Goal: Communication & Community: Participate in discussion

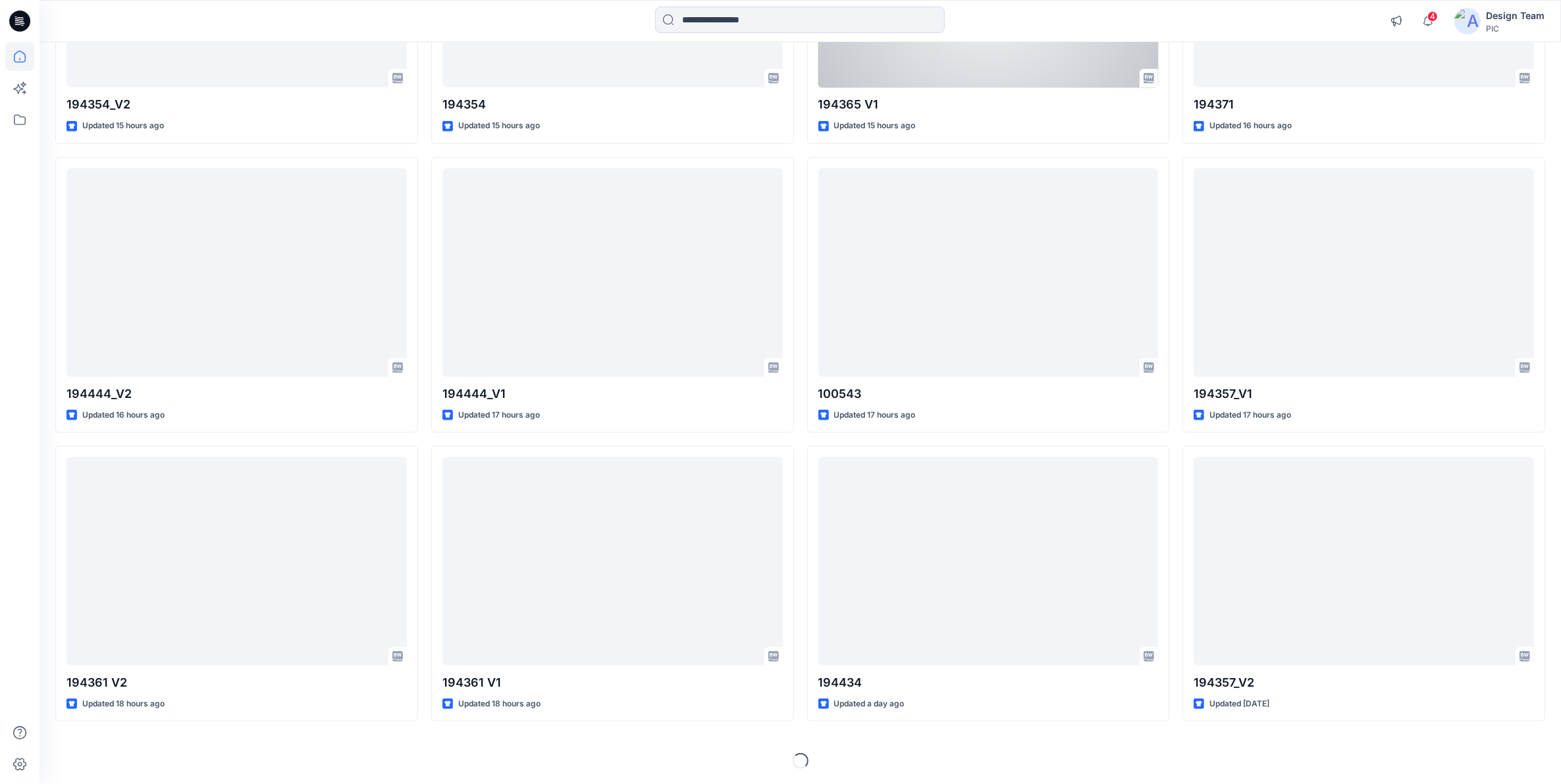
scroll to position [1184, 0]
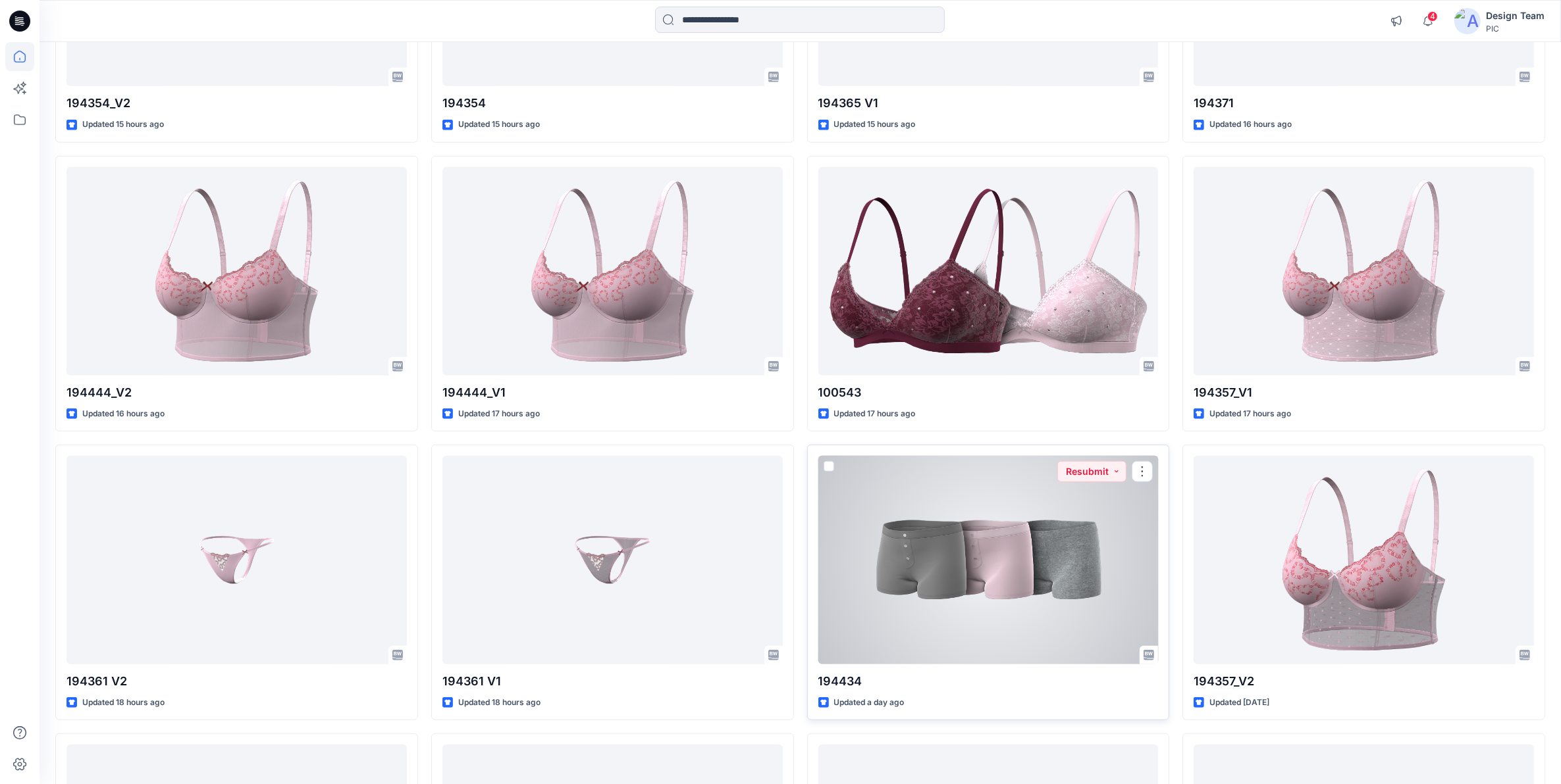
click at [955, 537] on div at bounding box center [988, 560] width 341 height 209
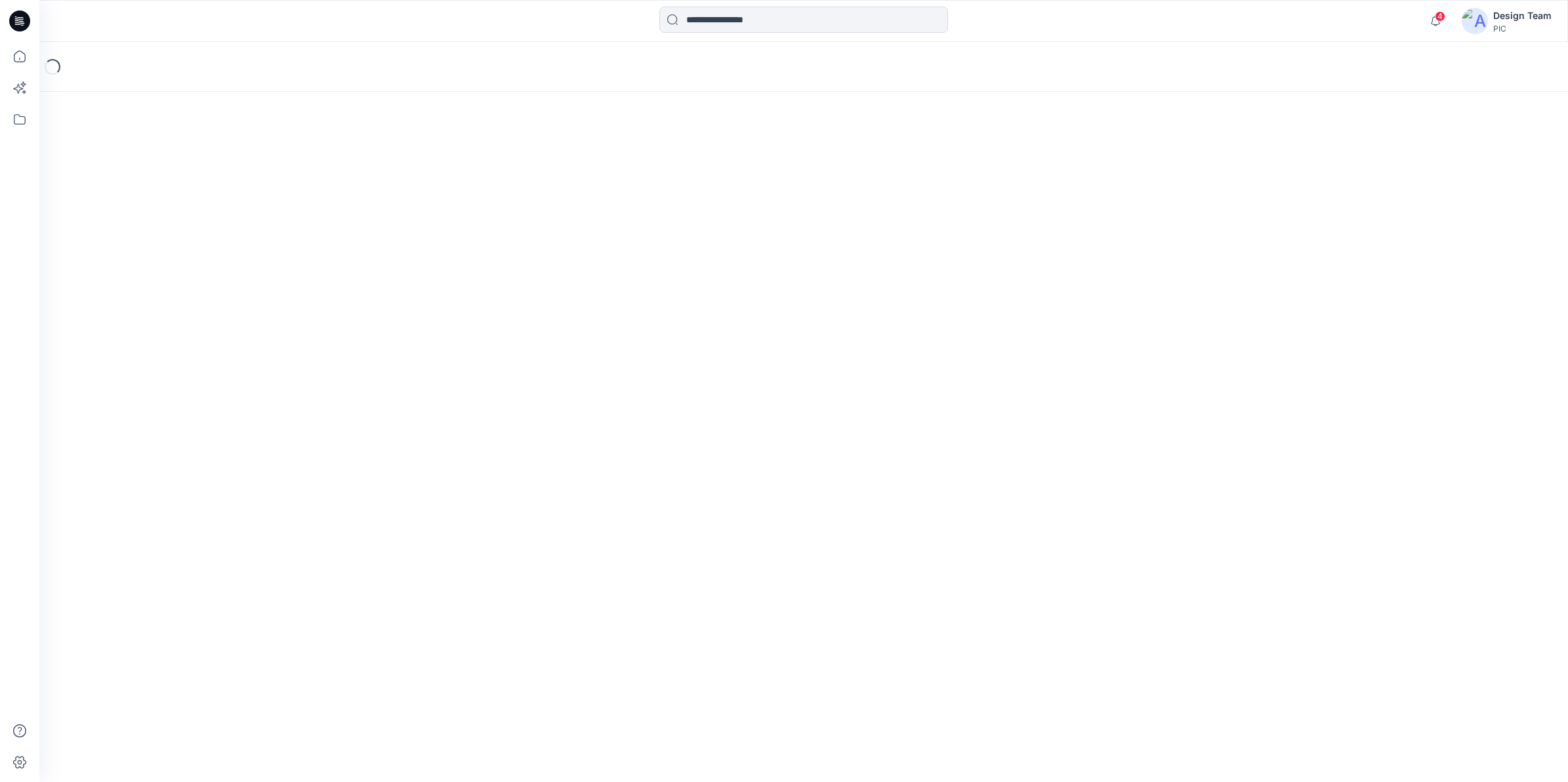
click at [952, 539] on div "Loading..." at bounding box center [804, 413] width 1529 height 741
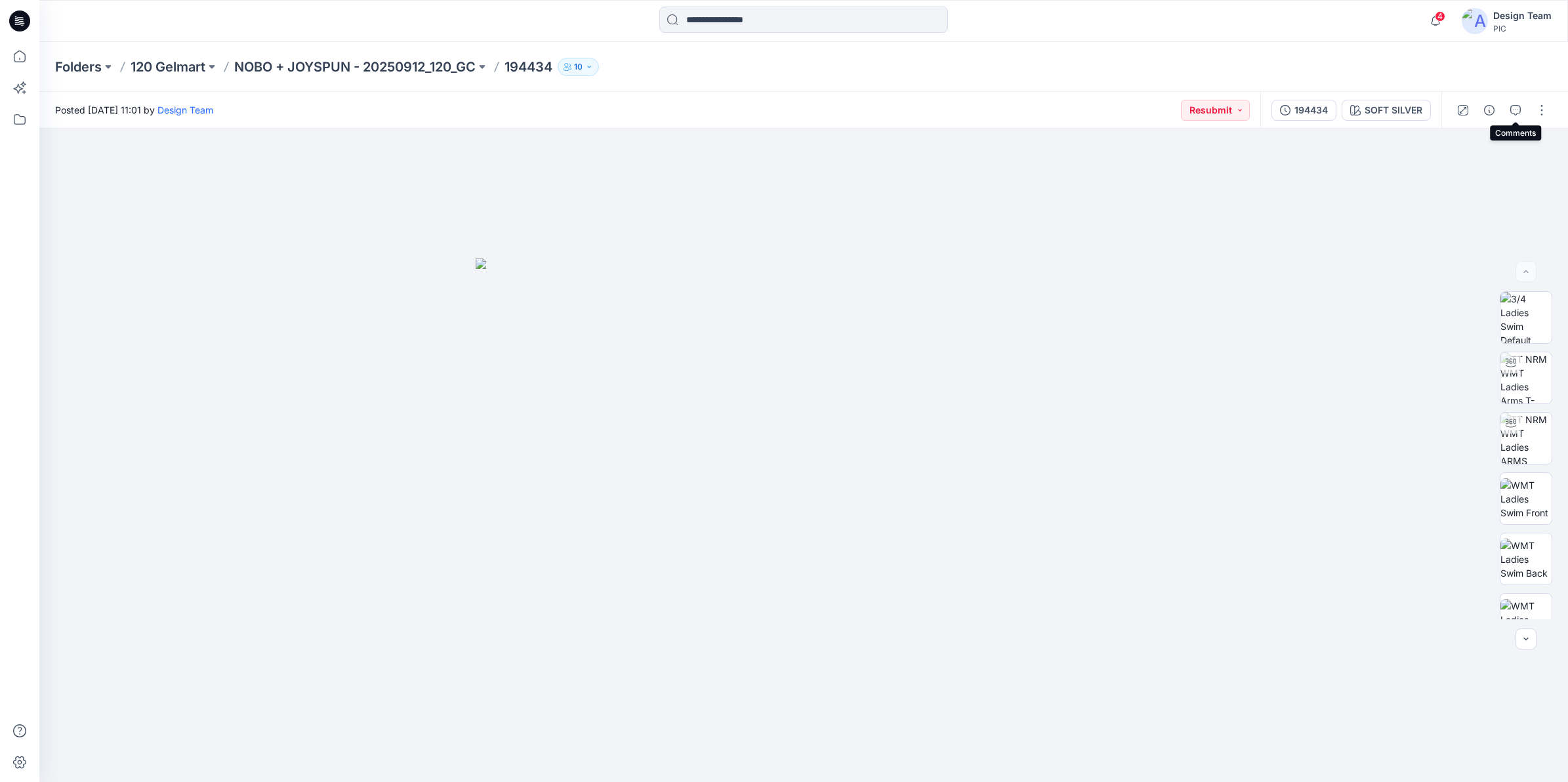
click at [1252, 106] on icon "button" at bounding box center [1516, 110] width 11 height 11
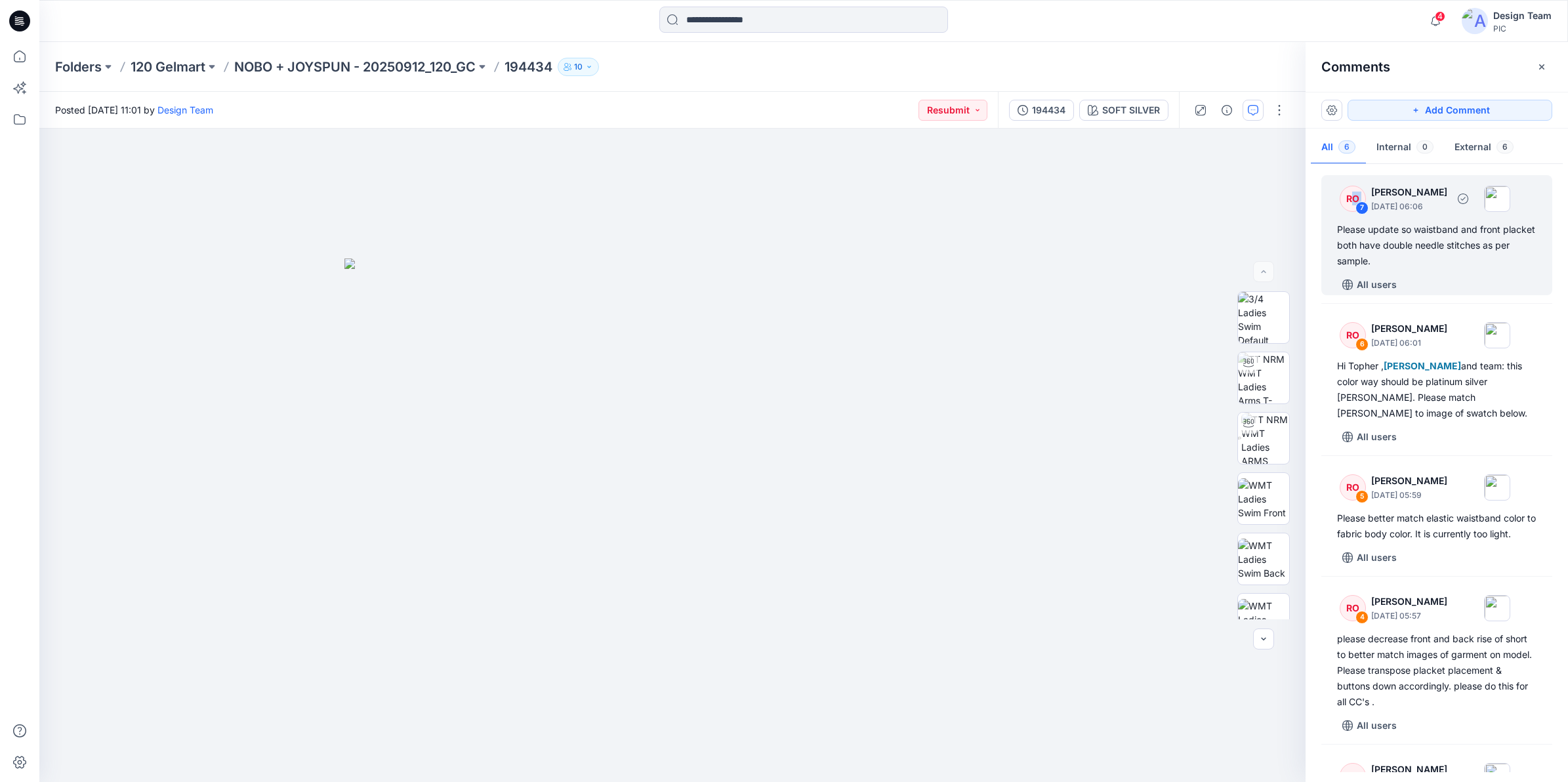
click at [1252, 205] on div "RO 7" at bounding box center [1353, 199] width 26 height 26
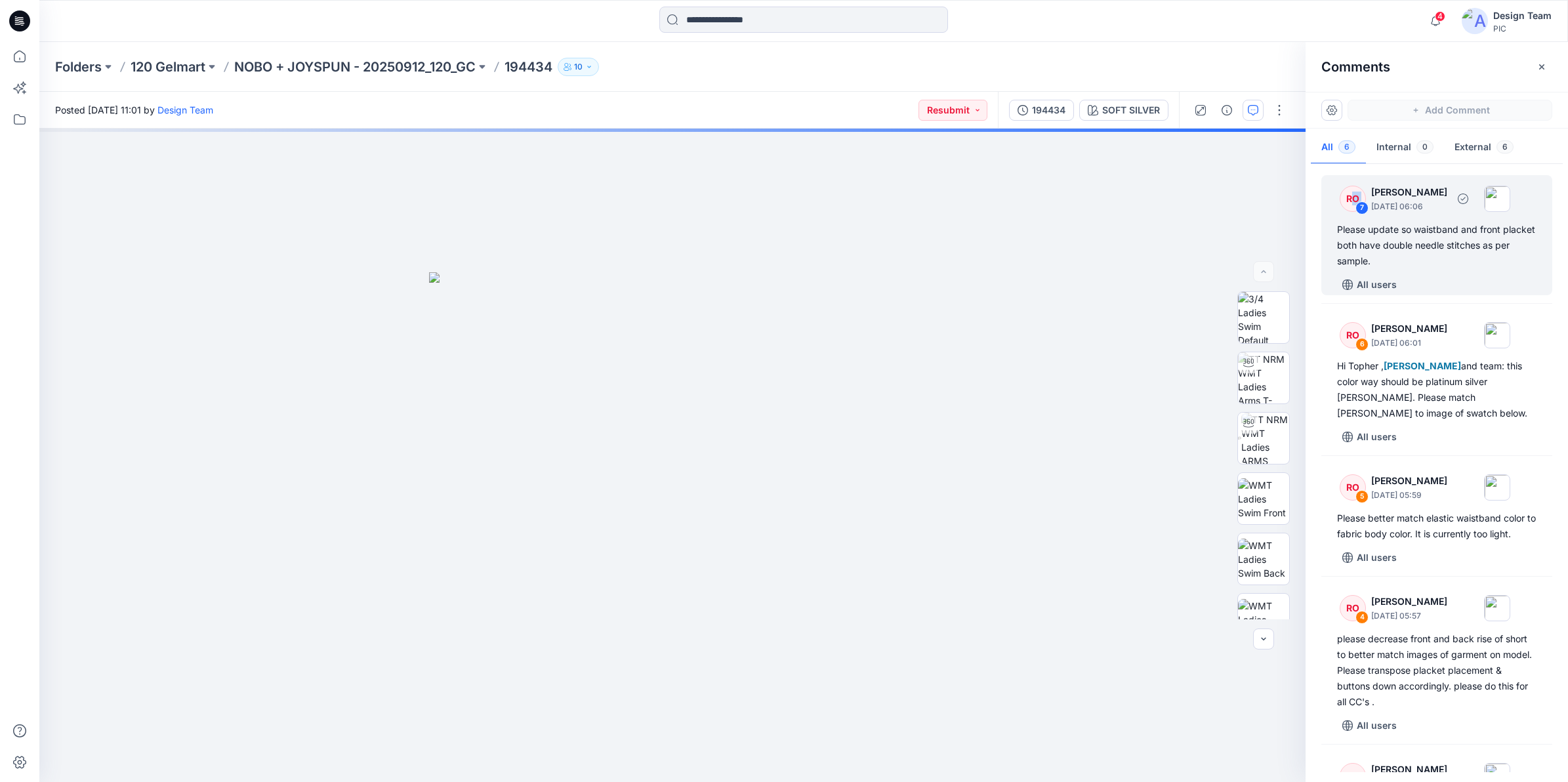
click at [1252, 205] on div "7" at bounding box center [1362, 208] width 13 height 13
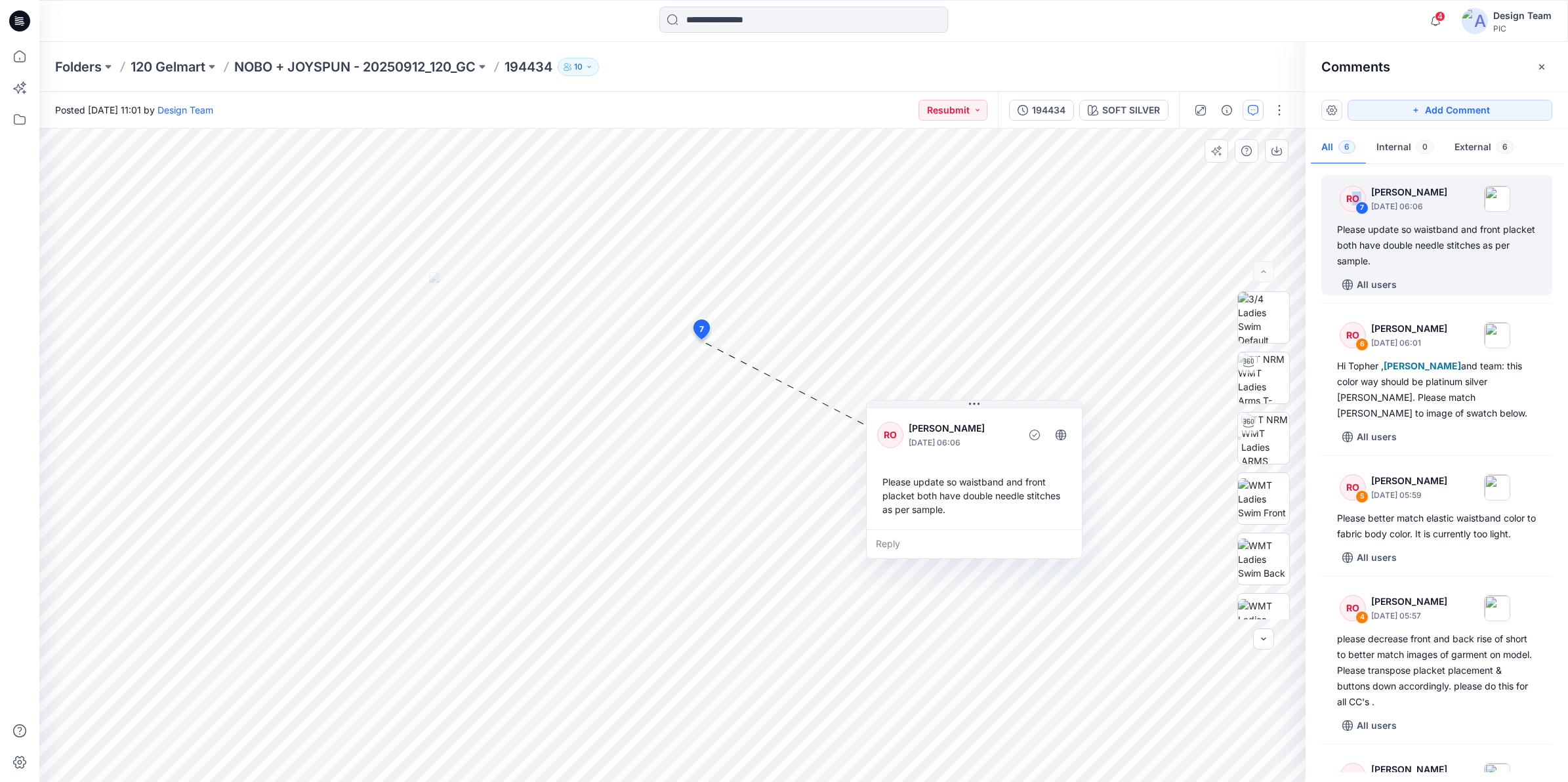
drag, startPoint x: 998, startPoint y: 481, endPoint x: 1021, endPoint y: 539, distance: 62.4
click at [1021, 539] on div "Reply" at bounding box center [975, 544] width 215 height 29
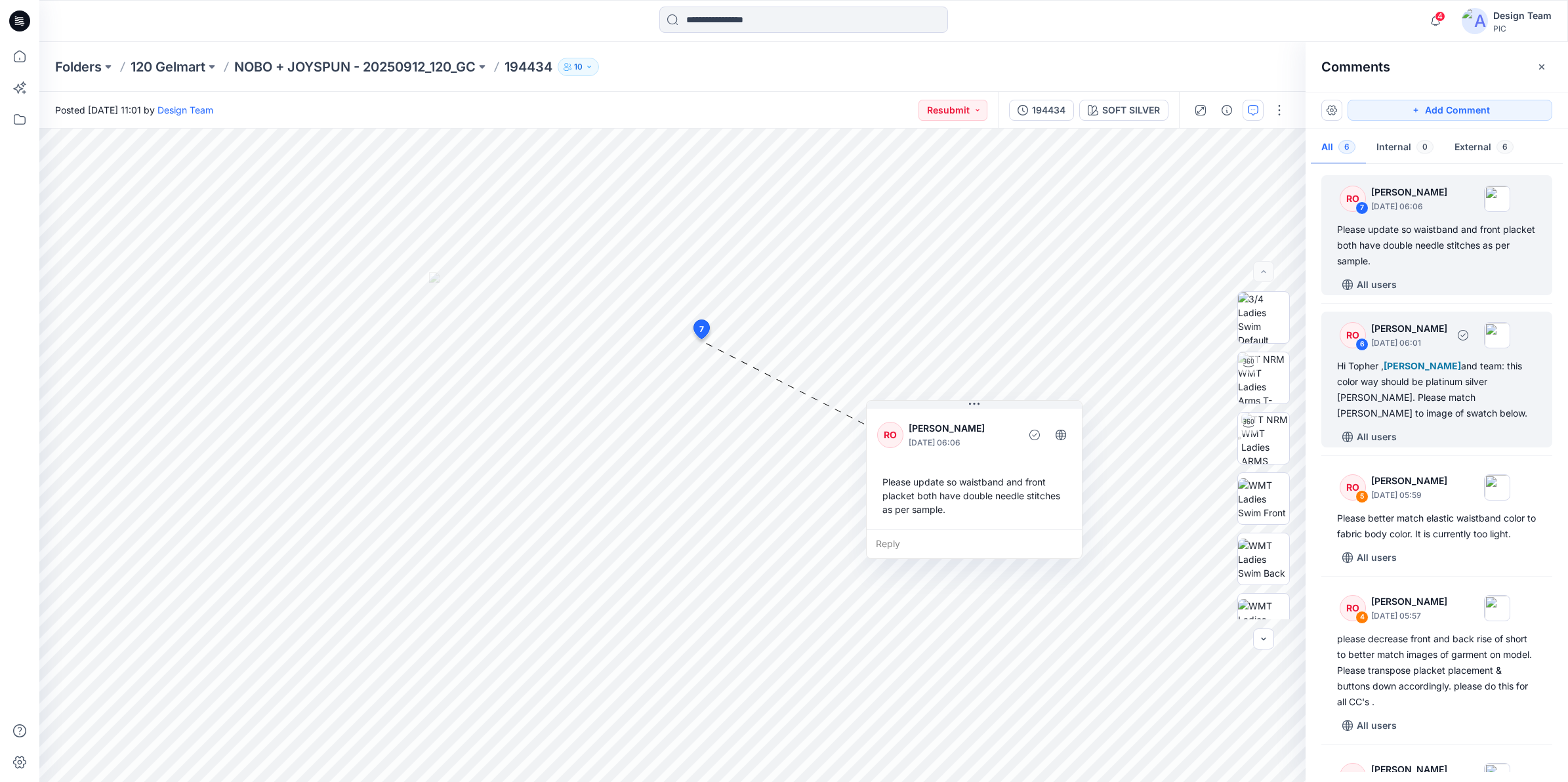
click at [1252, 338] on div "RO" at bounding box center [1353, 336] width 26 height 26
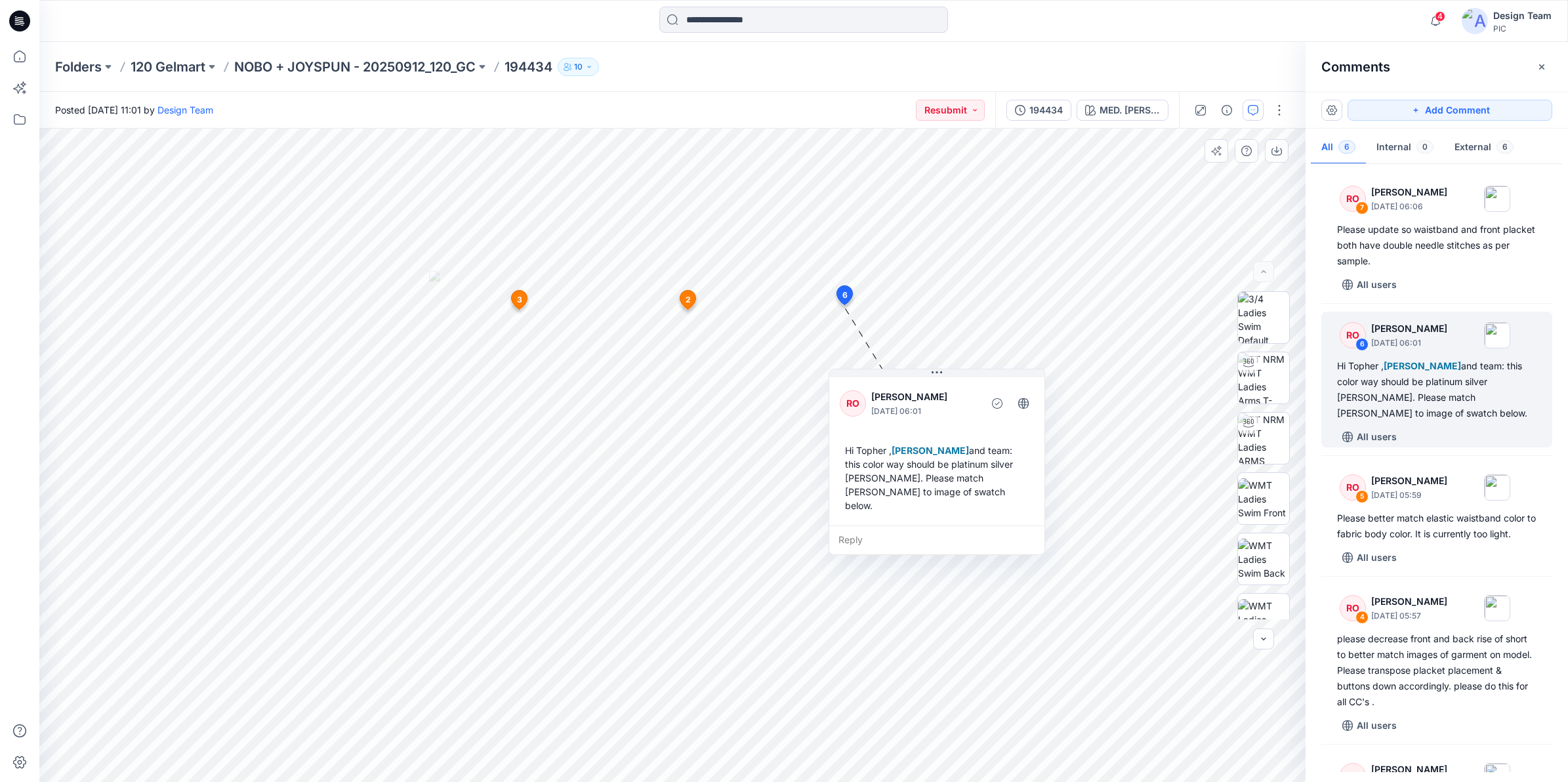
drag, startPoint x: 909, startPoint y: 427, endPoint x: 991, endPoint y: 528, distance: 130.1
click at [985, 527] on div "Reply" at bounding box center [937, 540] width 215 height 29
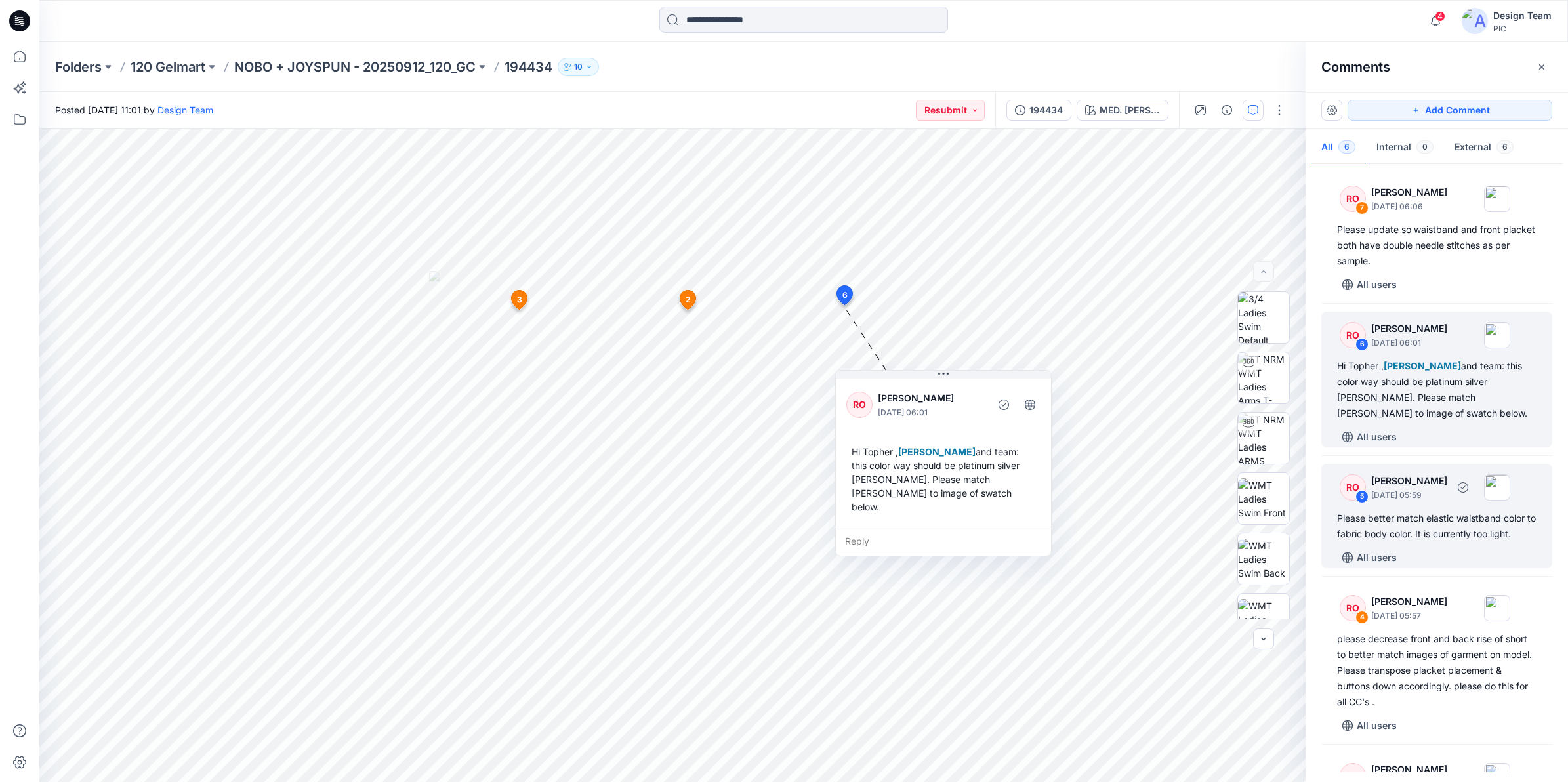
click at [1252, 512] on div "Please better match elastic waistband color to fabric body color. It is current…" at bounding box center [1437, 526] width 199 height 32
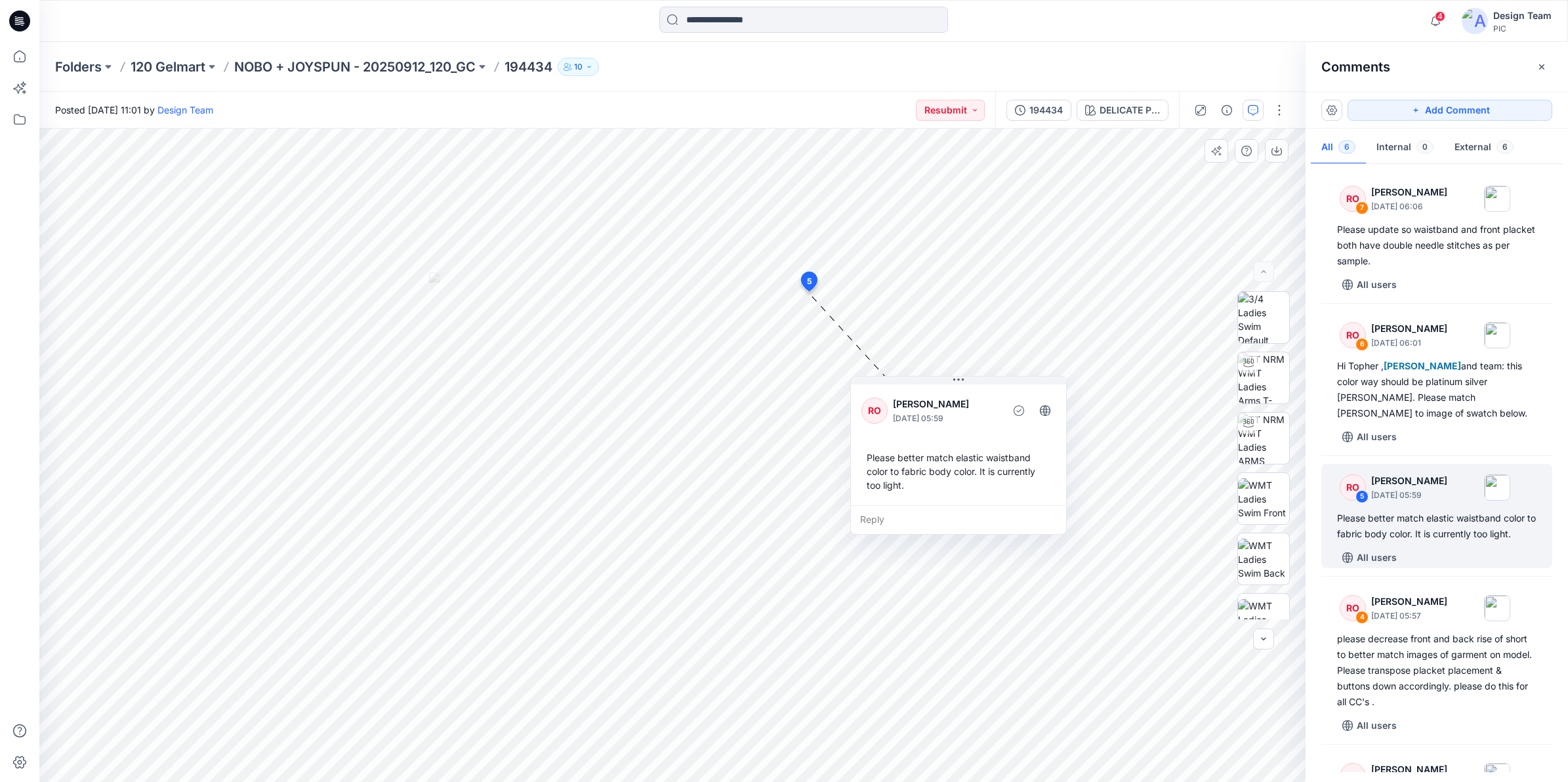
drag, startPoint x: 970, startPoint y: 430, endPoint x: 1052, endPoint y: 518, distance: 120.3
click at [1051, 518] on div "Reply" at bounding box center [959, 519] width 215 height 29
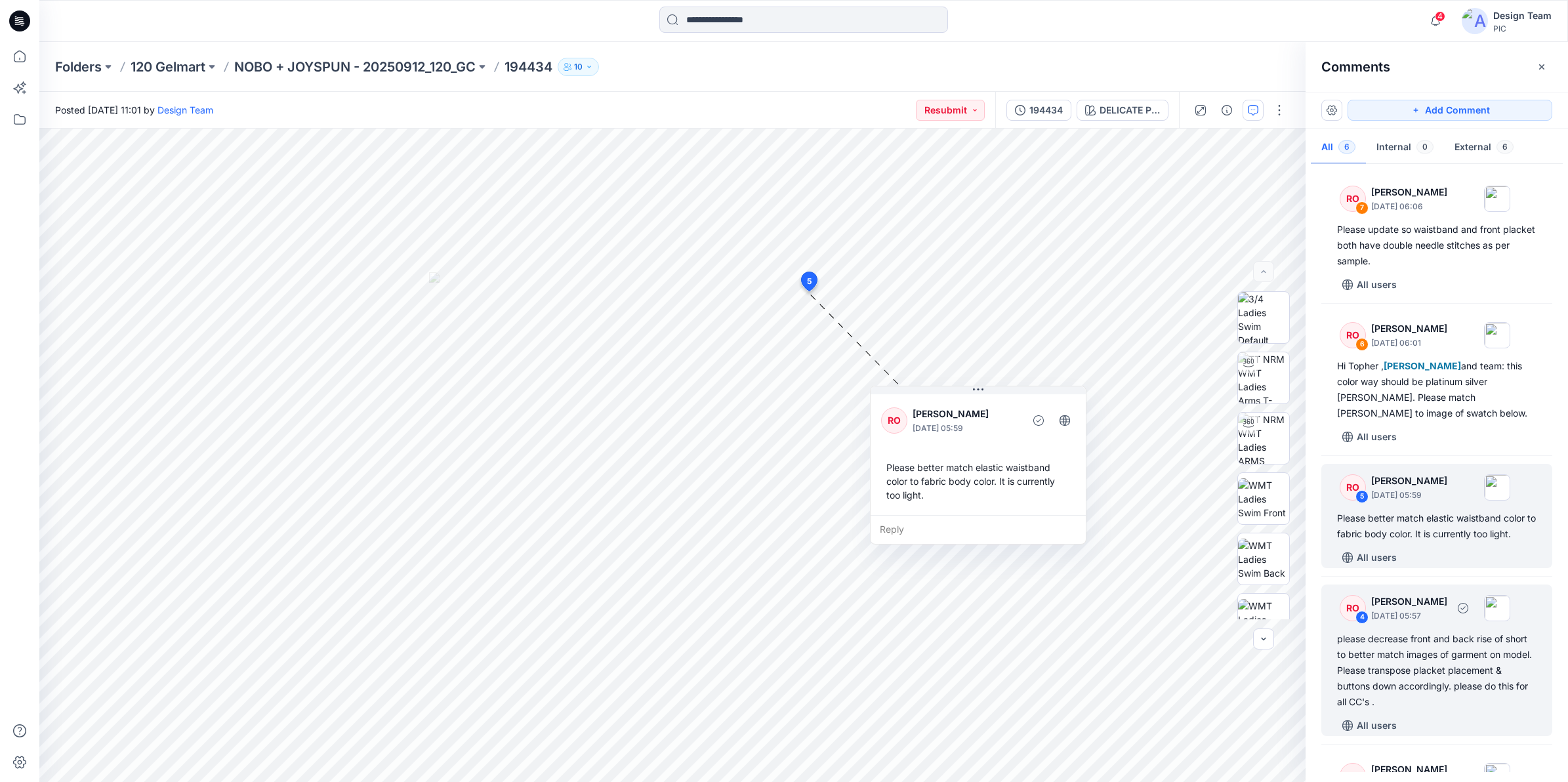
click at [1252, 605] on div "RO" at bounding box center [1353, 608] width 26 height 26
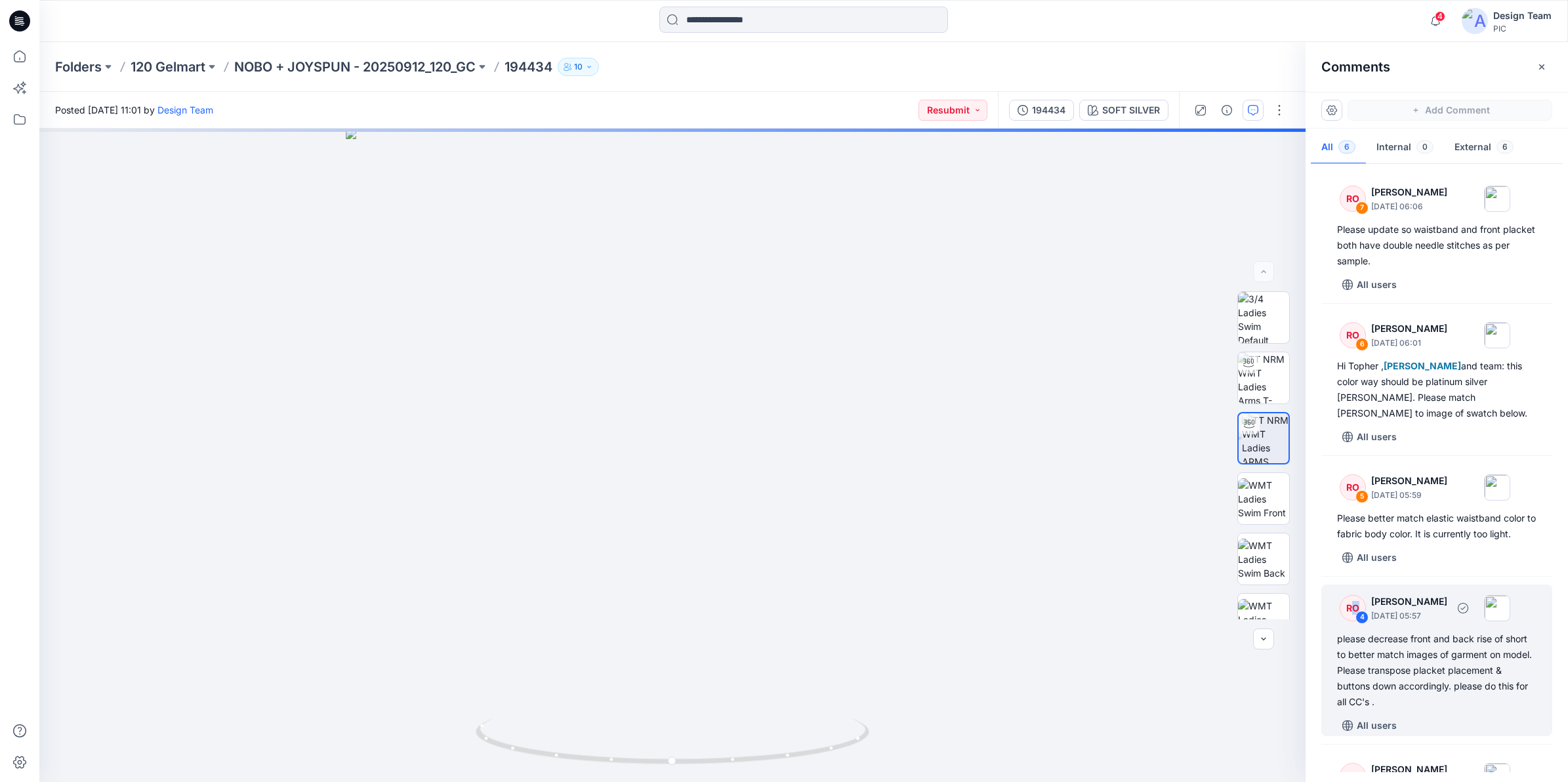
click at [1252, 605] on div "RO" at bounding box center [1353, 608] width 26 height 26
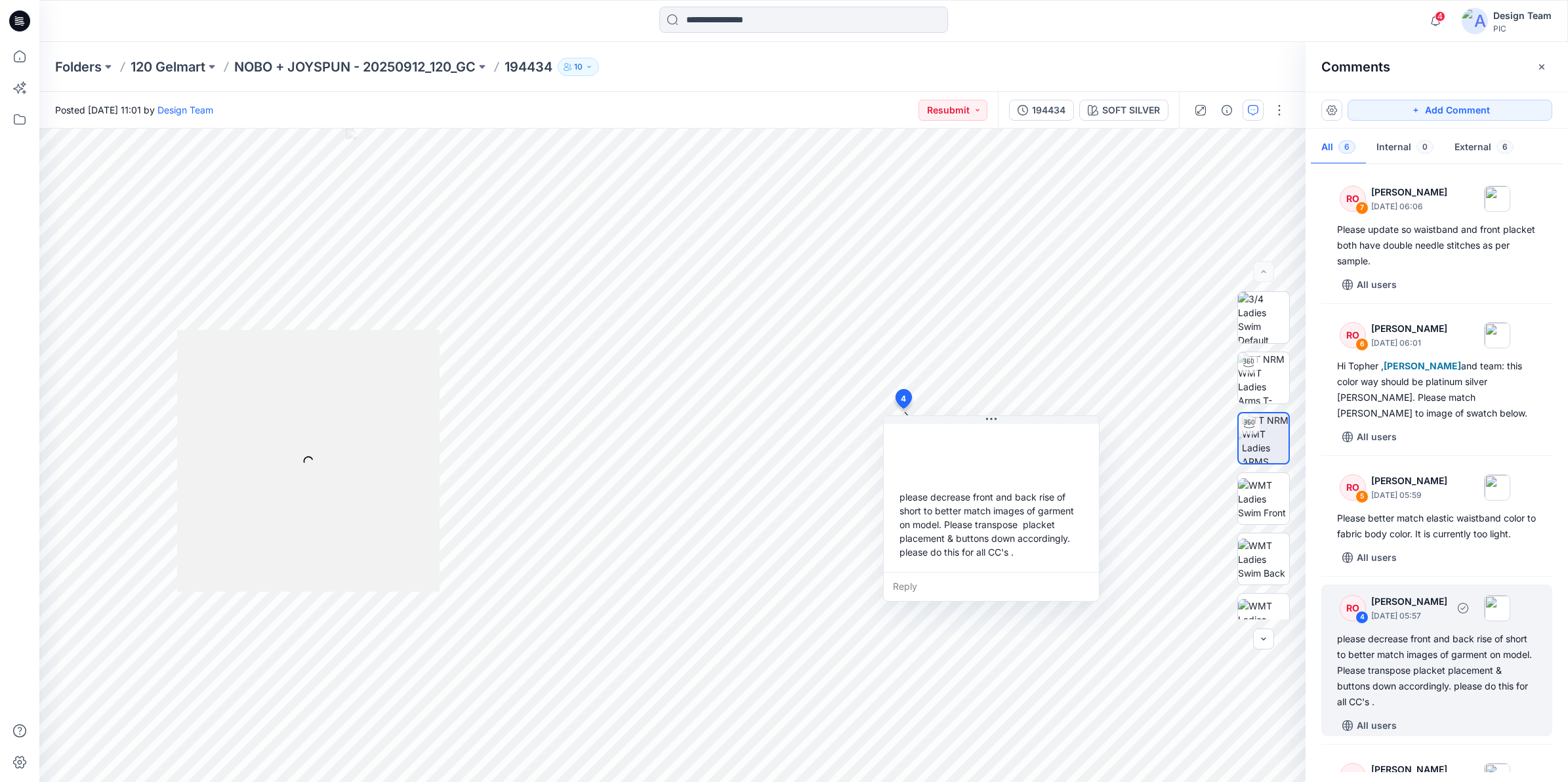
click at [1252, 605] on div "4" at bounding box center [1362, 617] width 13 height 13
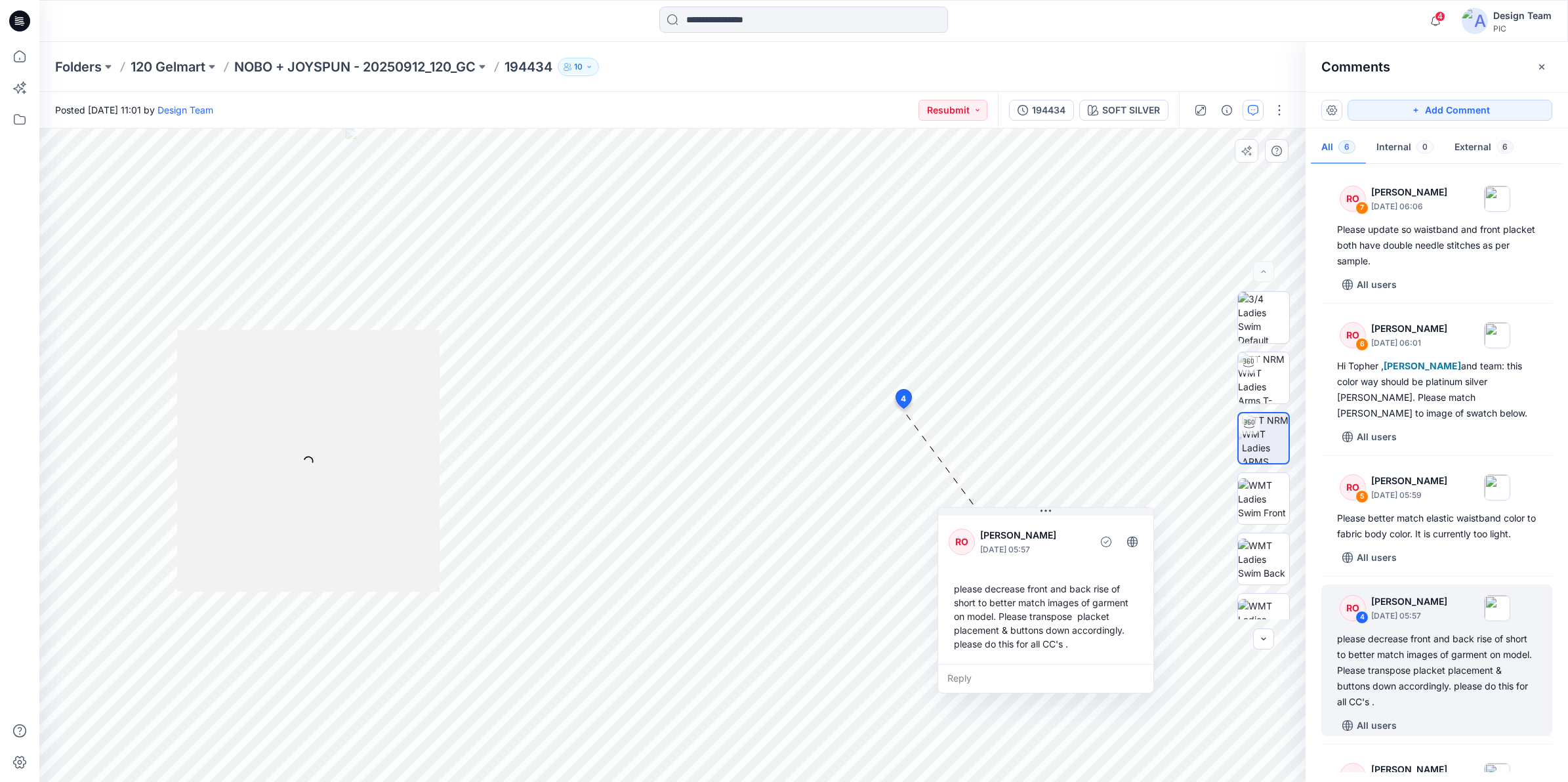
drag, startPoint x: 1080, startPoint y: 582, endPoint x: 1134, endPoint y: 674, distance: 106.7
click at [1134, 605] on div "Reply" at bounding box center [1046, 678] width 215 height 29
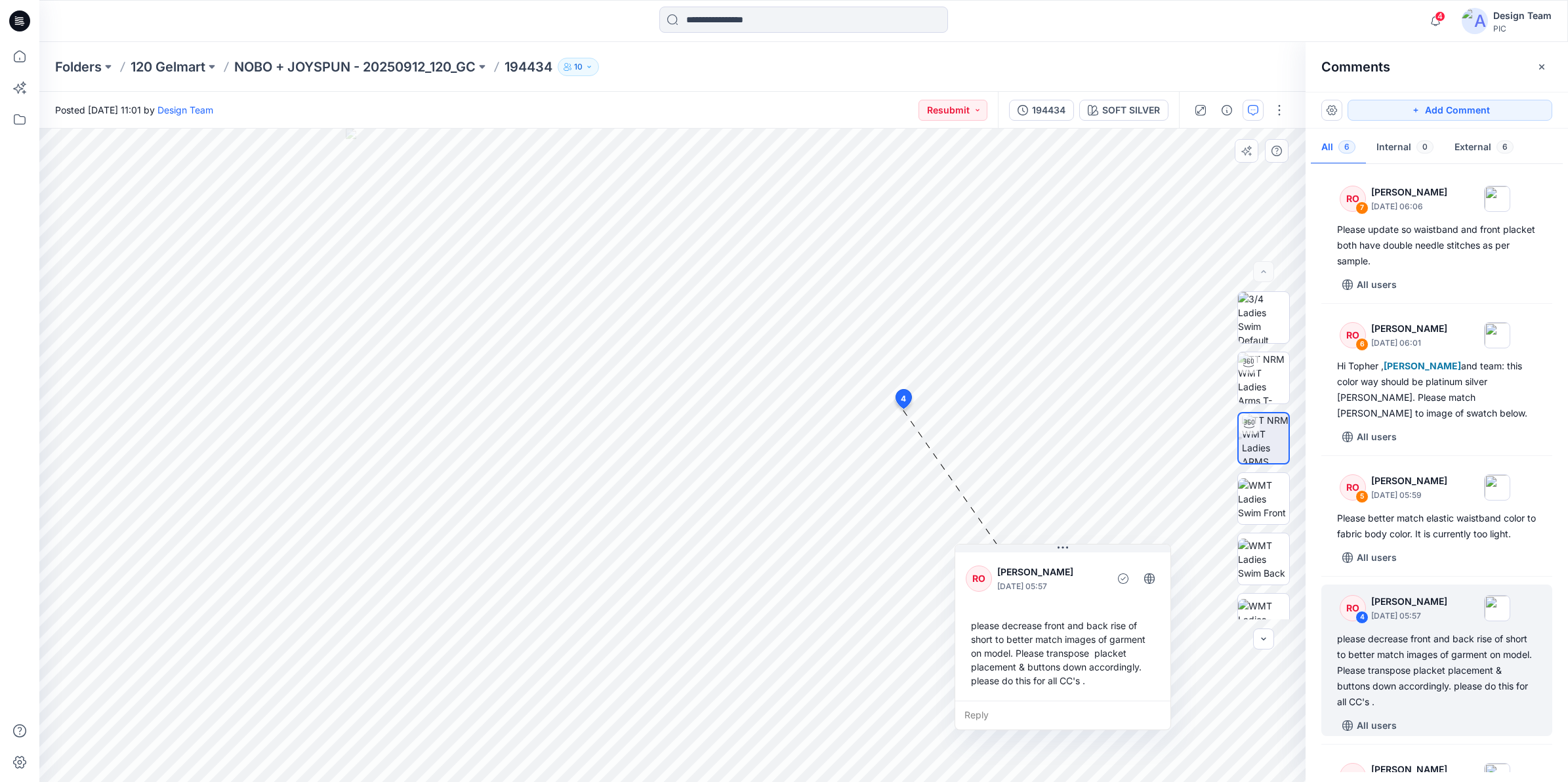
drag, startPoint x: 1119, startPoint y: 673, endPoint x: 1137, endPoint y: 710, distance: 41.1
click at [1137, 605] on div "Reply" at bounding box center [1063, 715] width 215 height 29
drag, startPoint x: 1137, startPoint y: 690, endPoint x: 1103, endPoint y: 726, distance: 49.5
click at [1172, 605] on div "please decrease front and back rise of short to better match images of garment …" at bounding box center [1095, 654] width 194 height 79
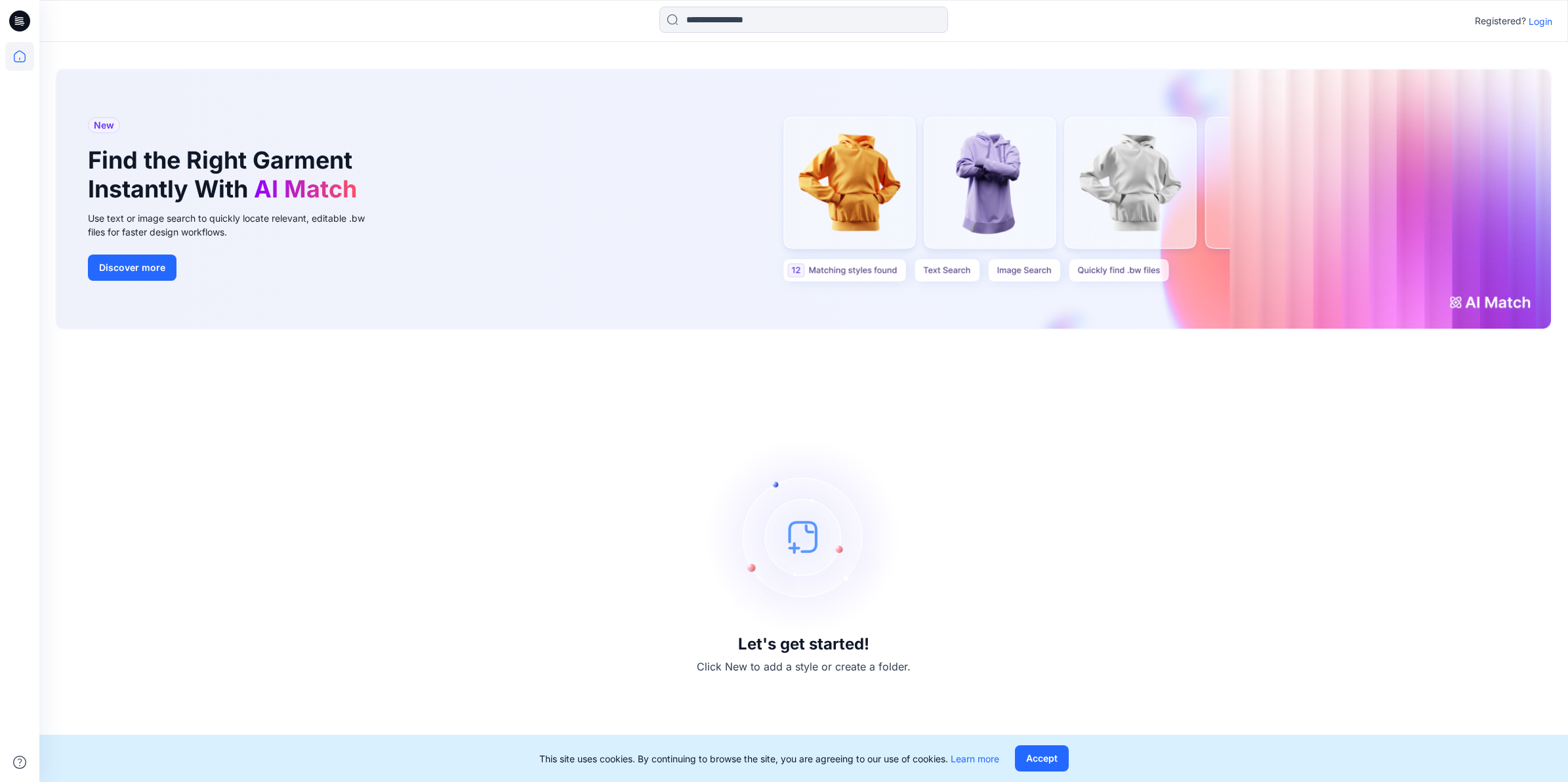
click at [1537, 21] on p "Login" at bounding box center [1541, 21] width 24 height 14
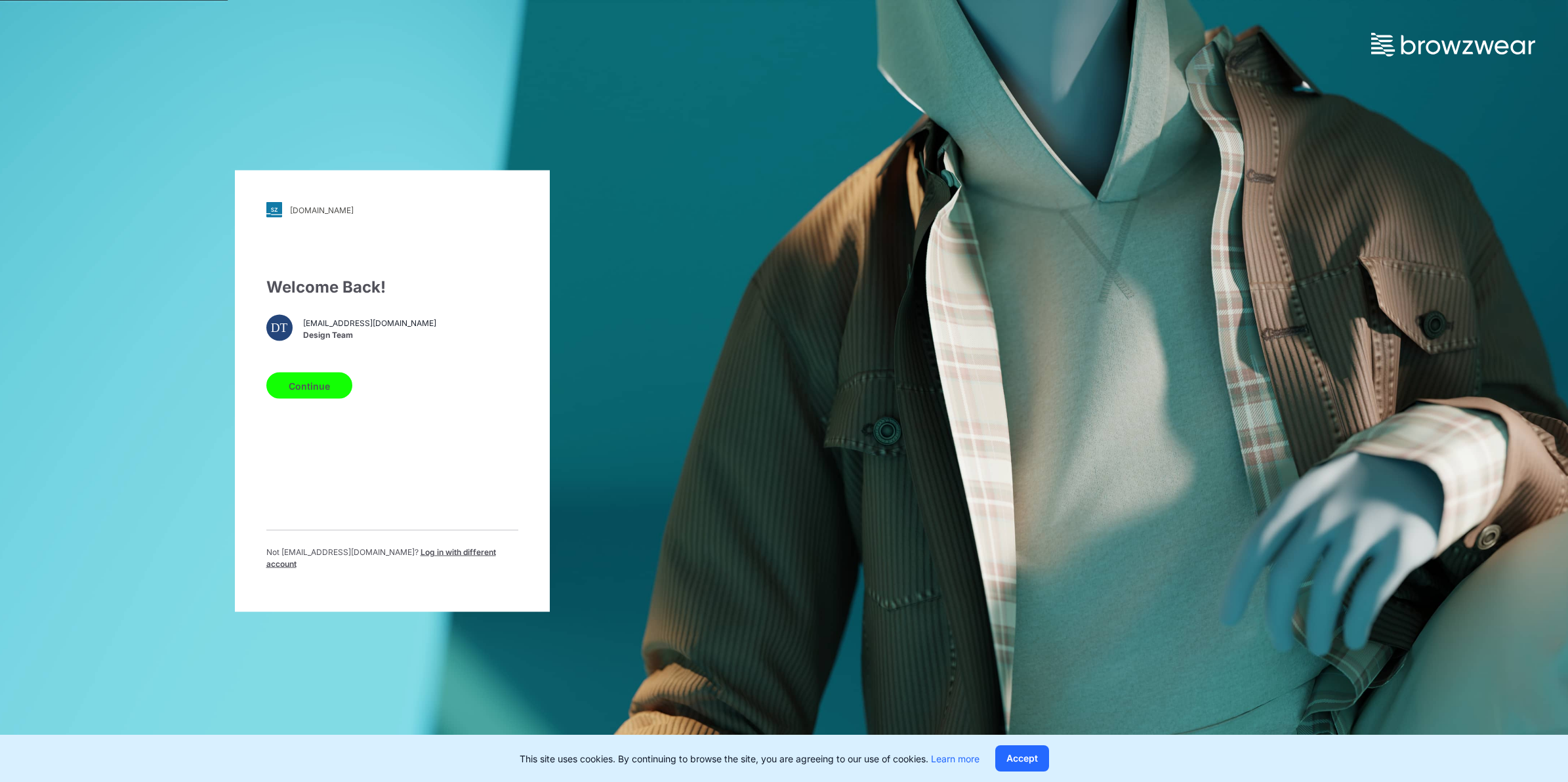
click at [301, 383] on button "Continue" at bounding box center [309, 386] width 86 height 26
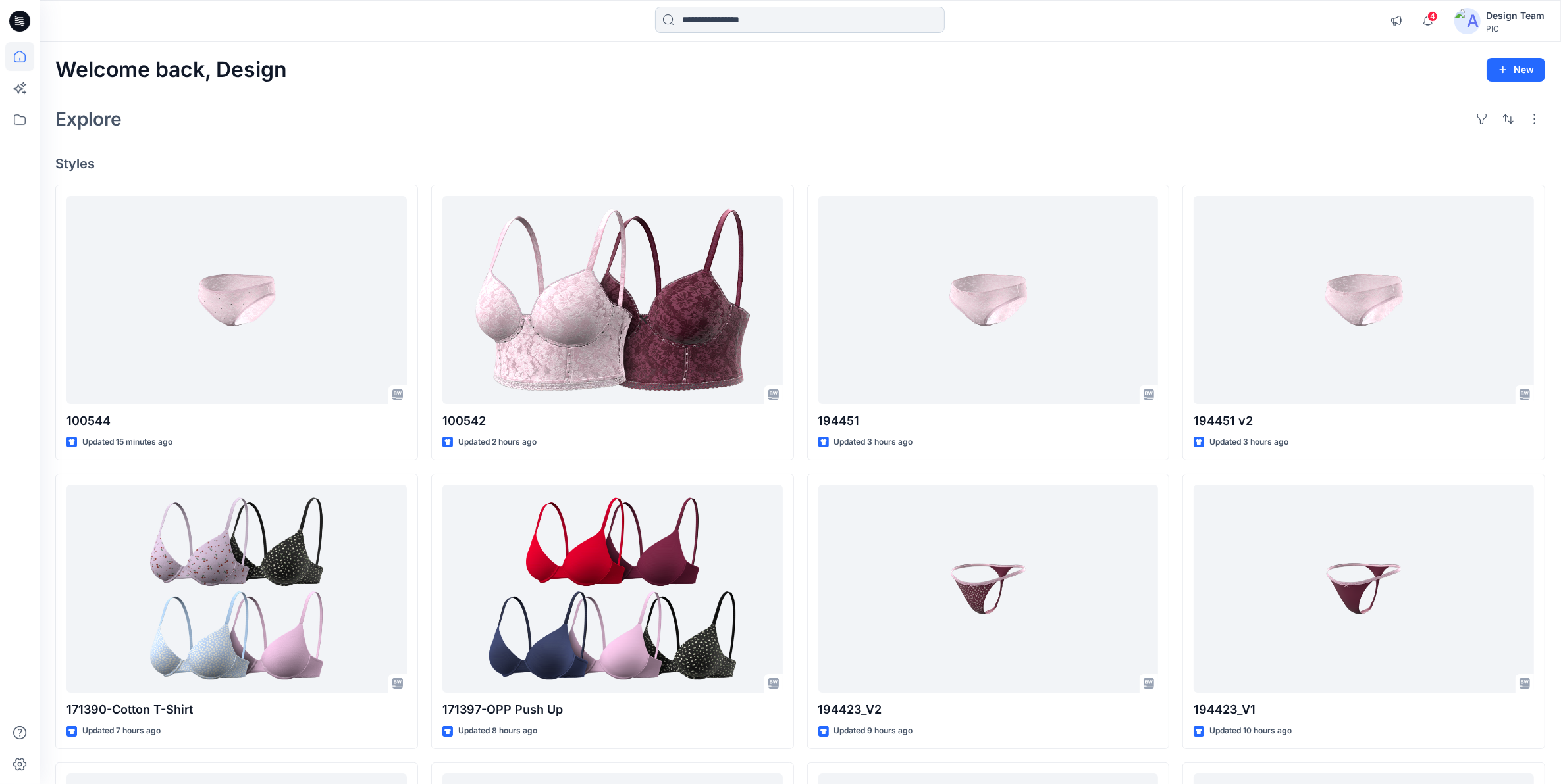
click at [799, 27] on input at bounding box center [800, 19] width 290 height 27
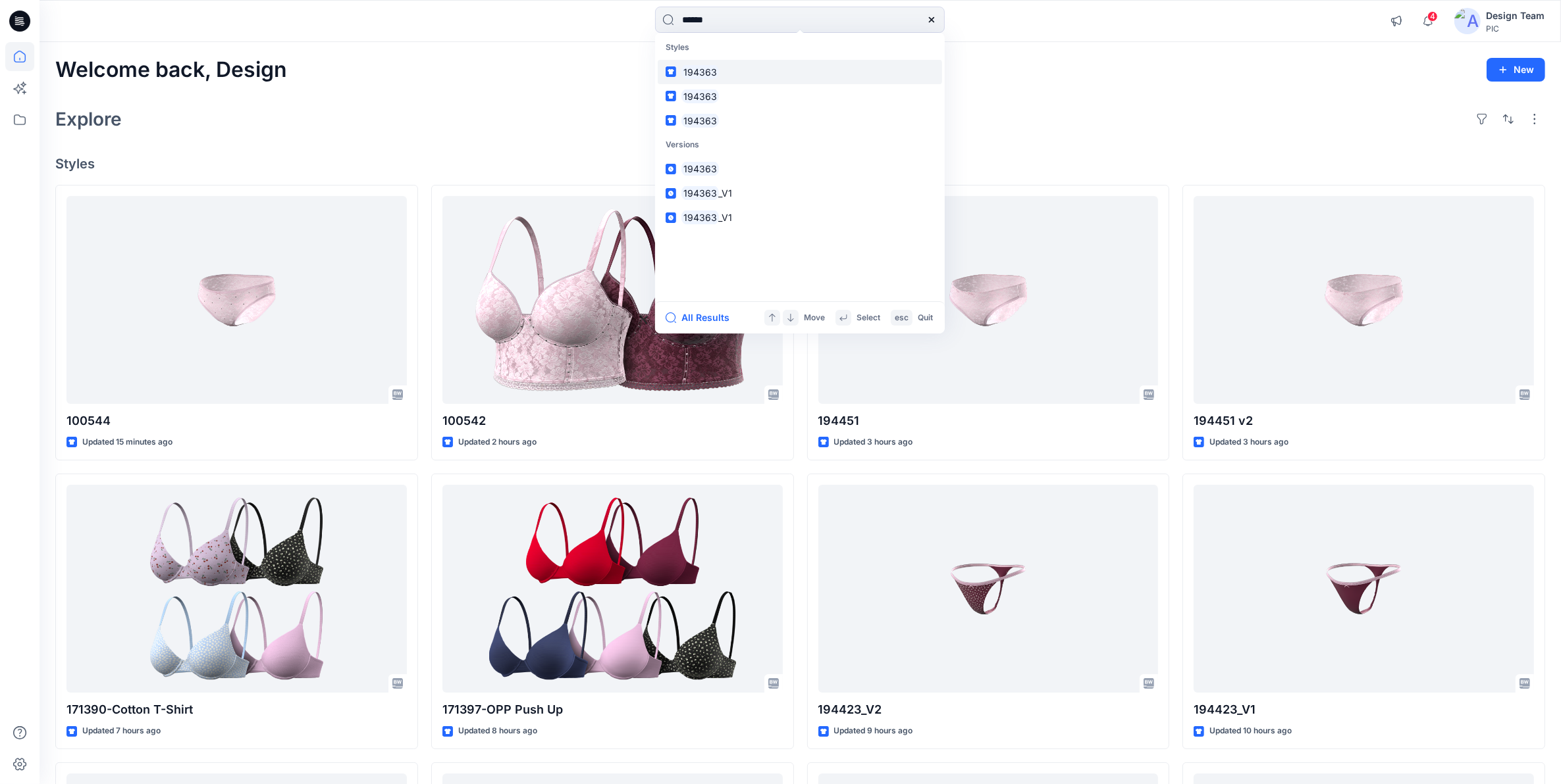
type input "******"
click at [706, 71] on mark "194363" at bounding box center [700, 72] width 37 height 15
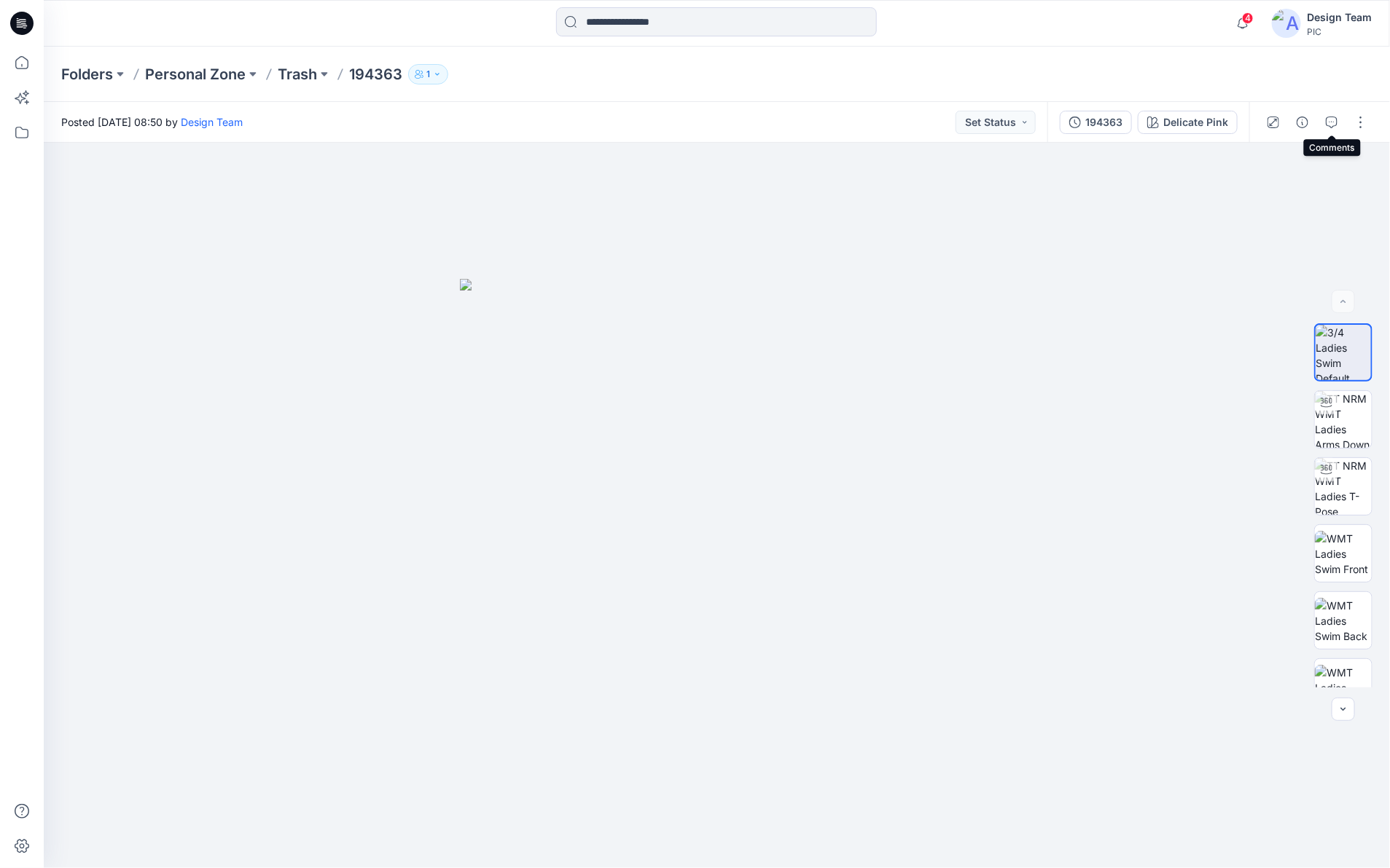
click at [1328, 127] on icon "button" at bounding box center [1331, 122] width 12 height 12
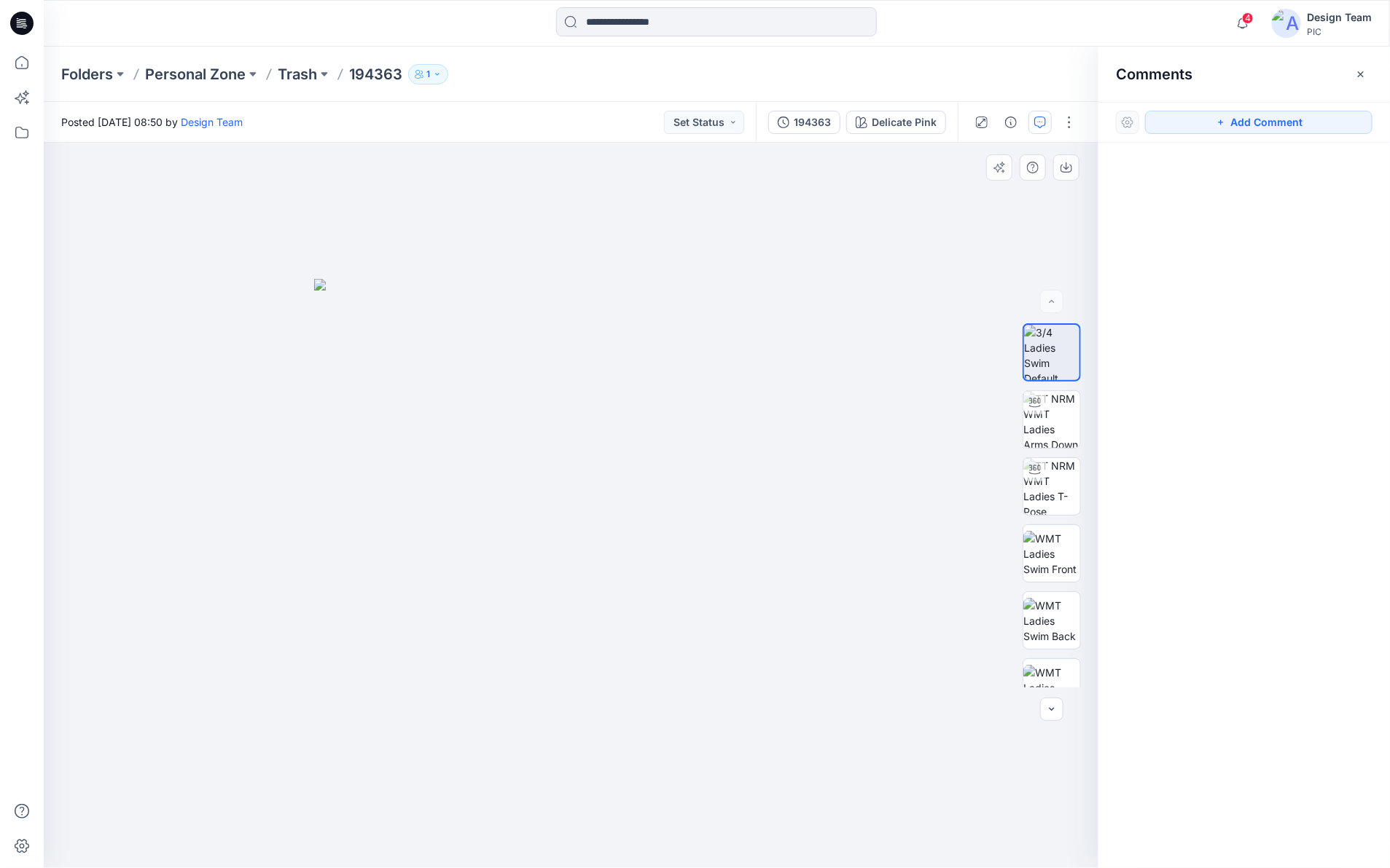
click at [956, 224] on div at bounding box center [572, 506] width 1055 height 726
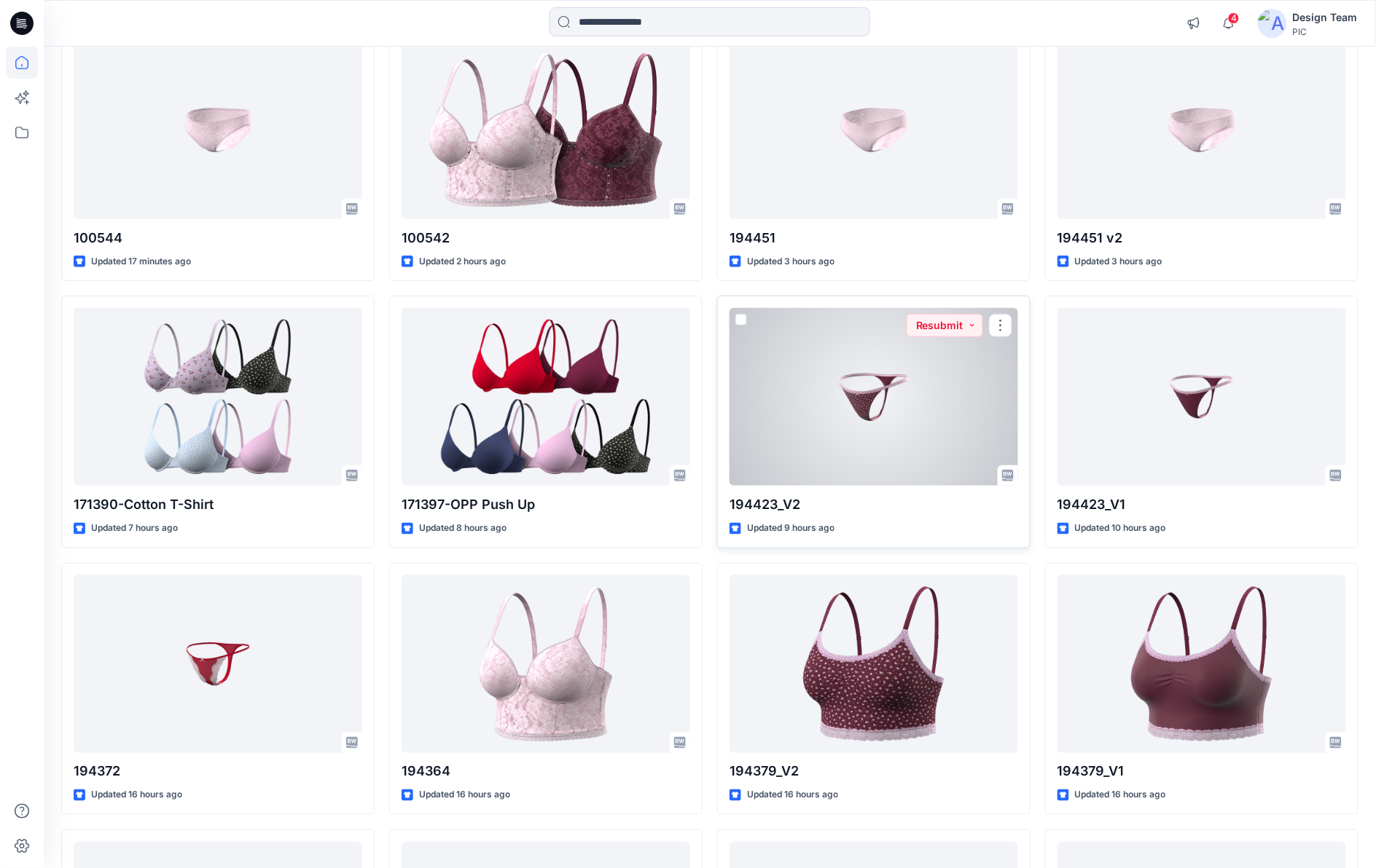
scroll to position [182, 0]
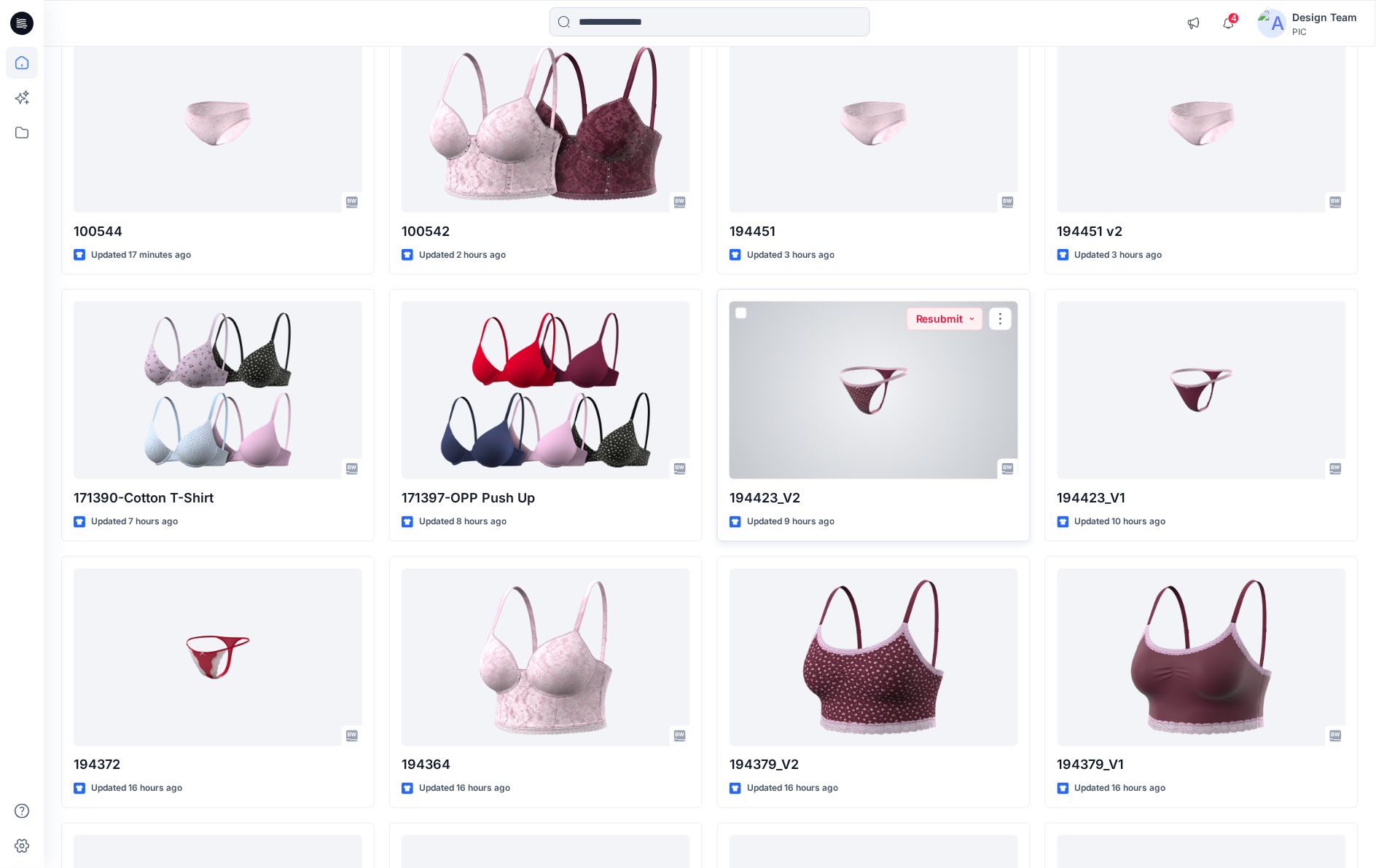
click at [939, 363] on div at bounding box center [873, 390] width 289 height 178
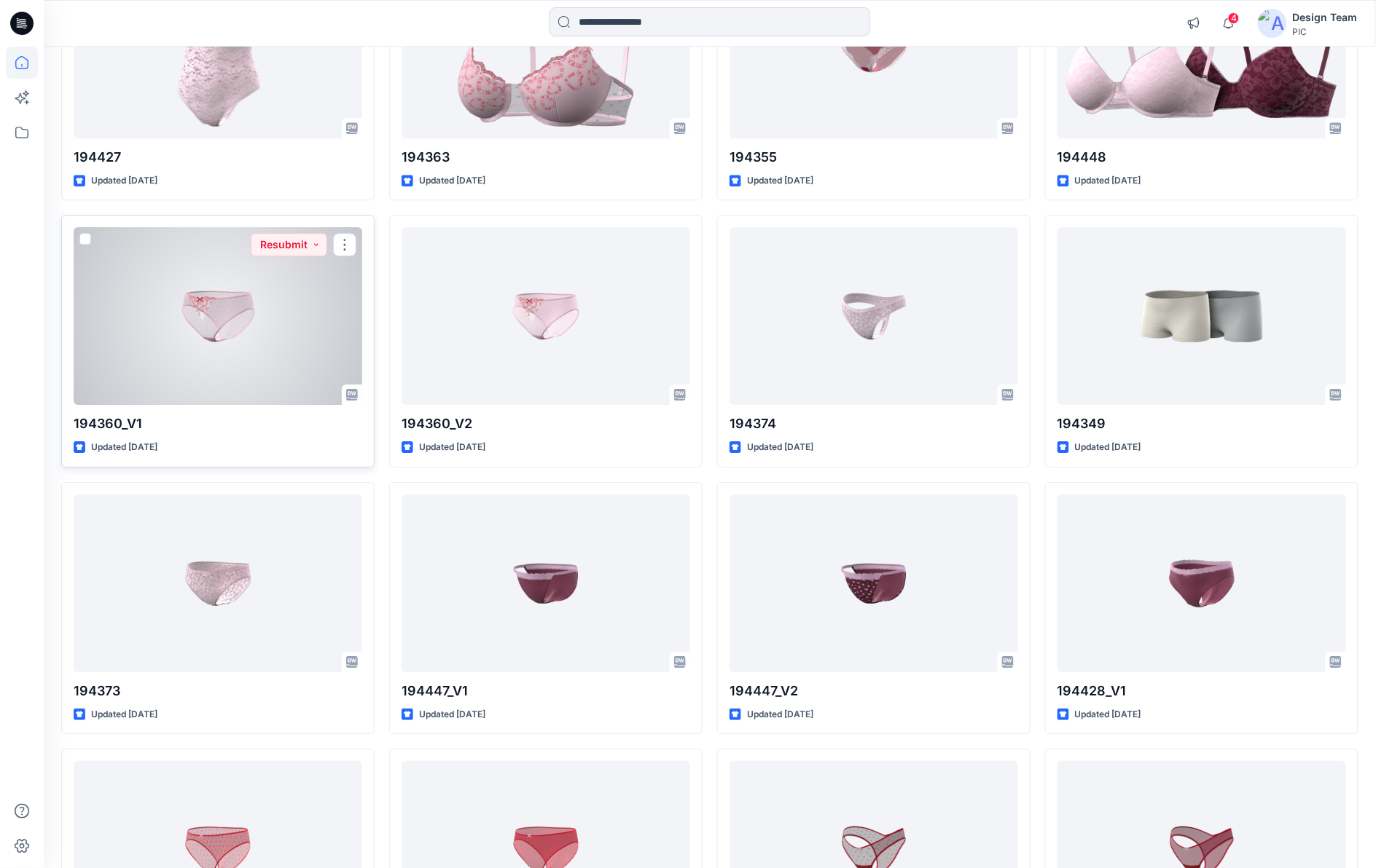
scroll to position [3236, 0]
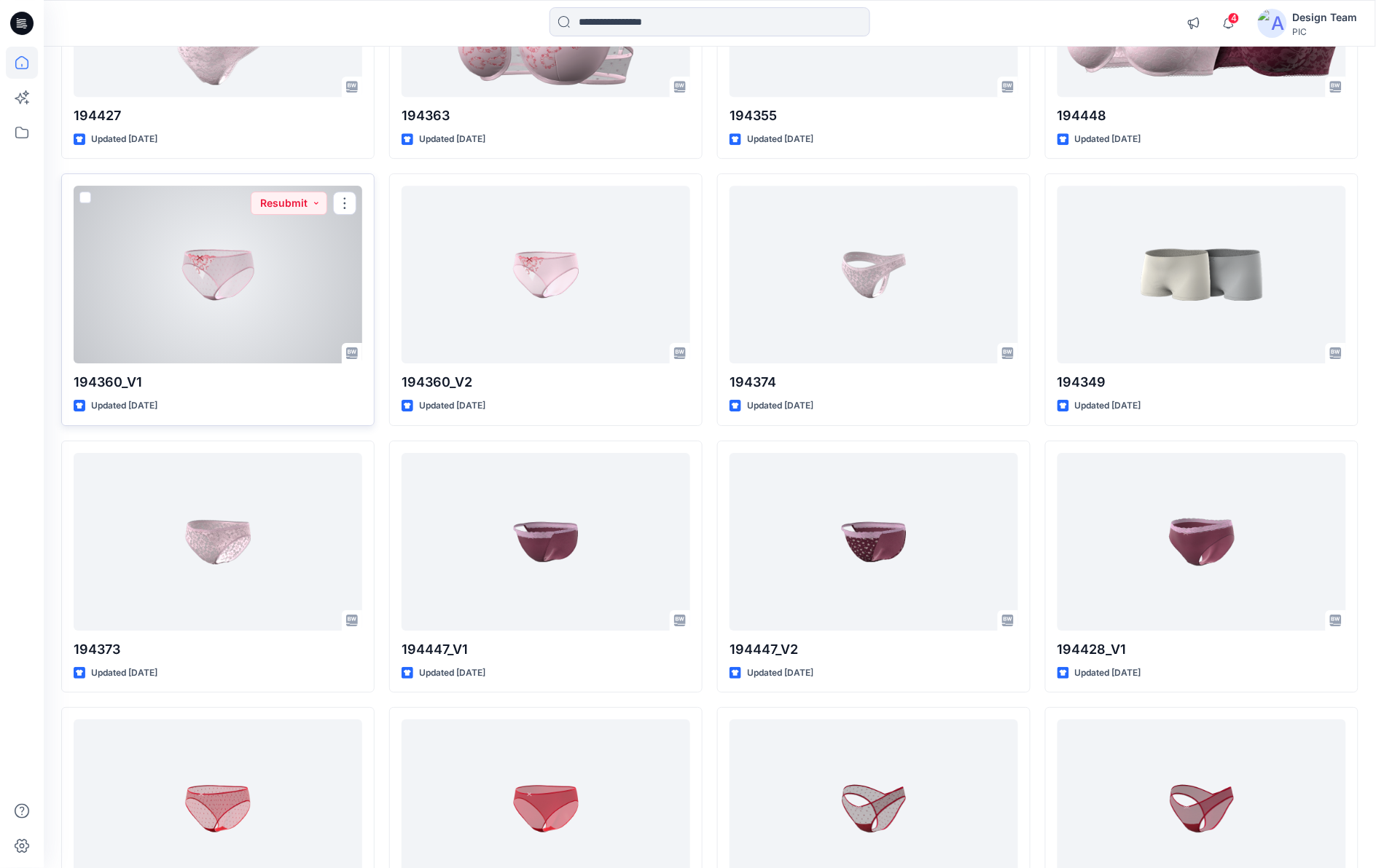
click at [281, 298] on div at bounding box center [217, 275] width 289 height 178
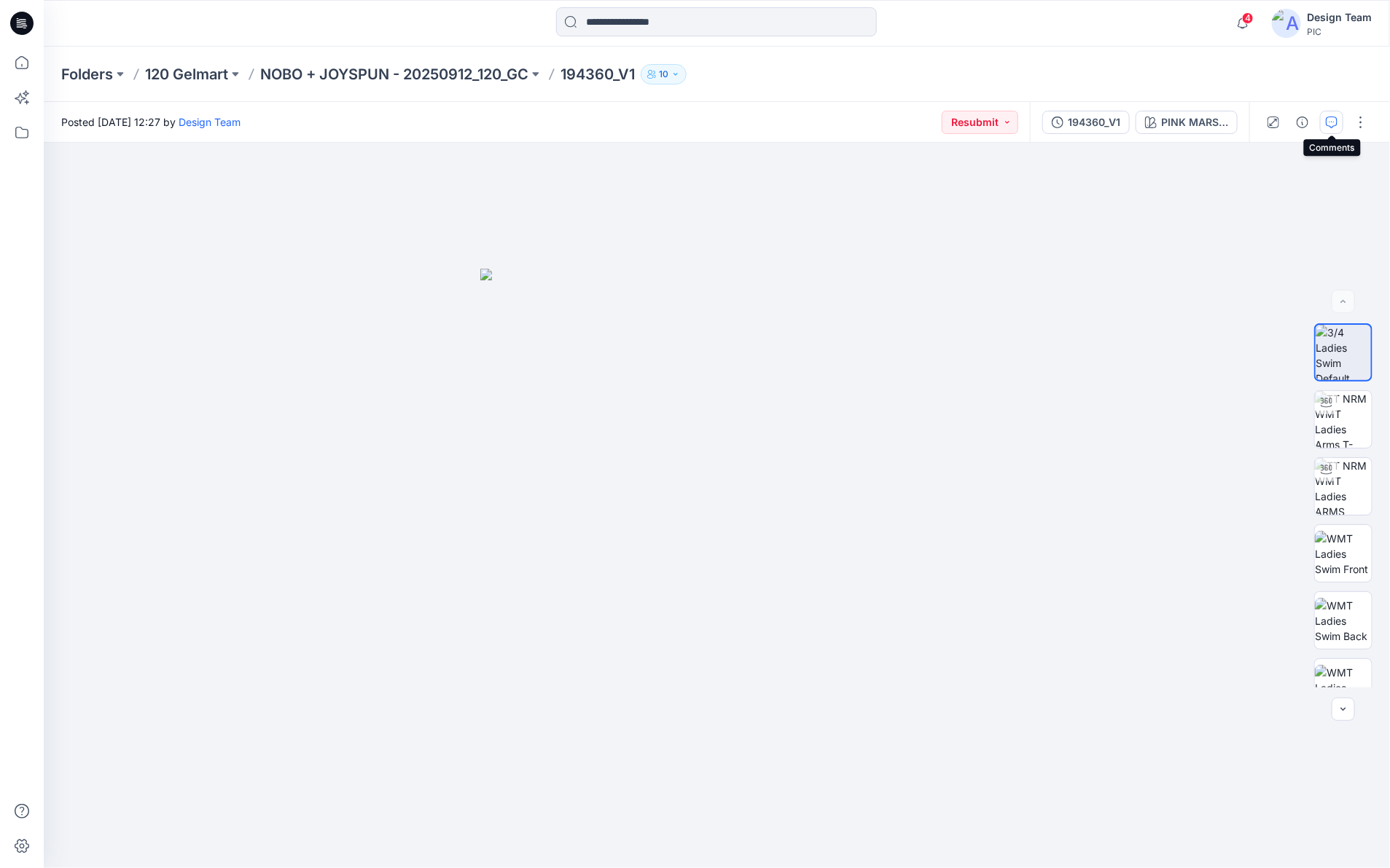
click at [1328, 122] on icon "button" at bounding box center [1331, 122] width 12 height 12
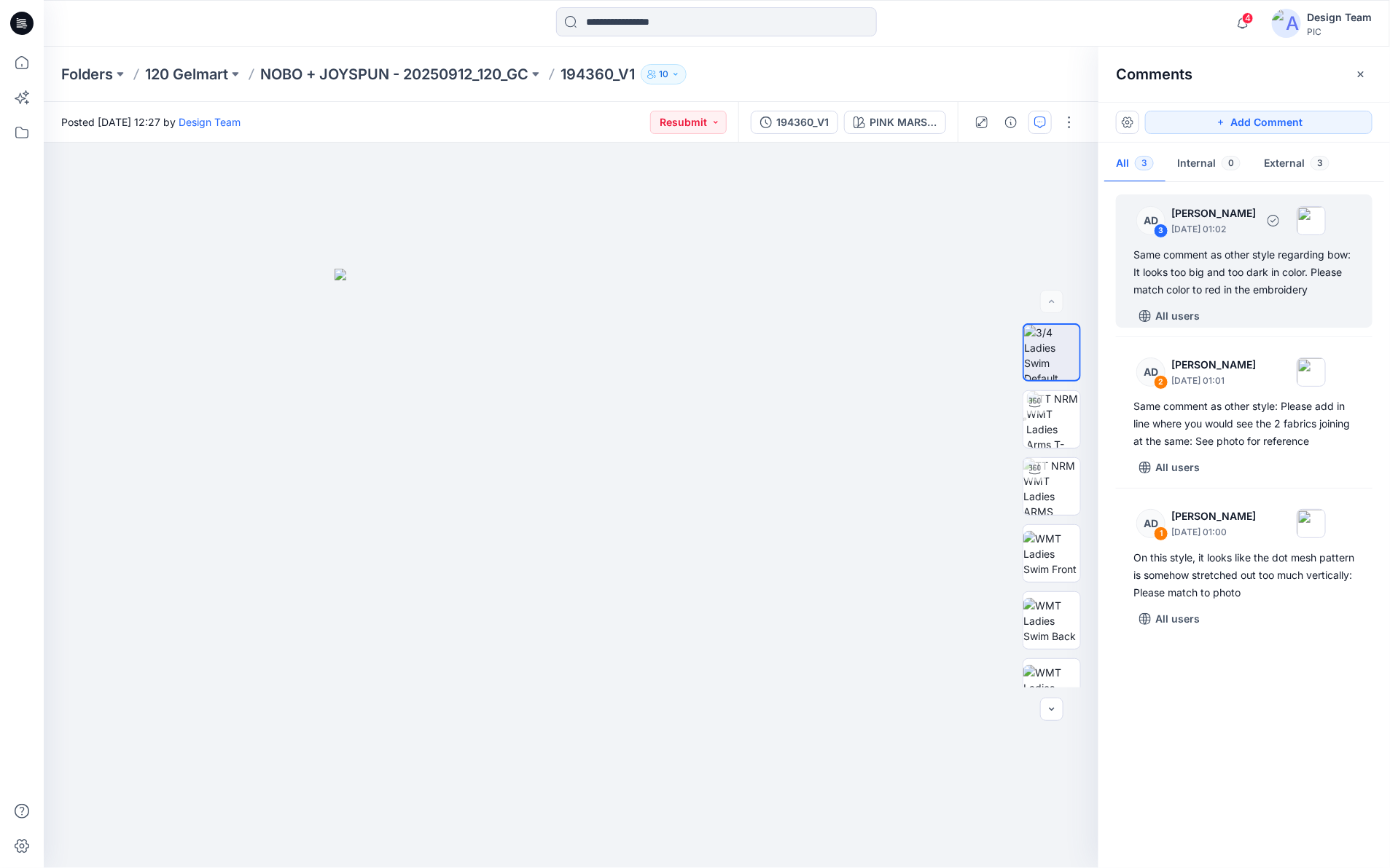
click at [1160, 234] on div "3" at bounding box center [1161, 231] width 15 height 15
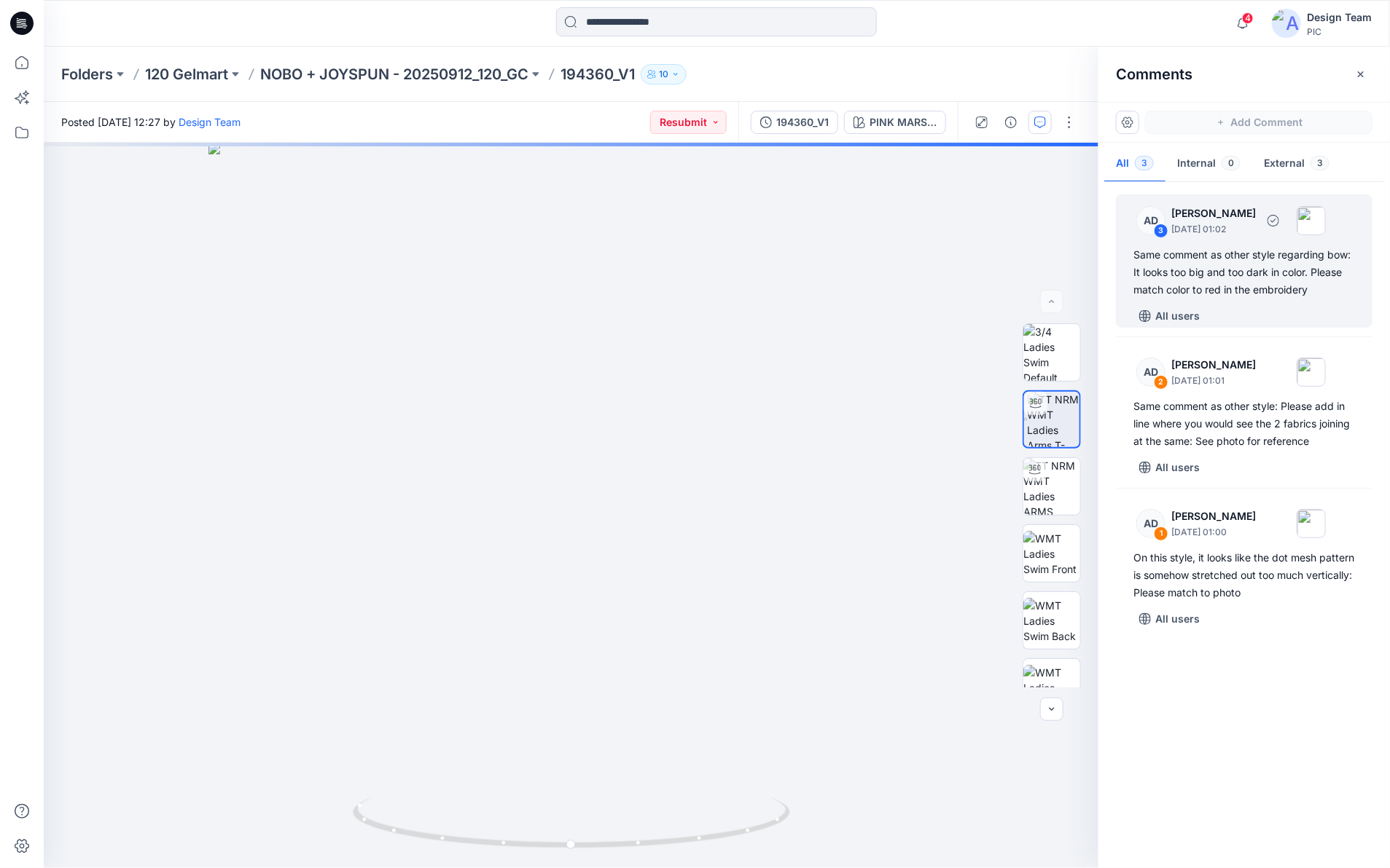
click at [1154, 233] on div "3" at bounding box center [1161, 231] width 15 height 15
click at [1163, 231] on div "3" at bounding box center [1161, 231] width 15 height 15
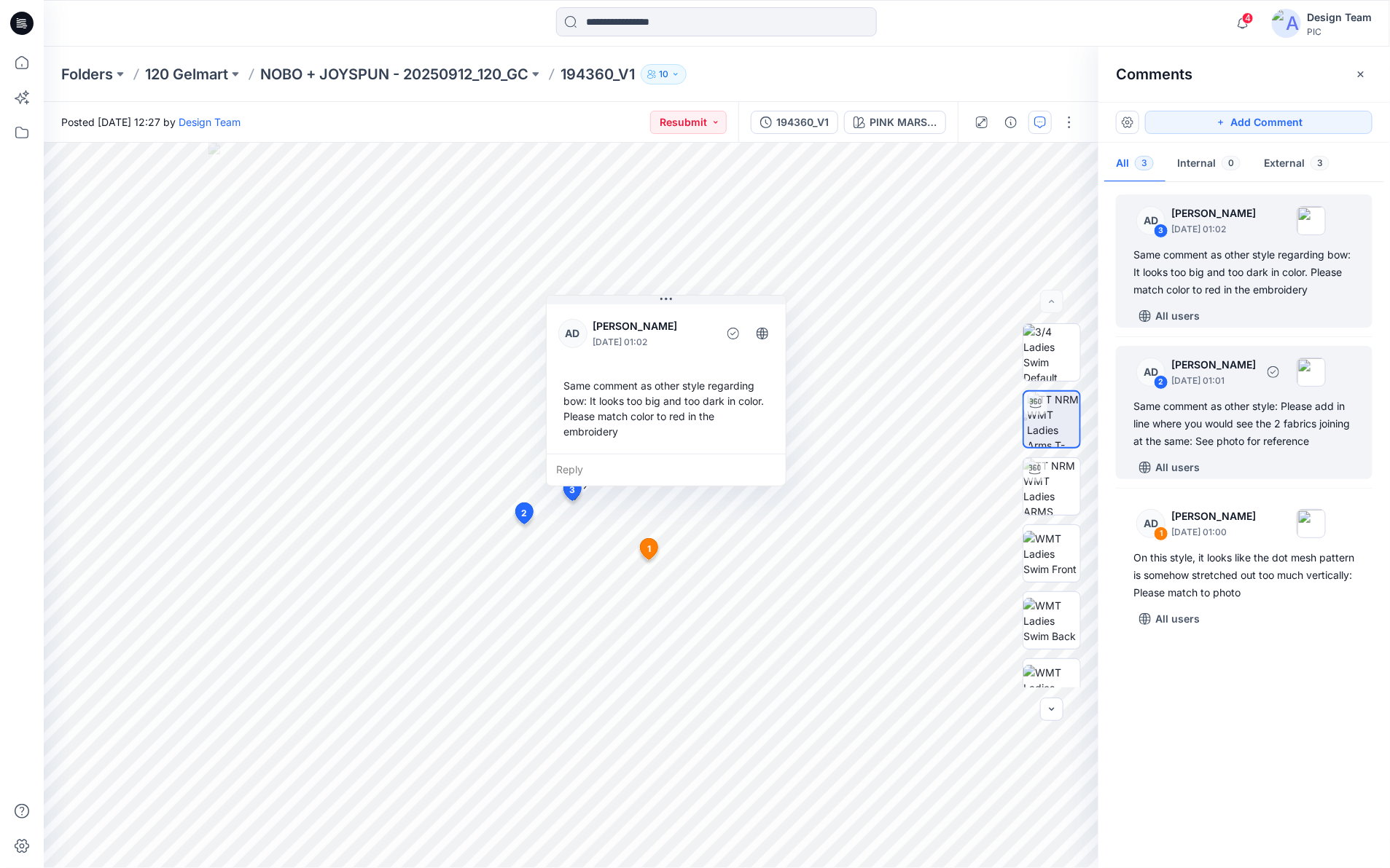
click at [1163, 388] on div "2" at bounding box center [1161, 382] width 15 height 15
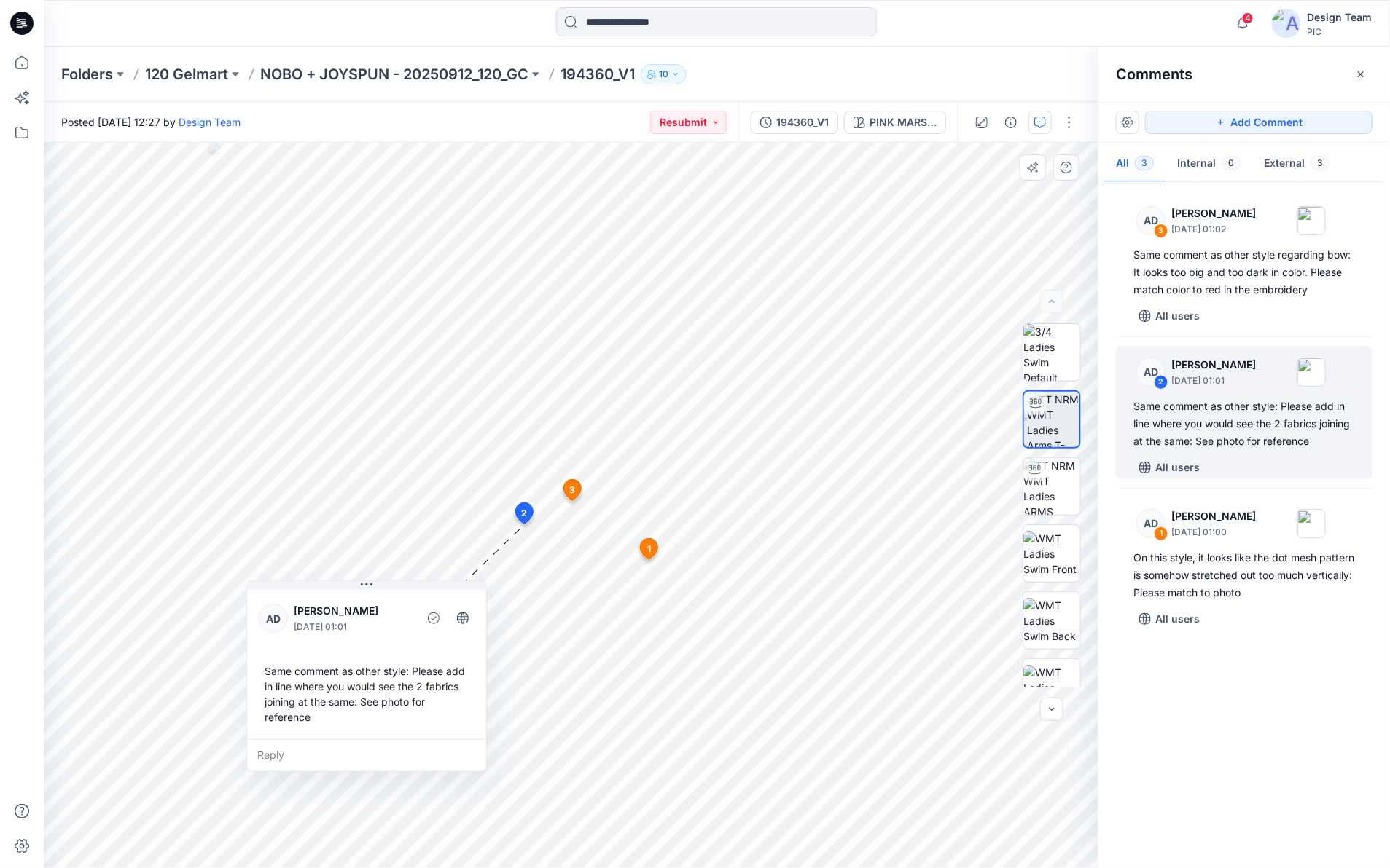
drag, startPoint x: 333, startPoint y: 617, endPoint x: 398, endPoint y: 599, distance: 67.4
click at [398, 599] on div "AD Alex Degner September 26, 2025 01:01" at bounding box center [366, 618] width 215 height 40
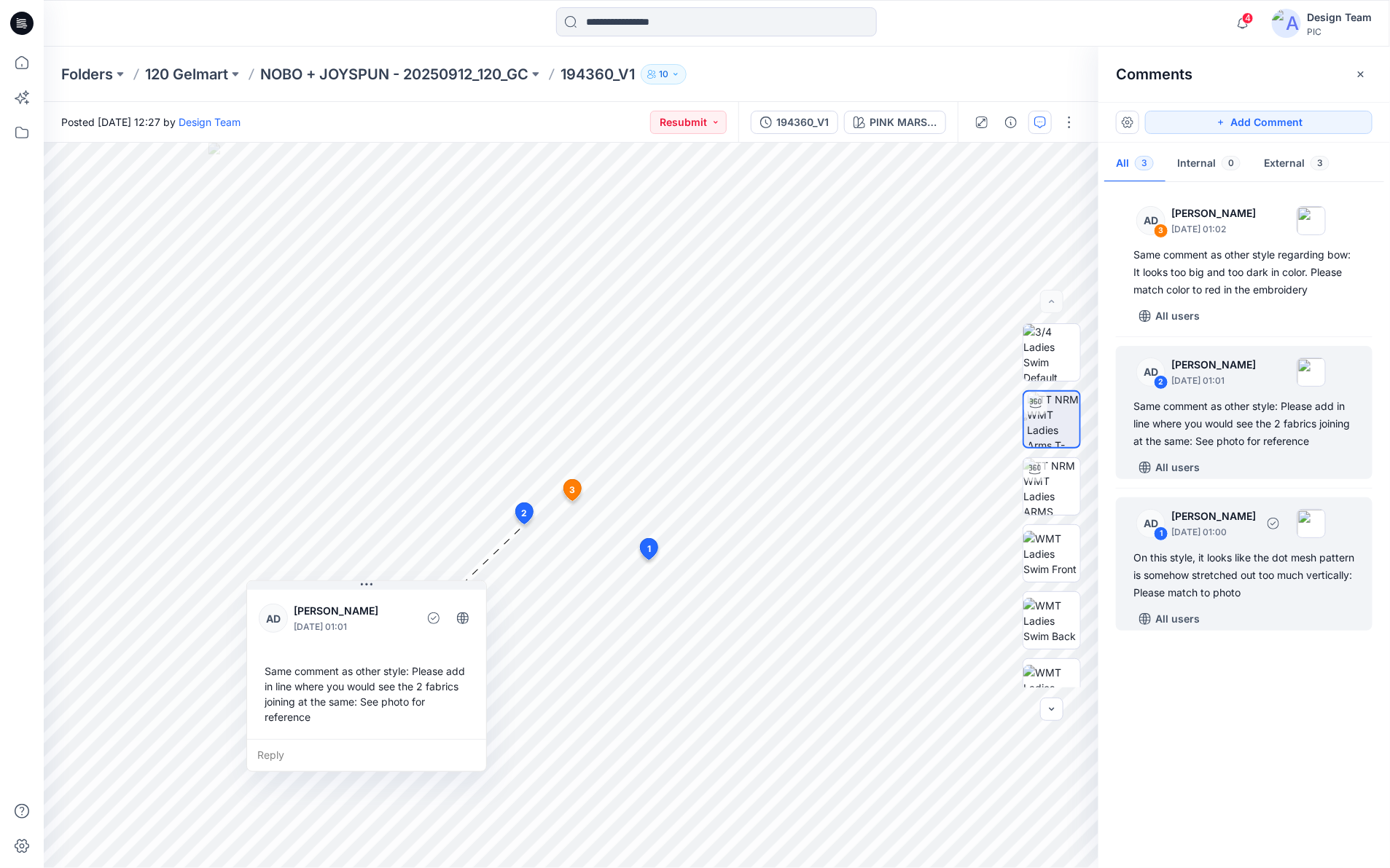
click at [1155, 532] on div "1" at bounding box center [1161, 533] width 15 height 15
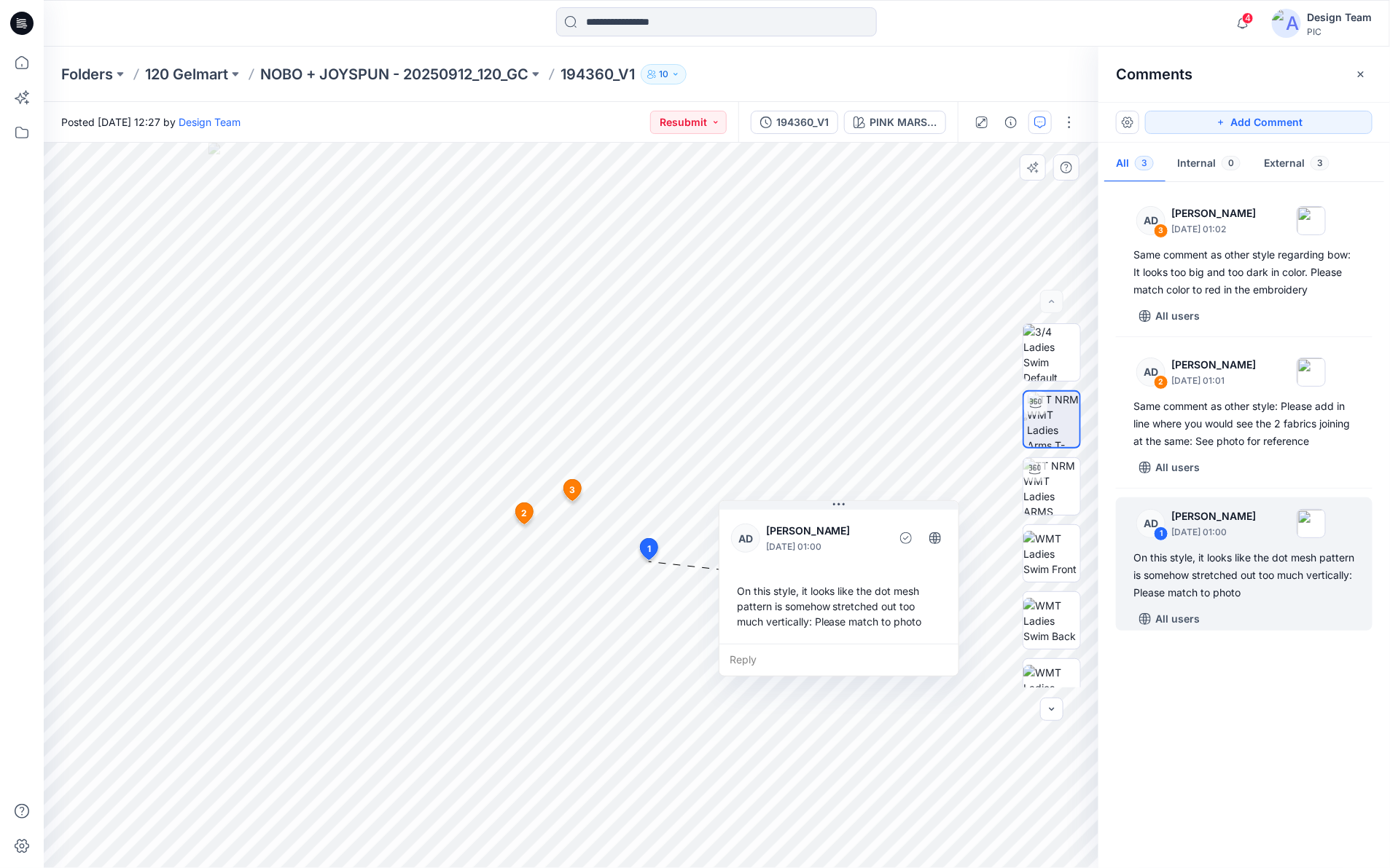
drag, startPoint x: 840, startPoint y: 429, endPoint x: 857, endPoint y: 541, distance: 113.3
click at [857, 540] on p "Alex Degner" at bounding box center [825, 531] width 118 height 18
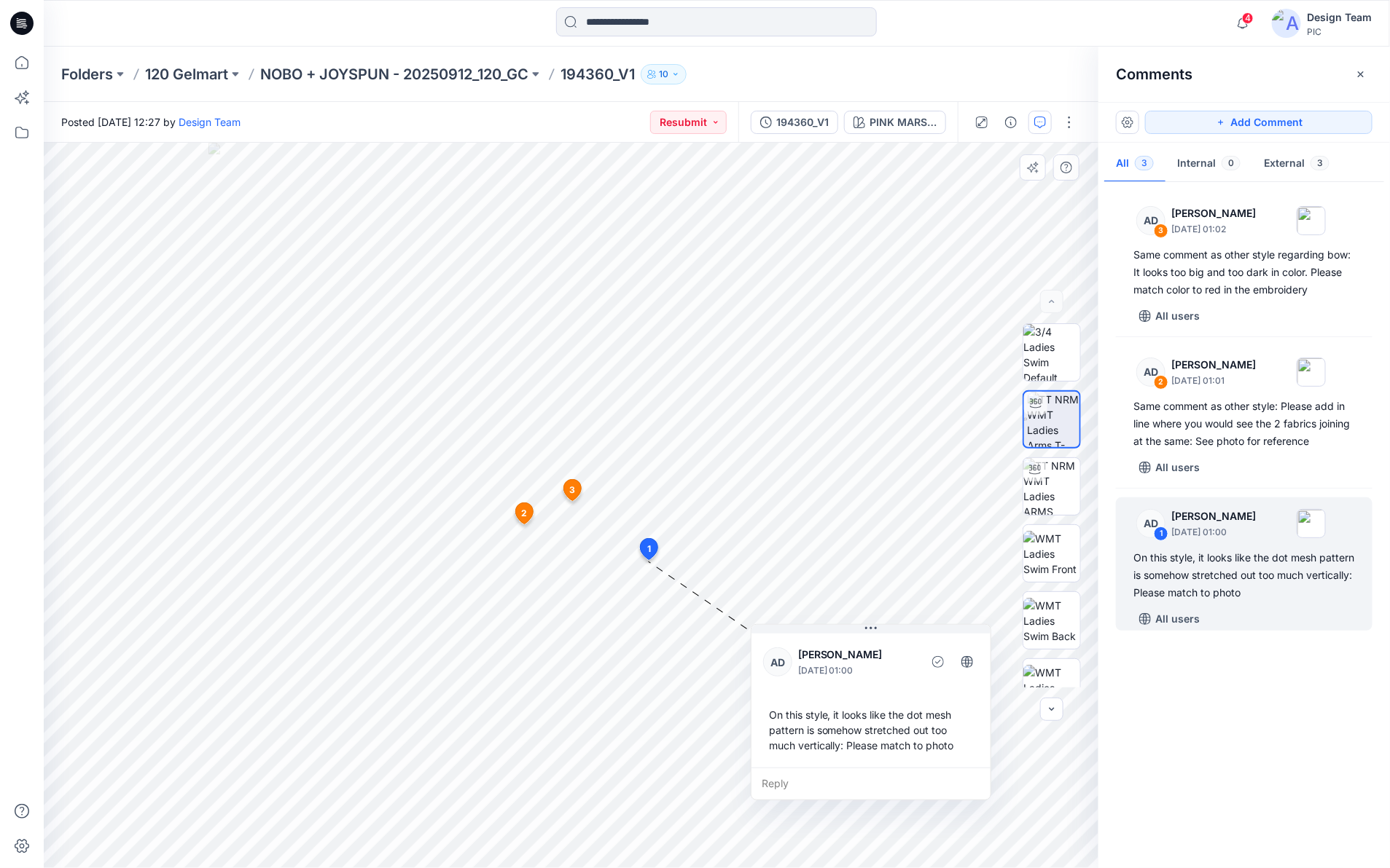
drag, startPoint x: 855, startPoint y: 528, endPoint x: 886, endPoint y: 643, distance: 119.1
click at [886, 643] on div "AD Alex Degner September 26, 2025 01:00" at bounding box center [871, 662] width 215 height 40
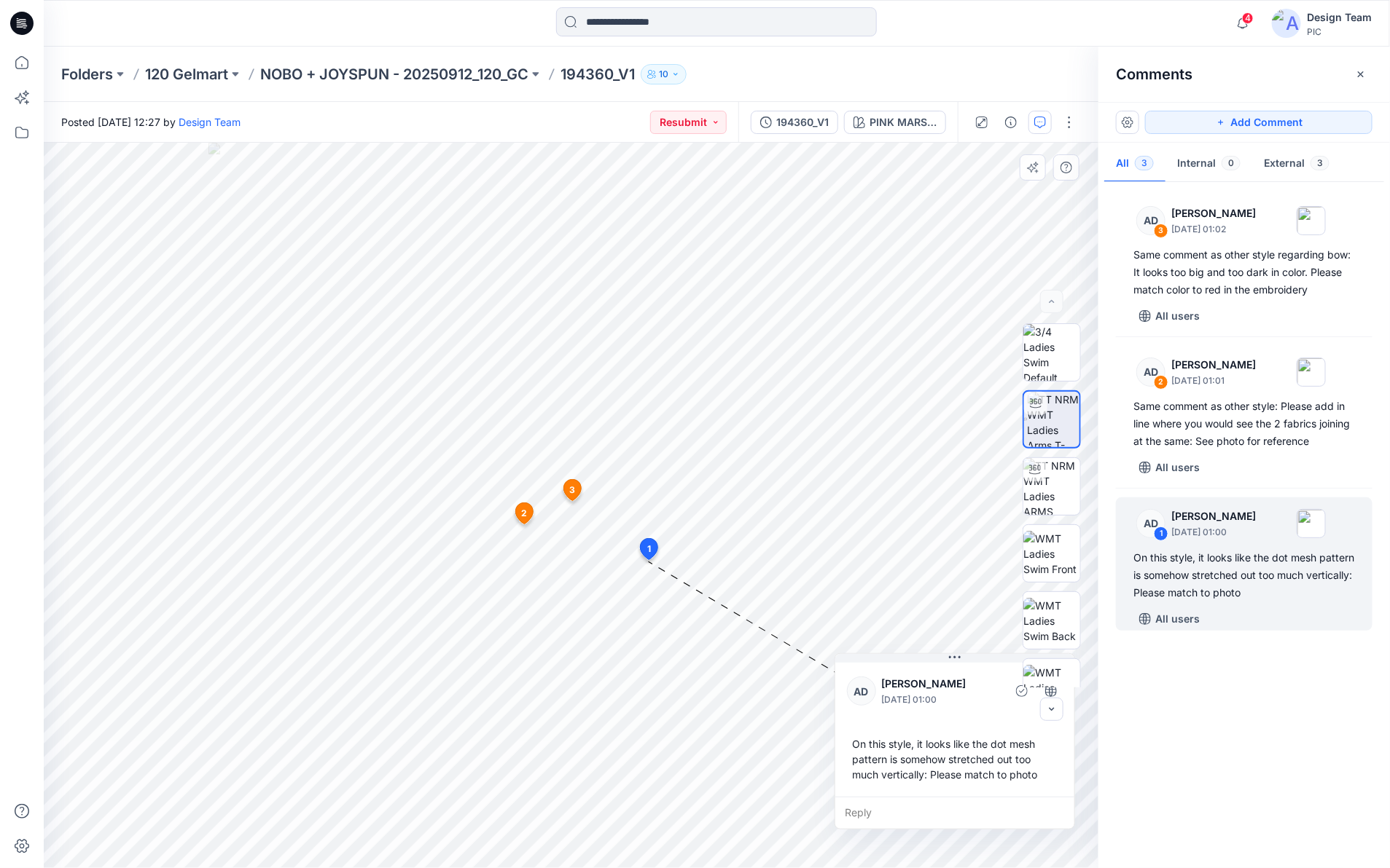
drag, startPoint x: 901, startPoint y: 646, endPoint x: 985, endPoint y: 674, distance: 88.5
click at [985, 674] on div "AD Alex Degner September 26, 2025 01:00" at bounding box center [954, 691] width 215 height 40
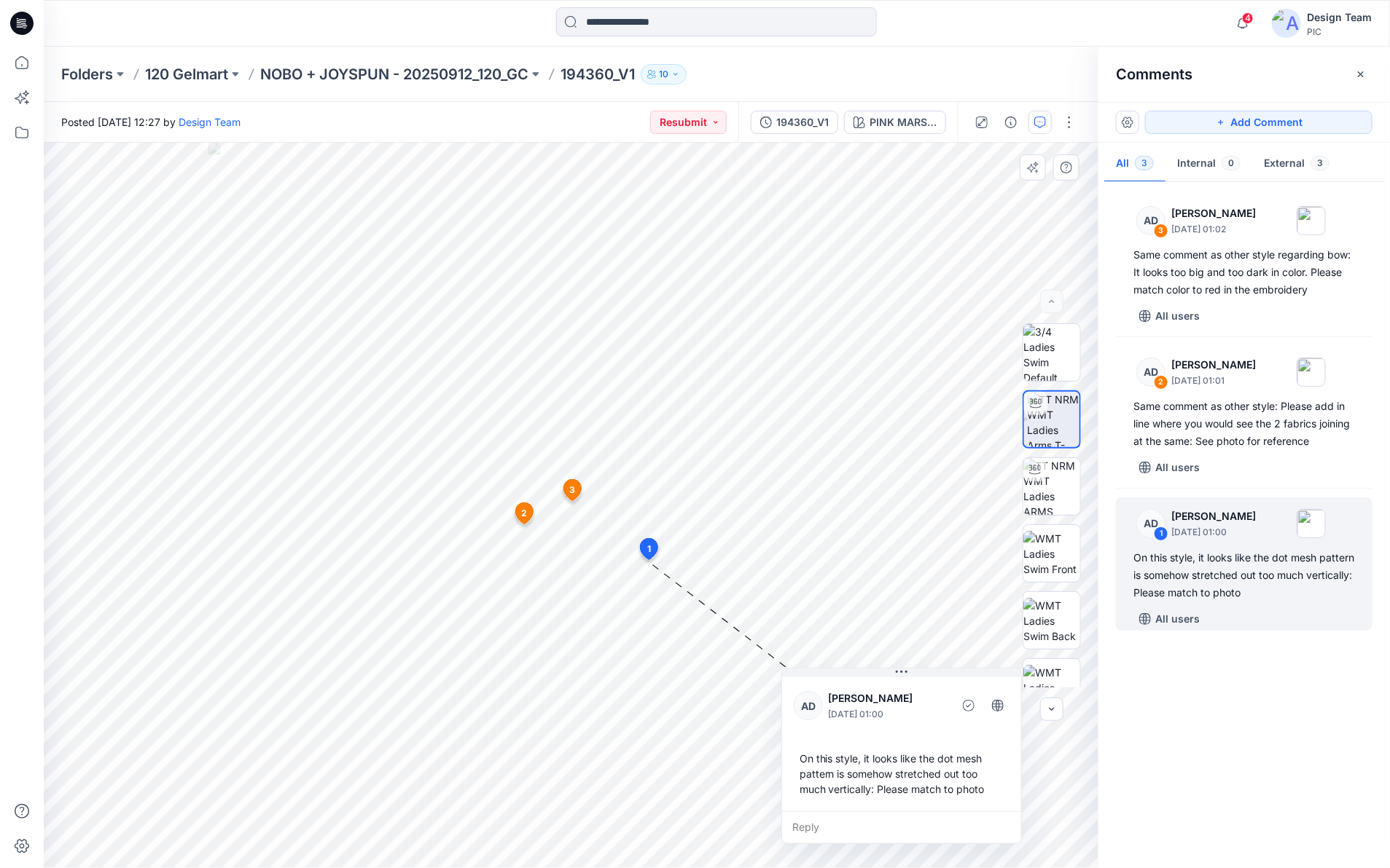
drag, startPoint x: 958, startPoint y: 679, endPoint x: 905, endPoint y: 694, distance: 55.1
click at [905, 694] on p "Alex Degner" at bounding box center [888, 699] width 118 height 18
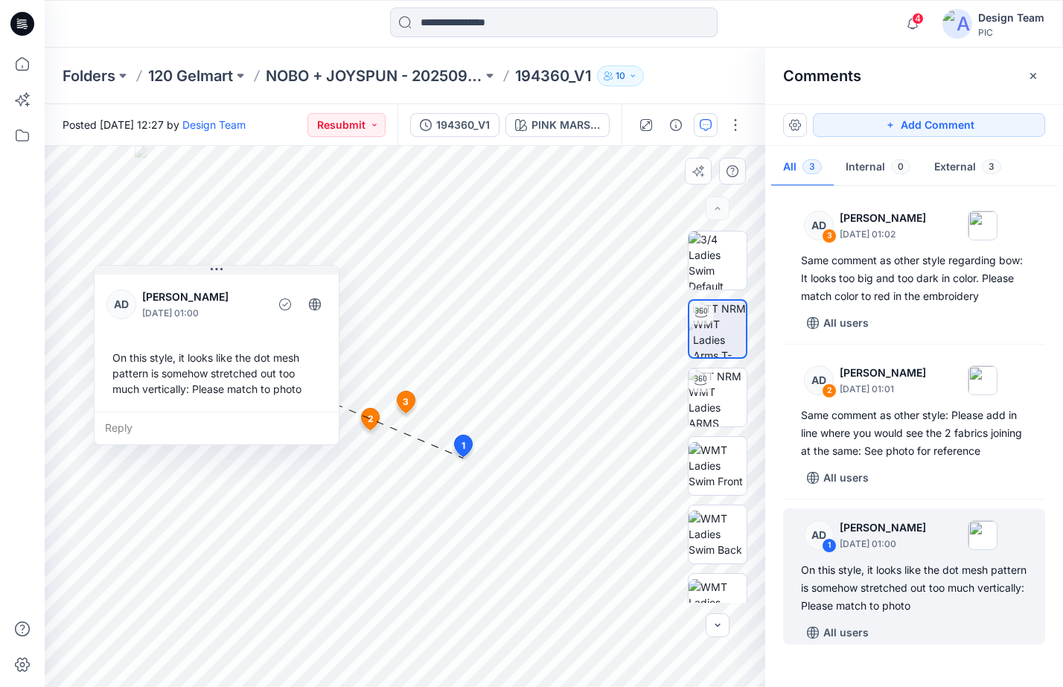
drag, startPoint x: 593, startPoint y: 325, endPoint x: 169, endPoint y: 301, distance: 425.1
click at [169, 301] on p "Alex Degner" at bounding box center [202, 297] width 121 height 18
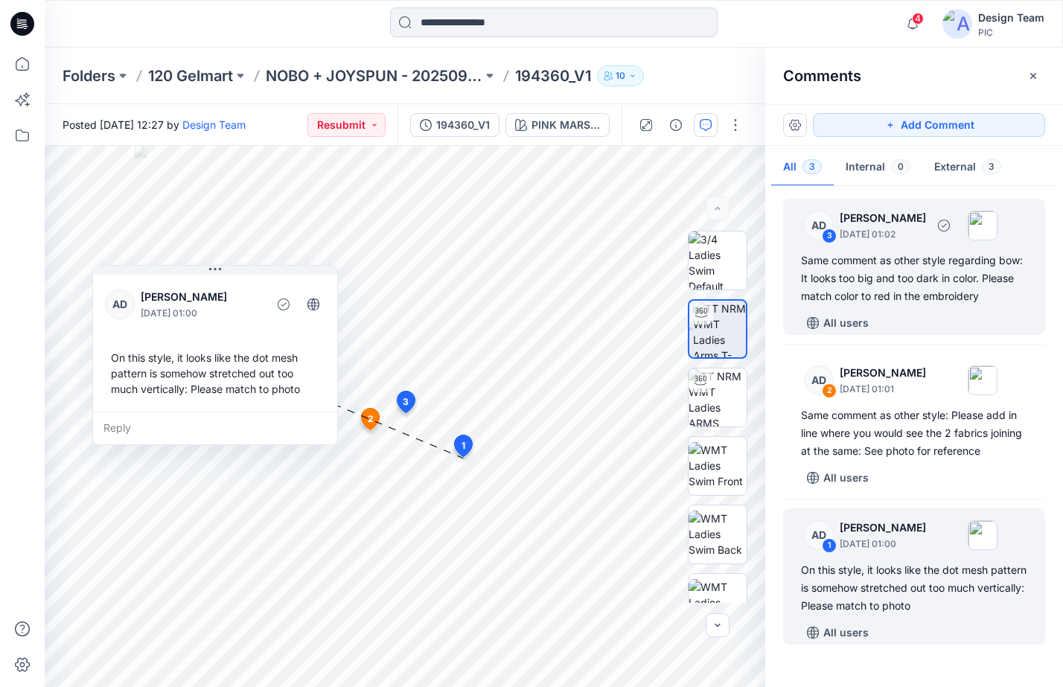
click at [933, 276] on div "Same comment as other style regarding bow: It looks too big and too dark in col…" at bounding box center [914, 279] width 226 height 54
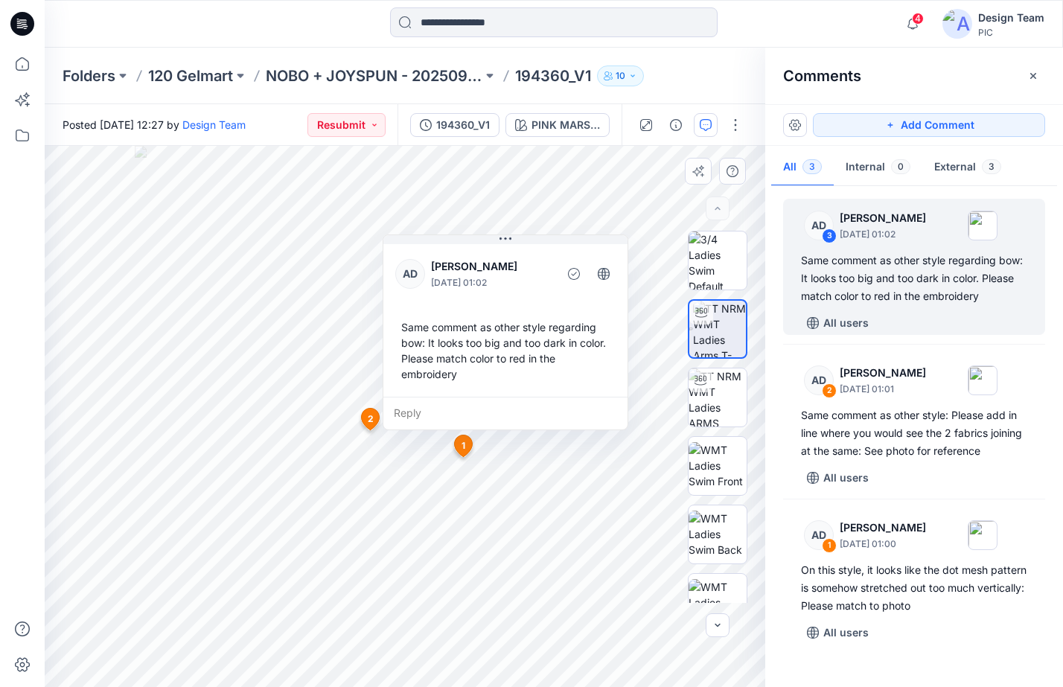
drag, startPoint x: 584, startPoint y: 372, endPoint x: 588, endPoint y: 412, distance: 39.7
click at [588, 412] on div "Reply" at bounding box center [505, 413] width 244 height 33
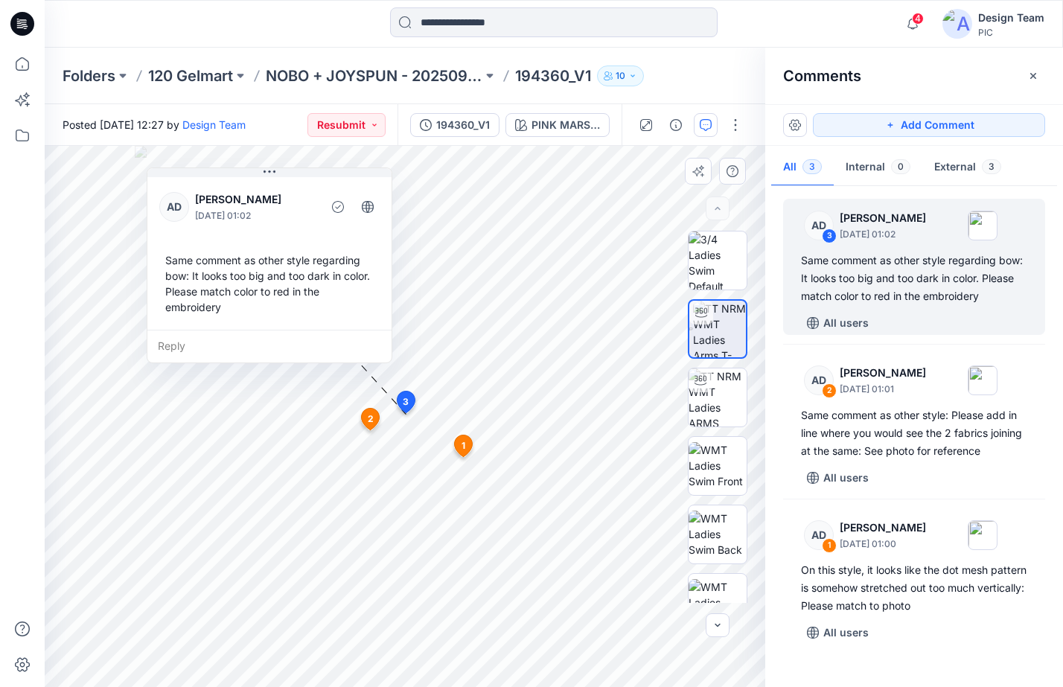
drag, startPoint x: 545, startPoint y: 255, endPoint x: 308, endPoint y: 181, distance: 248.2
click at [308, 181] on div "AD Alex Degner September 26, 2025 01:02 Same comment as other style regarding b…" at bounding box center [269, 252] width 244 height 156
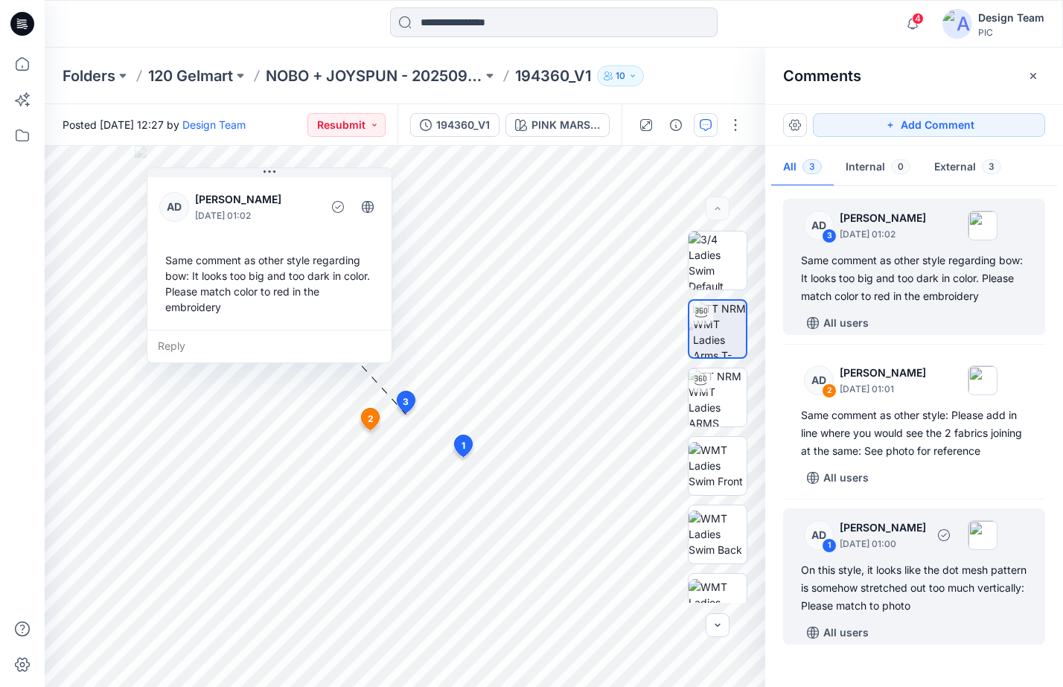
click at [887, 581] on div "On this style, it looks like the dot mesh pattern is somehow stretched out too …" at bounding box center [914, 588] width 226 height 54
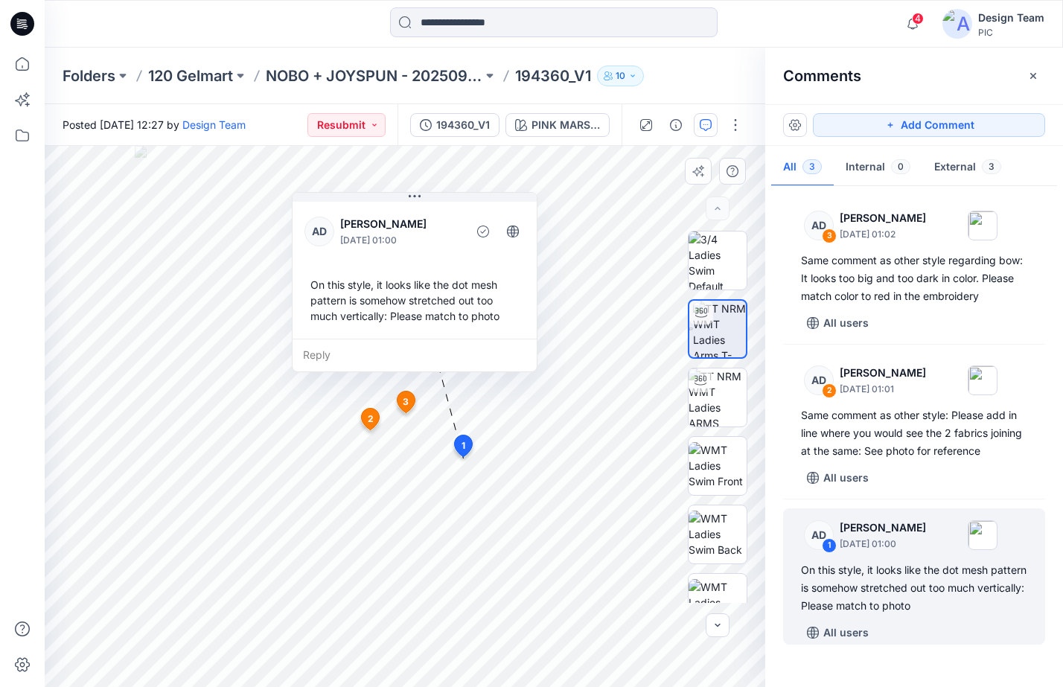
drag, startPoint x: 608, startPoint y: 300, endPoint x: 382, endPoint y: 200, distance: 247.4
click at [382, 200] on div "AD Alex Degner September 26, 2025 01:00 On this style, it looks like the dot me…" at bounding box center [415, 269] width 244 height 140
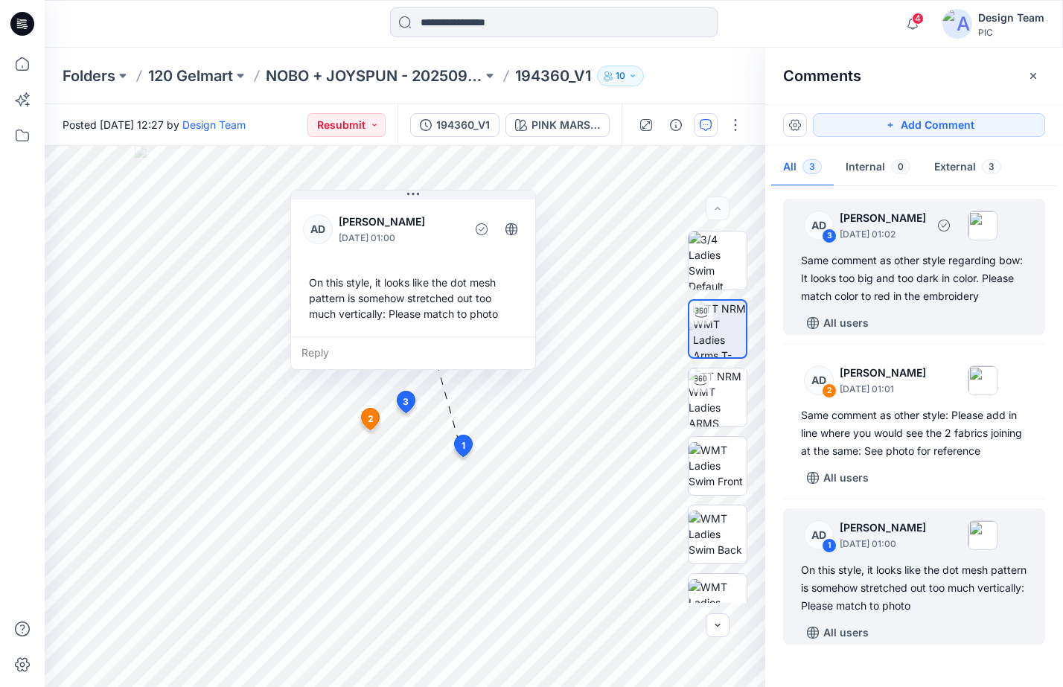
click at [939, 252] on div "Same comment as other style regarding bow: It looks too big and too dark in col…" at bounding box center [914, 279] width 226 height 54
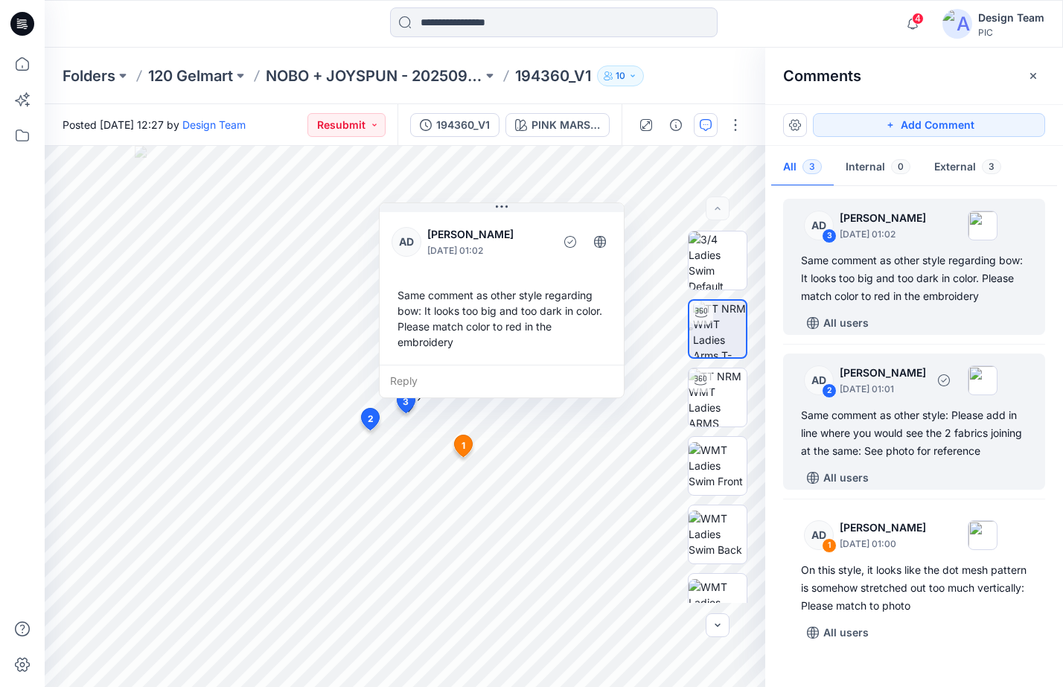
click at [850, 419] on div "Same comment as other style: Please add in line where you would see the 2 fabri…" at bounding box center [914, 434] width 226 height 54
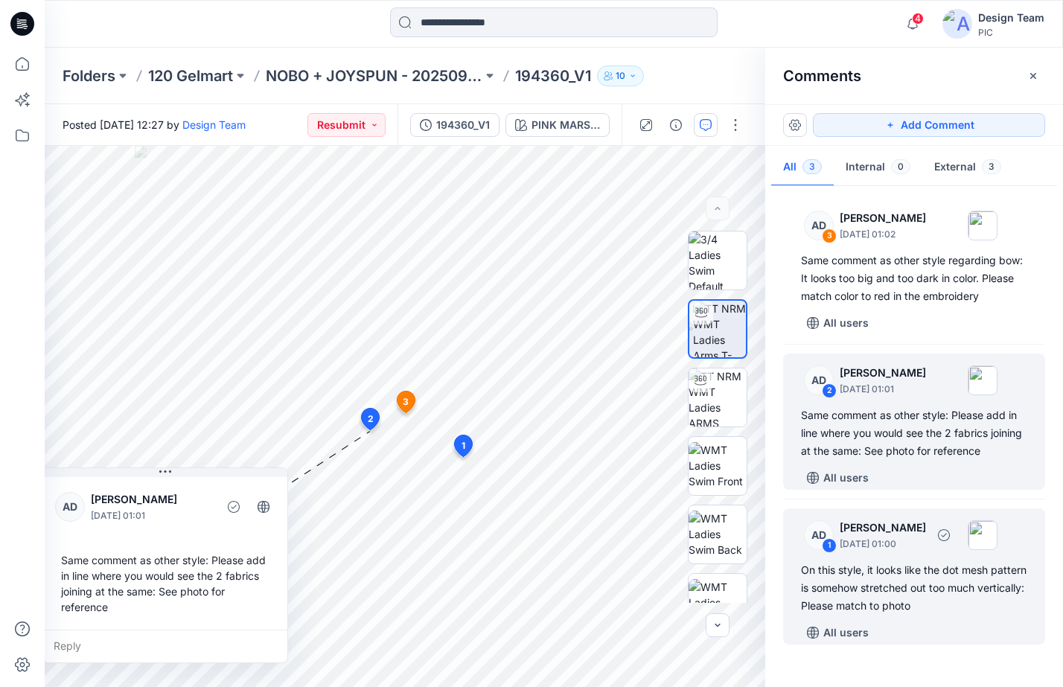
click at [840, 558] on div "AD 1 Alex Degner September 26, 2025 01:00 On this style, it looks like the dot …" at bounding box center [914, 577] width 262 height 136
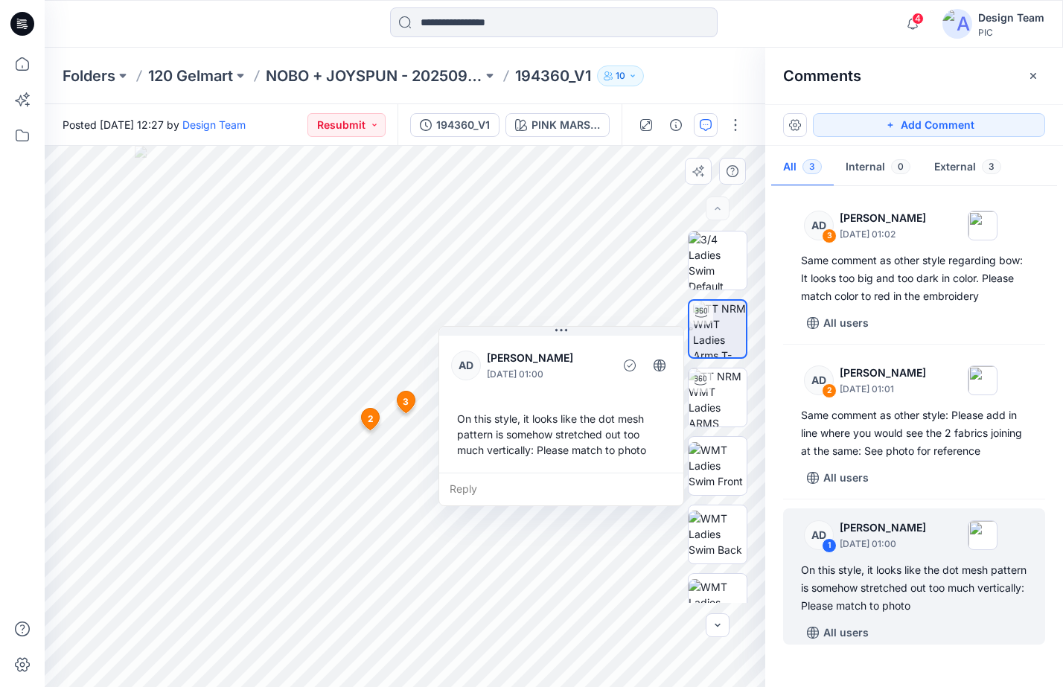
drag, startPoint x: 598, startPoint y: 409, endPoint x: 520, endPoint y: 446, distance: 86.3
click at [520, 446] on div "On this style, it looks like the dot mesh pattern is somehow stretched out too …" at bounding box center [561, 434] width 220 height 59
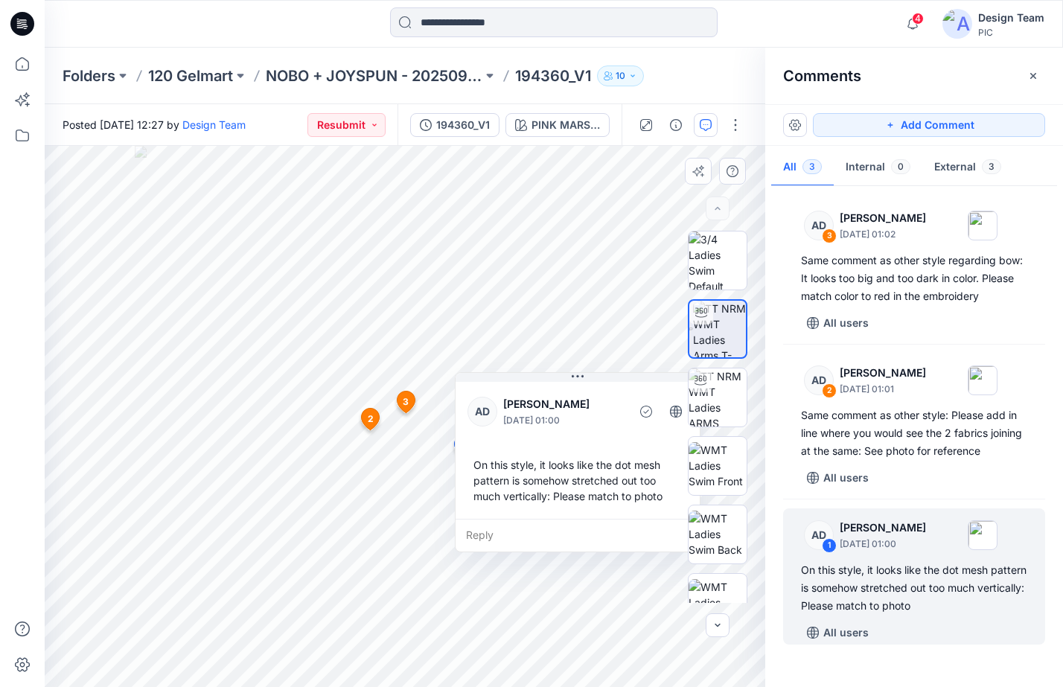
drag, startPoint x: 566, startPoint y: 450, endPoint x: 587, endPoint y: 501, distance: 54.8
click at [585, 500] on div "On this style, it looks like the dot mesh pattern is somehow stretched out too …" at bounding box center [578, 480] width 220 height 59
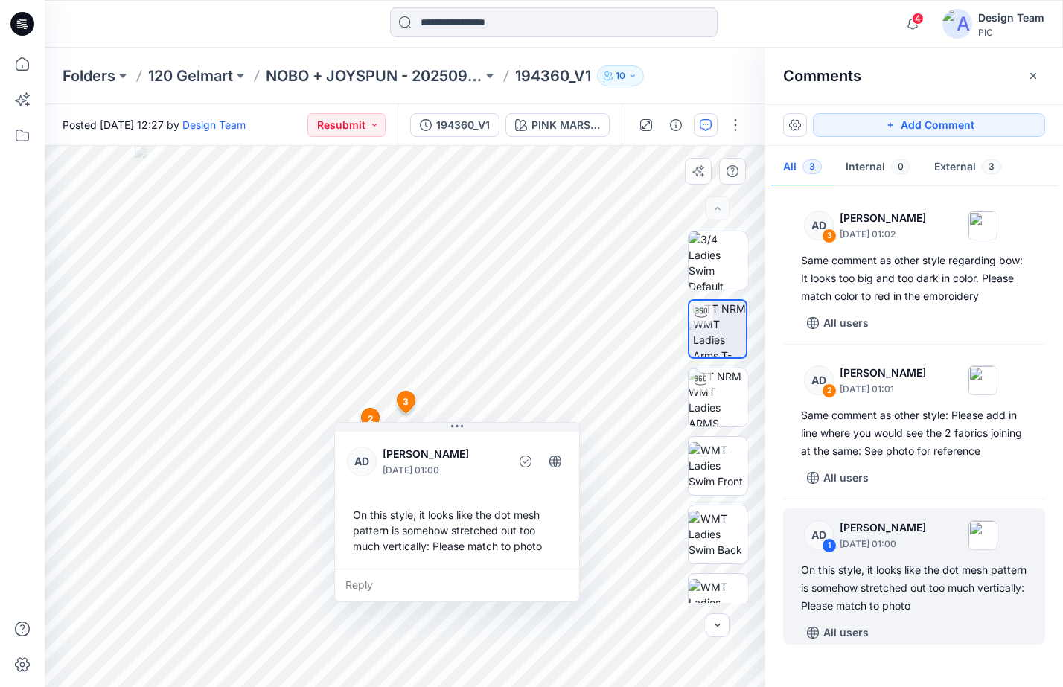
drag, startPoint x: 531, startPoint y: 514, endPoint x: 407, endPoint y: 561, distance: 131.9
click at [407, 561] on div "AD Alex Degner September 26, 2025 01:00 On this style, it looks like the dot me…" at bounding box center [457, 499] width 244 height 140
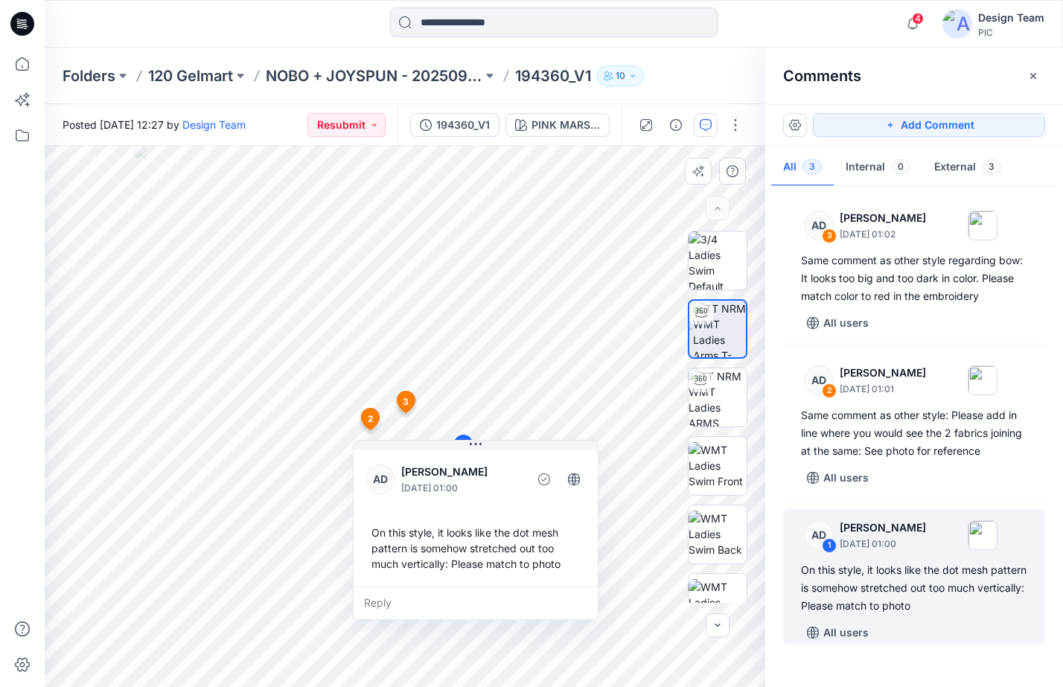
drag, startPoint x: 468, startPoint y: 570, endPoint x: 488, endPoint y: 588, distance: 26.3
click at [488, 588] on div "Reply" at bounding box center [476, 603] width 244 height 33
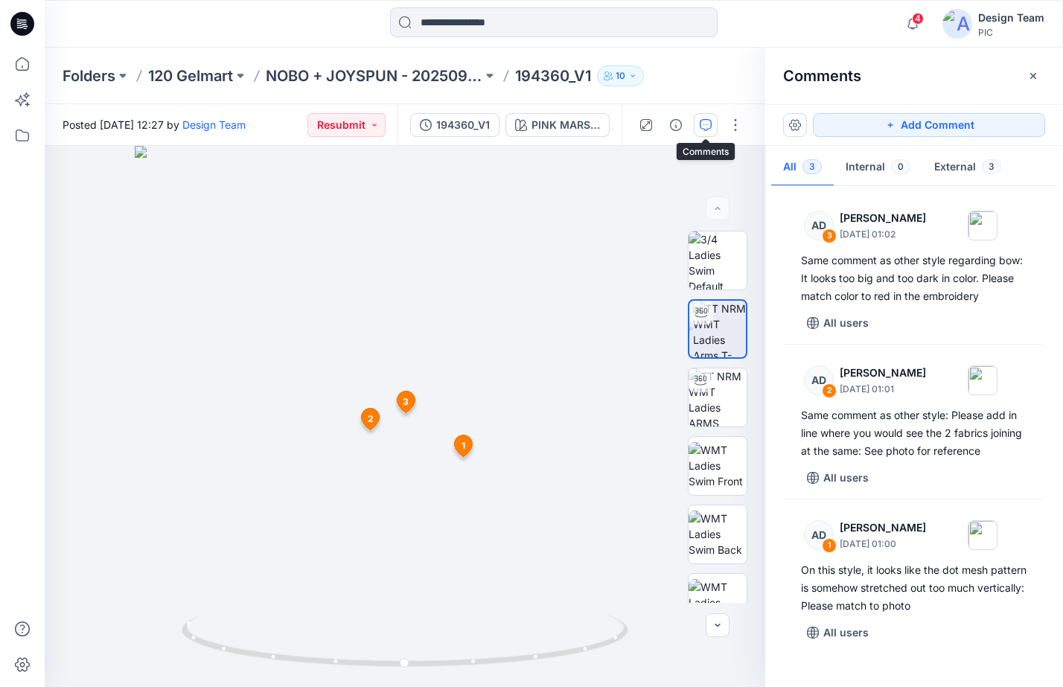
click at [705, 119] on icon "button" at bounding box center [706, 125] width 12 height 12
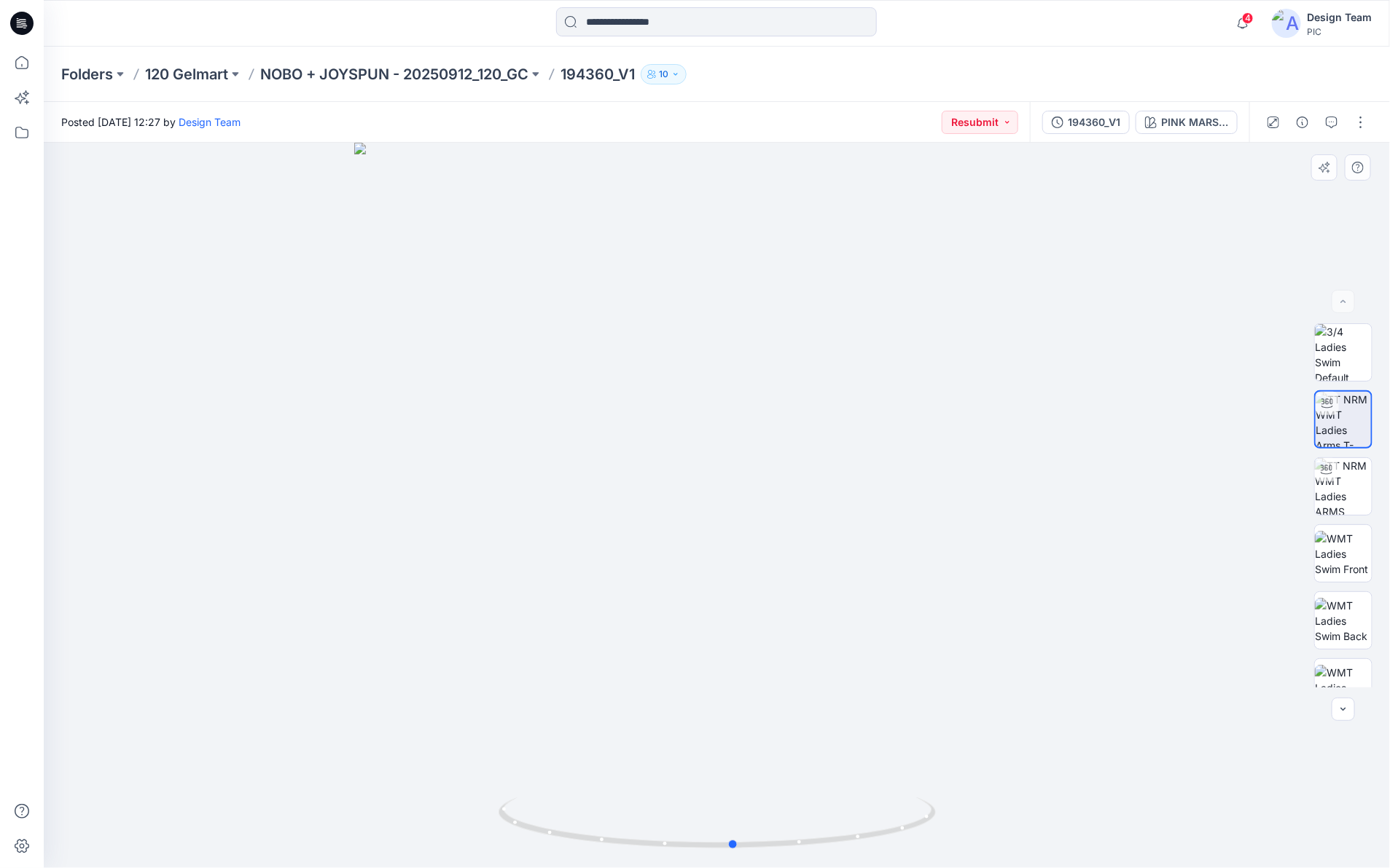
drag, startPoint x: 842, startPoint y: 500, endPoint x: 860, endPoint y: 453, distance: 50.3
click at [860, 453] on div at bounding box center [717, 506] width 1346 height 726
drag, startPoint x: 749, startPoint y: 846, endPoint x: 955, endPoint y: 809, distance: 209.3
click at [955, 809] on div at bounding box center [717, 506] width 1346 height 726
click at [1328, 127] on icon "button" at bounding box center [1331, 122] width 12 height 12
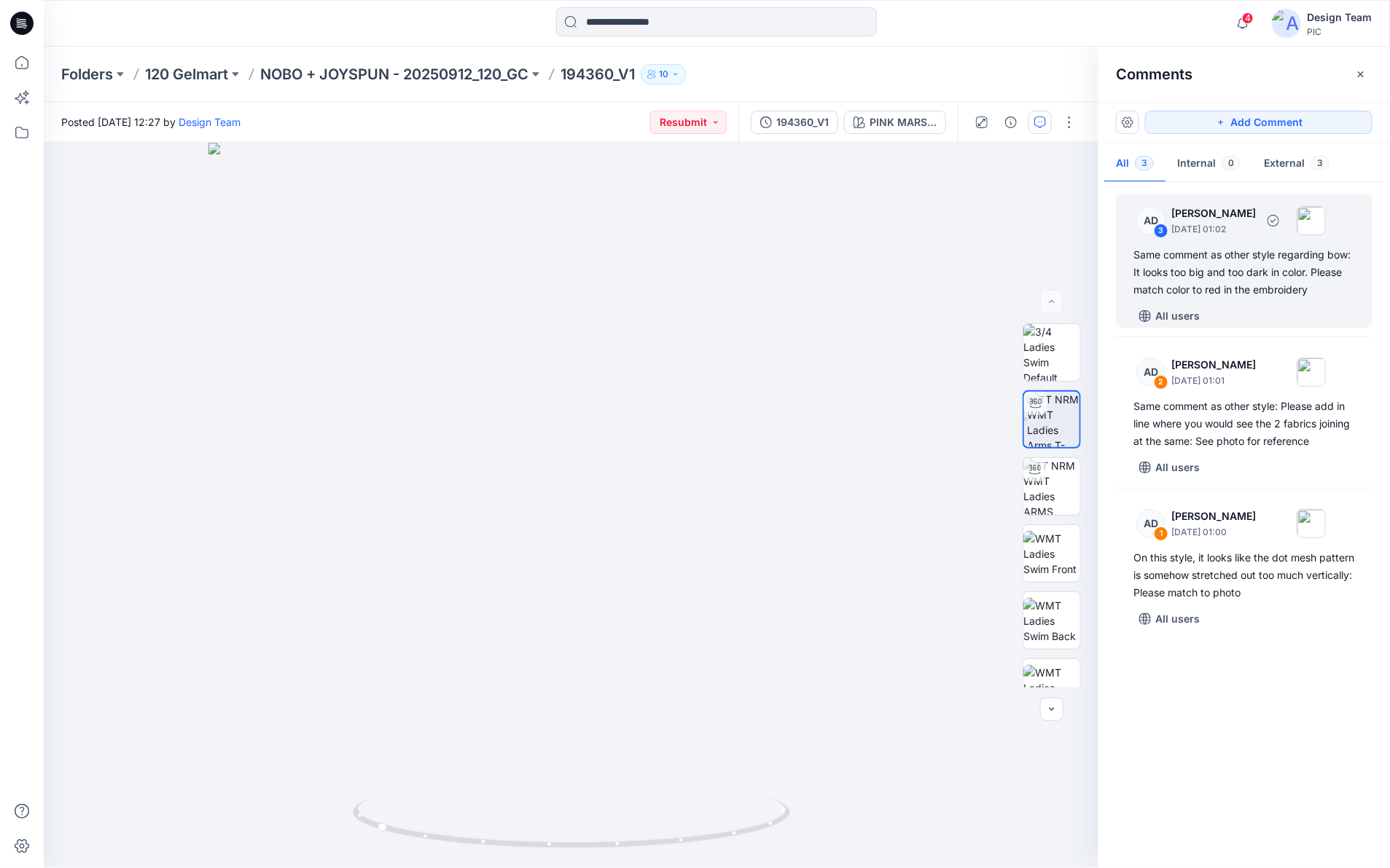
click at [1268, 277] on div "Same comment as other style regarding bow: It looks too big and too dark in col…" at bounding box center [1244, 273] width 221 height 53
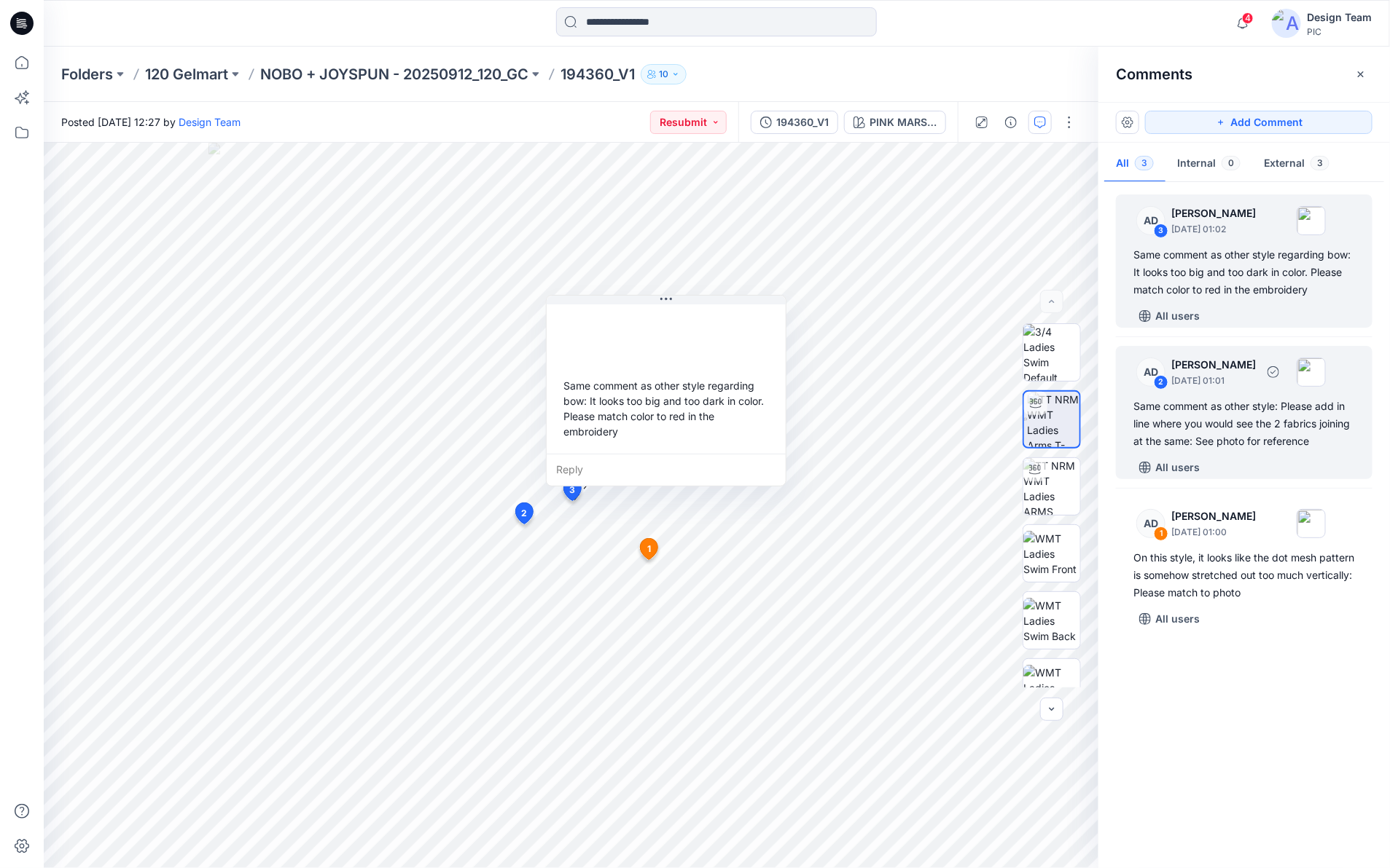
click at [1240, 393] on div "AD 2 Alex Degner September 26, 2025 01:01 Same comment as other style: Please a…" at bounding box center [1244, 413] width 256 height 133
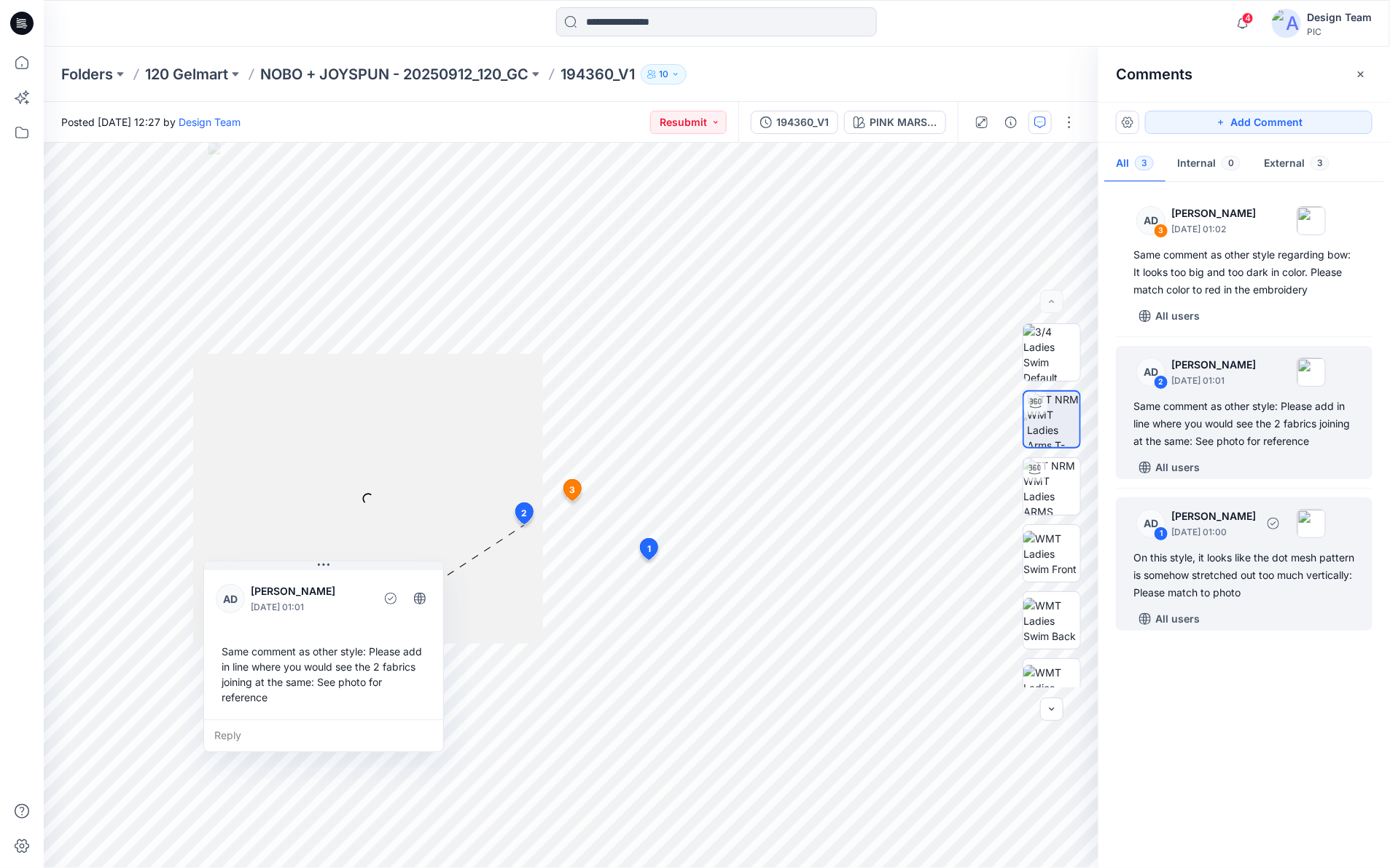
click at [1200, 525] on p "September 26, 2025 01:00" at bounding box center [1213, 532] width 84 height 15
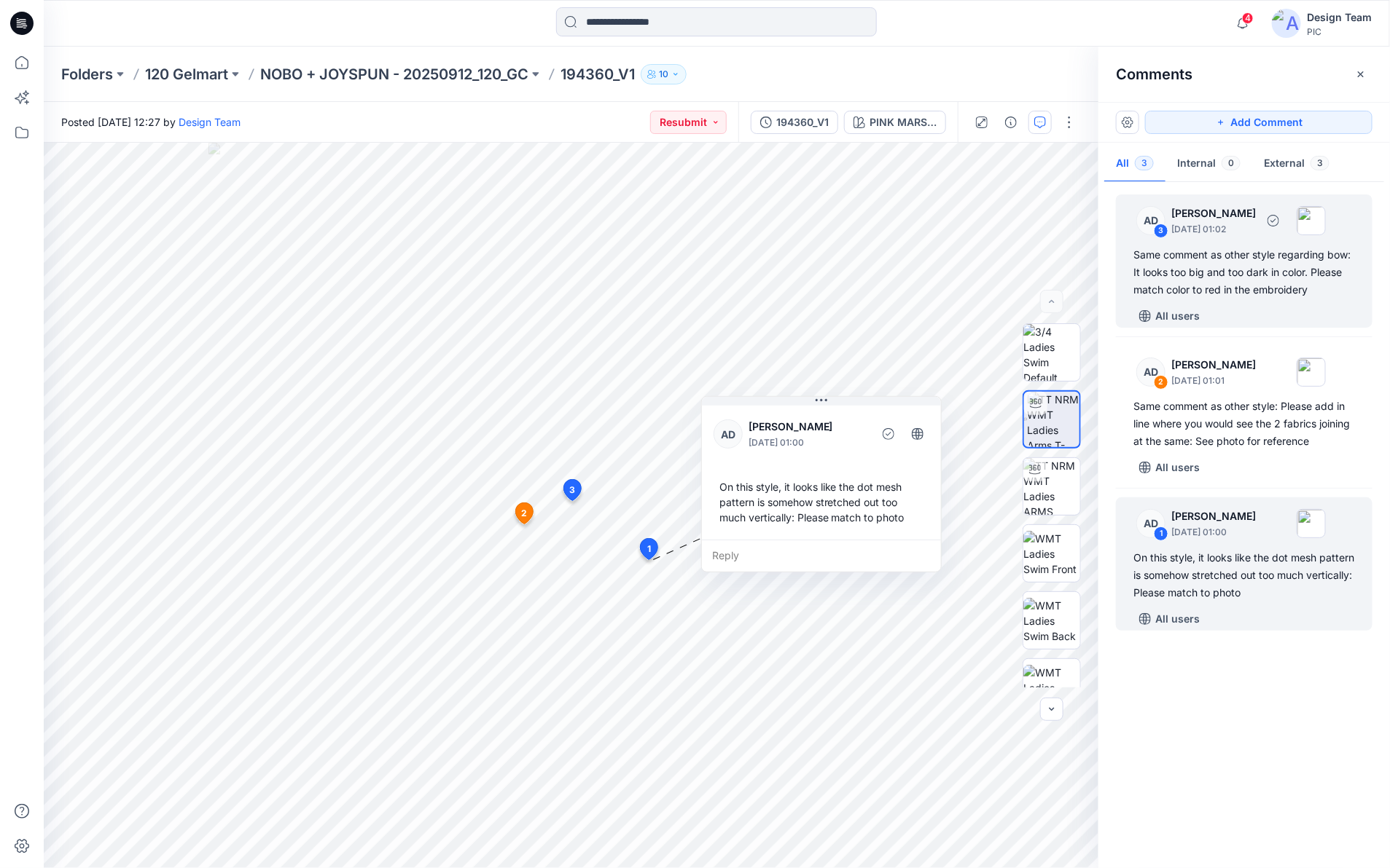
click at [1194, 298] on div "Same comment as other style regarding bow: It looks too big and too dark in col…" at bounding box center [1244, 273] width 221 height 53
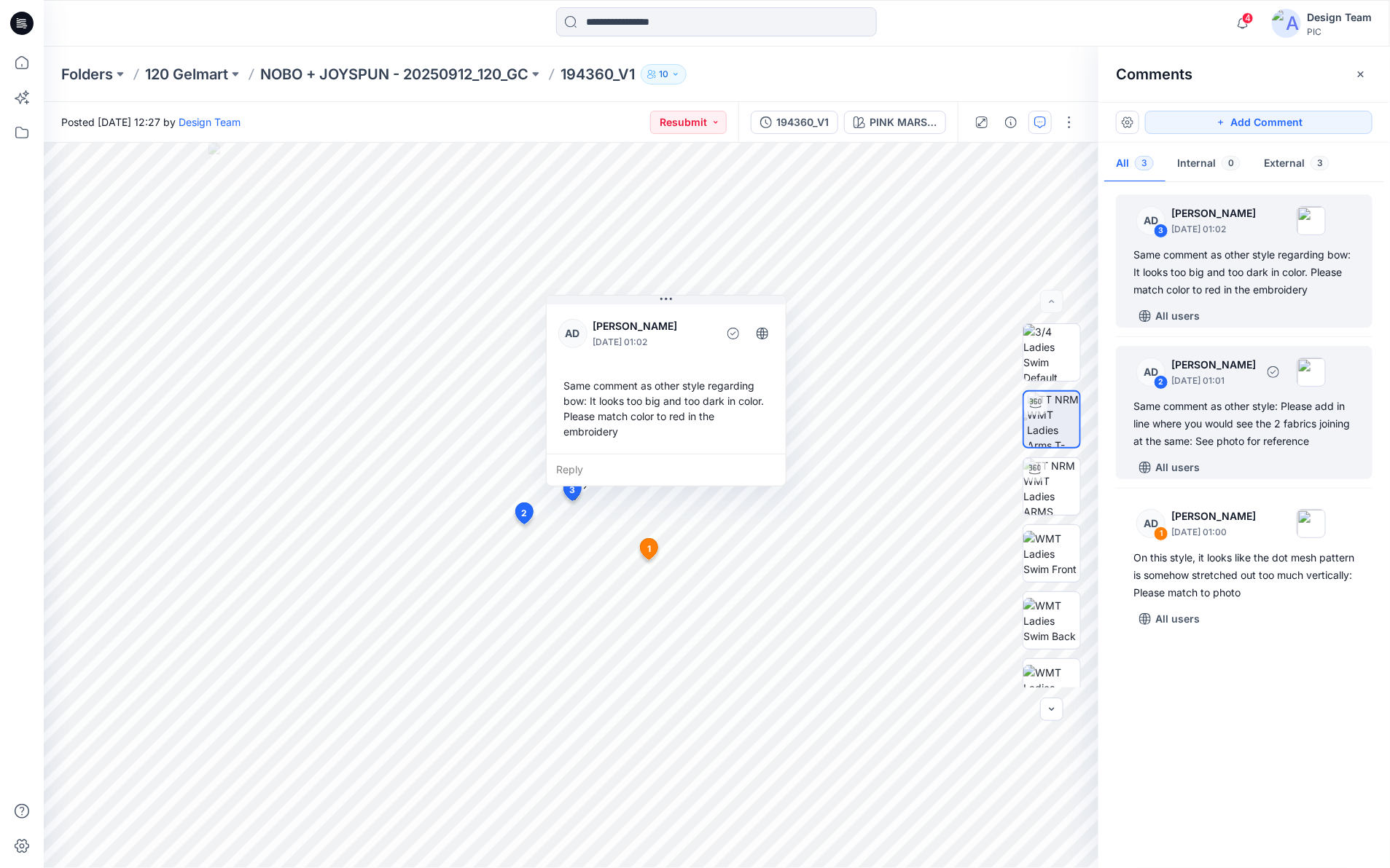
click at [1186, 375] on p "September 26, 2025 01:01" at bounding box center [1213, 381] width 84 height 15
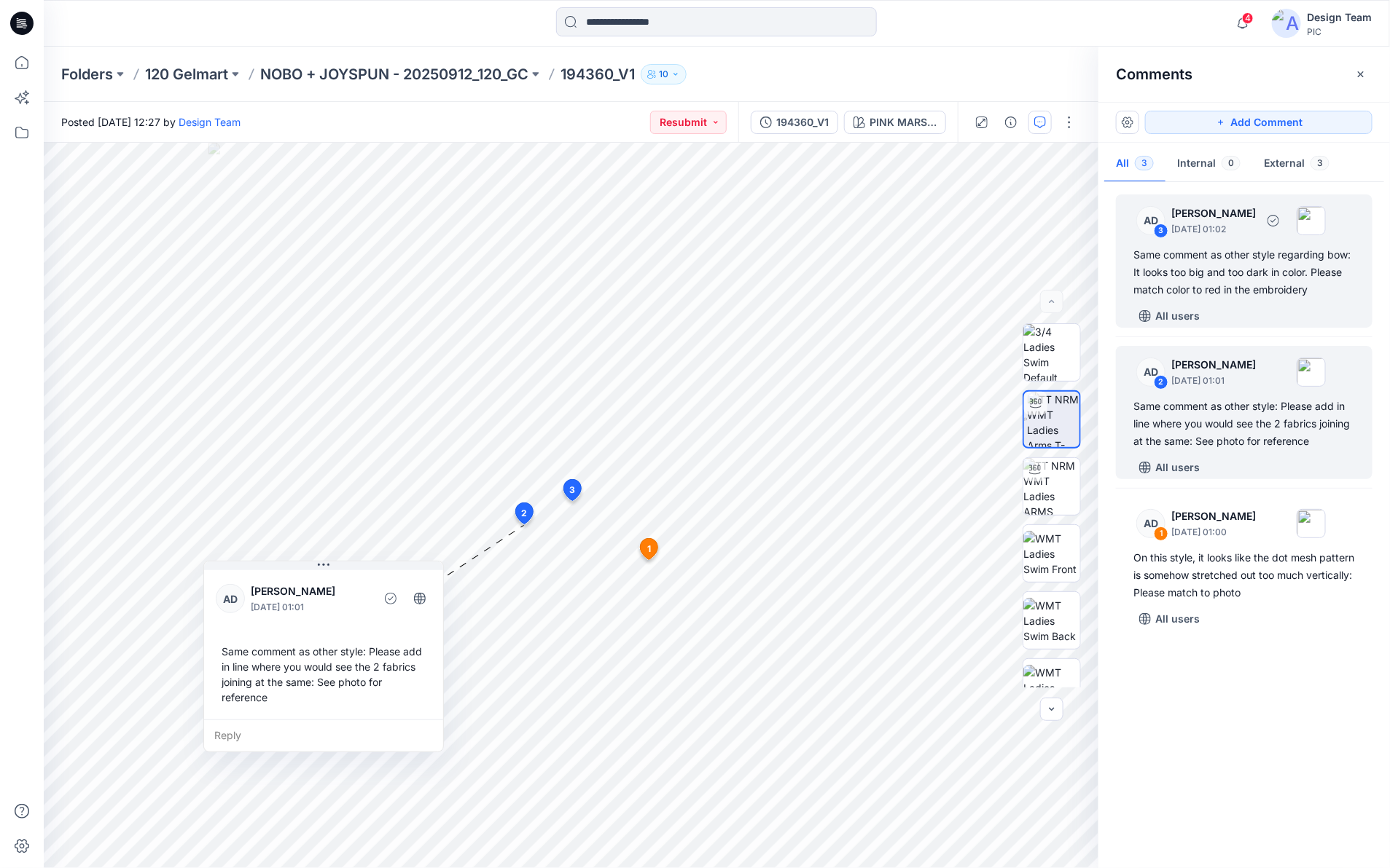
click at [1233, 233] on p "September 26, 2025 01:02" at bounding box center [1213, 229] width 84 height 15
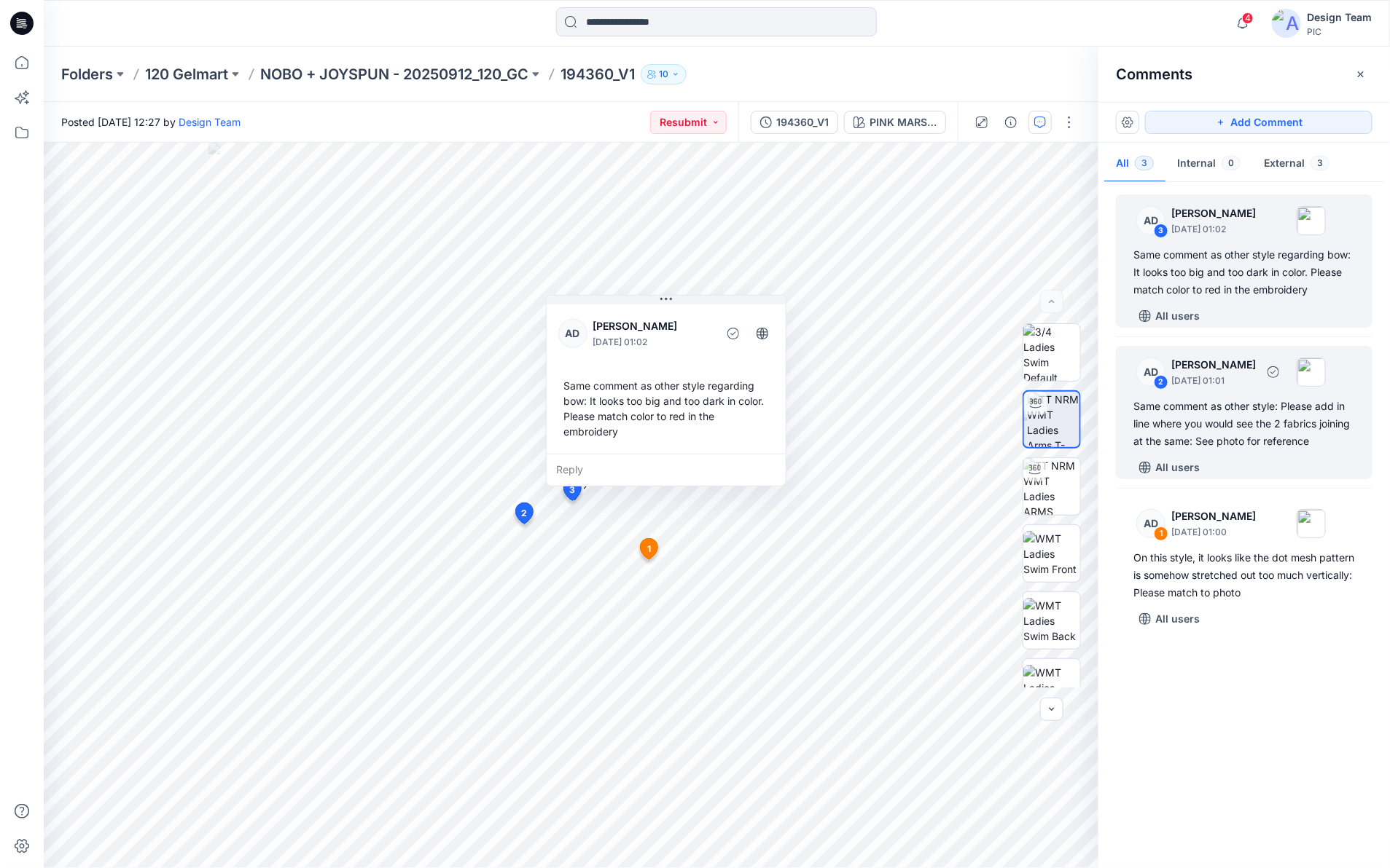
click at [1232, 370] on p "Alex Degner" at bounding box center [1213, 365] width 84 height 18
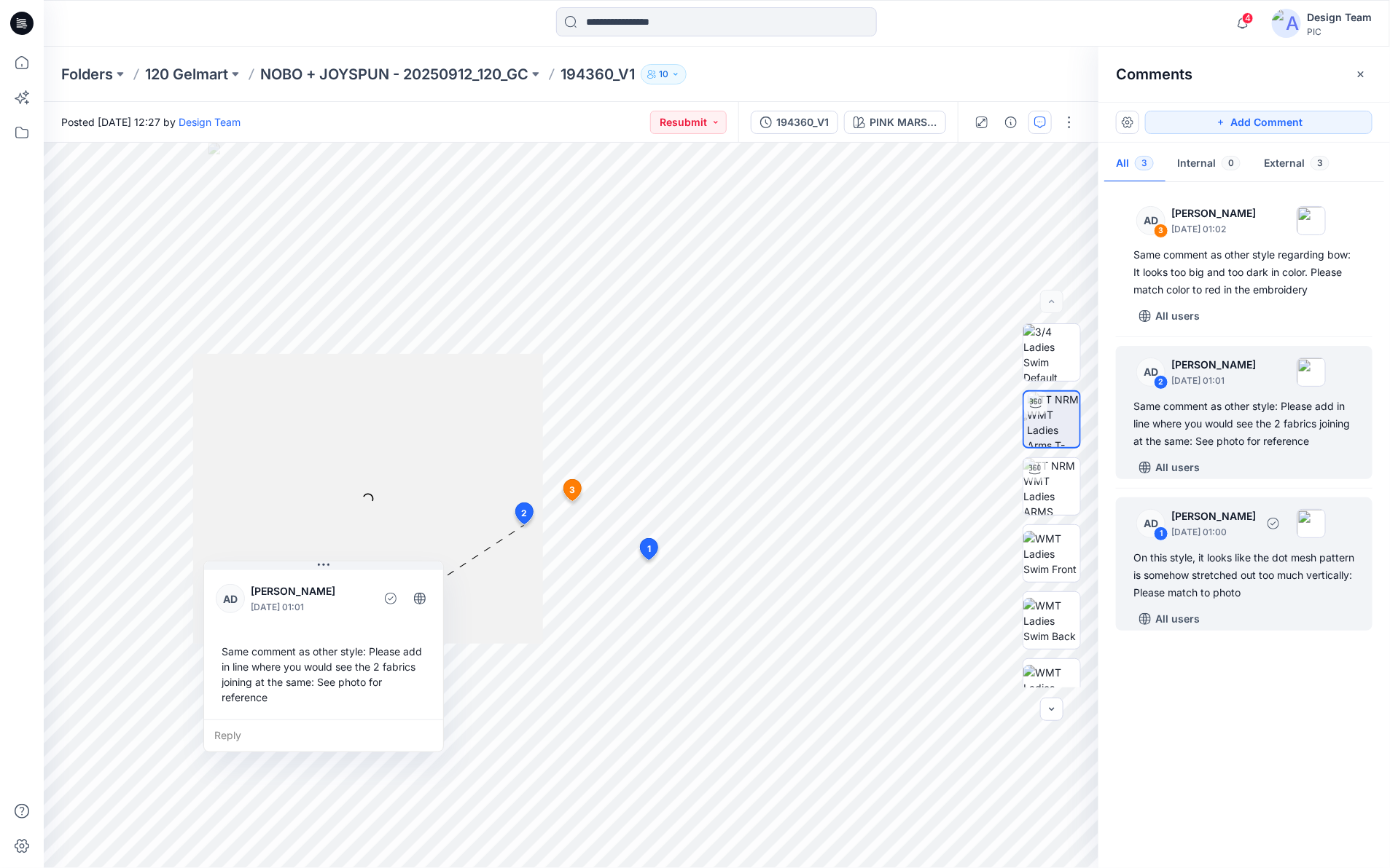
click at [1207, 535] on p "September 26, 2025 01:00" at bounding box center [1213, 532] width 84 height 15
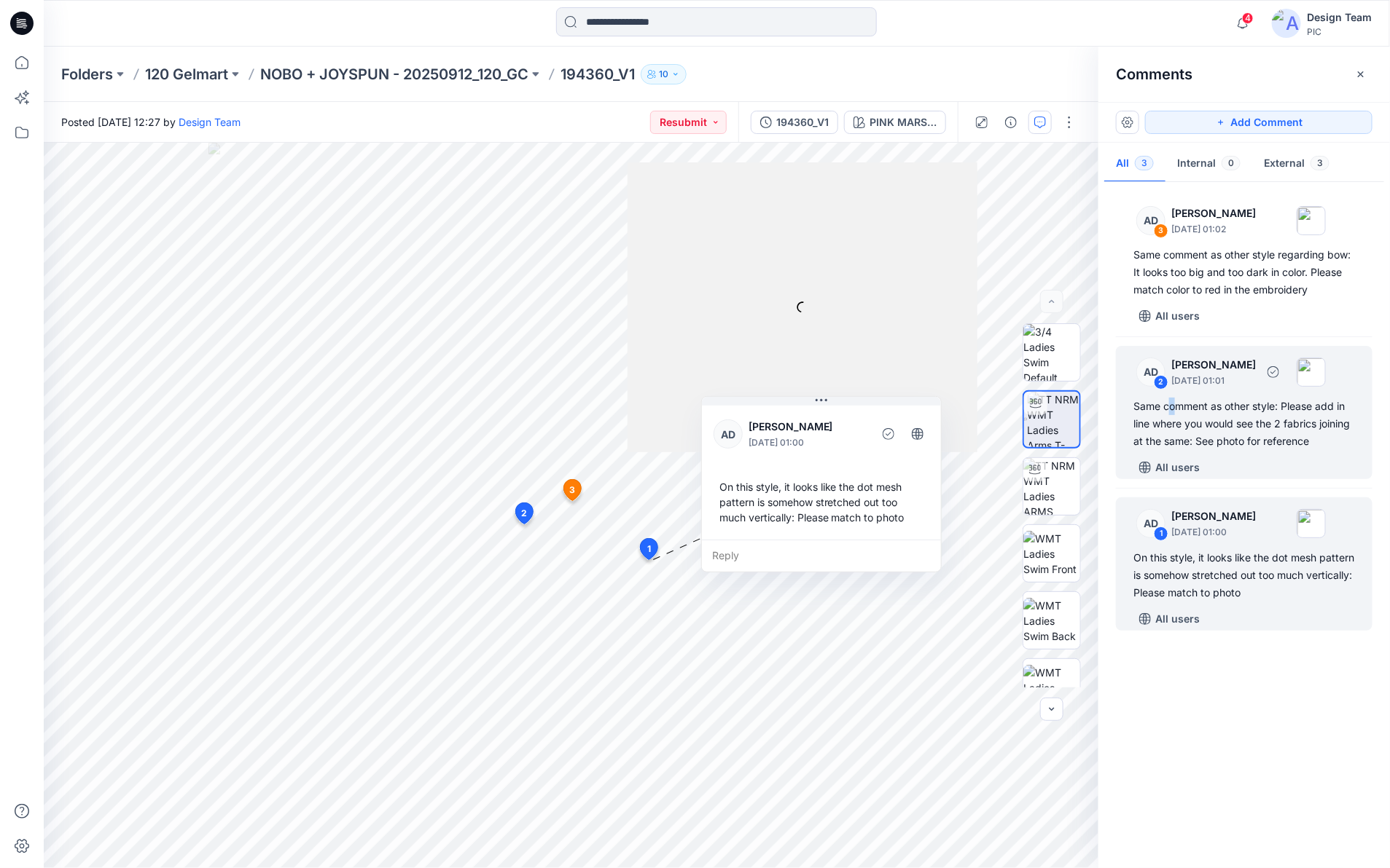
drag, startPoint x: 1206, startPoint y: 535, endPoint x: 1174, endPoint y: 399, distance: 139.7
click at [1174, 399] on div "Same comment as other style: Please add in line where you would see the 2 fabri…" at bounding box center [1244, 425] width 221 height 53
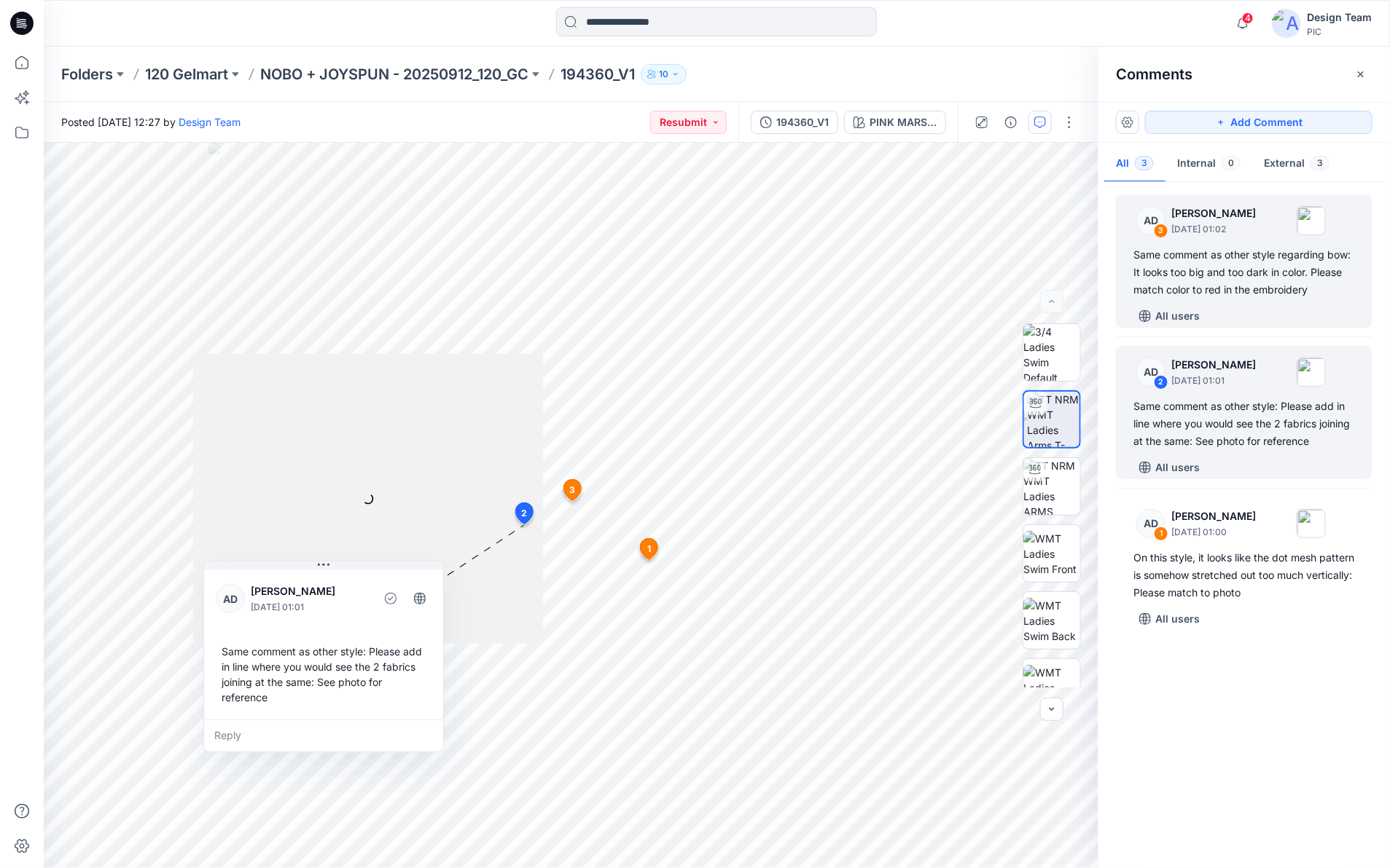
drag, startPoint x: 1174, startPoint y: 399, endPoint x: 1177, endPoint y: 267, distance: 132.0
click at [1177, 267] on div "Same comment as other style regarding bow: It looks too big and too dark in col…" at bounding box center [1244, 273] width 221 height 53
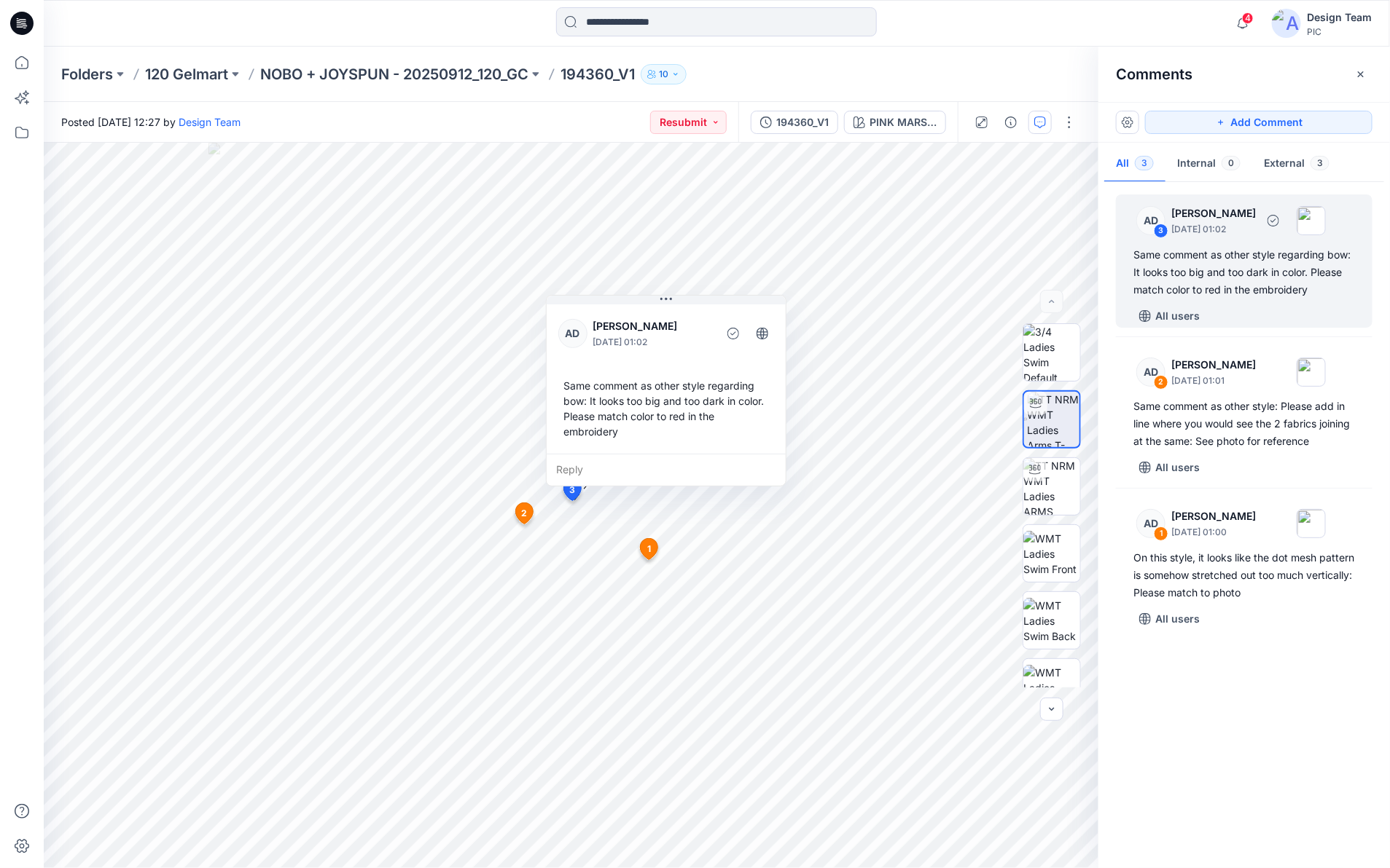
click at [1252, 273] on div "Same comment as other style regarding bow: It looks too big and too dark in col…" at bounding box center [1244, 273] width 221 height 53
click at [1150, 238] on div "AD 3 Alex Degner September 26, 2025 01:02" at bounding box center [1225, 220] width 201 height 40
click at [1159, 224] on div "3" at bounding box center [1161, 231] width 15 height 15
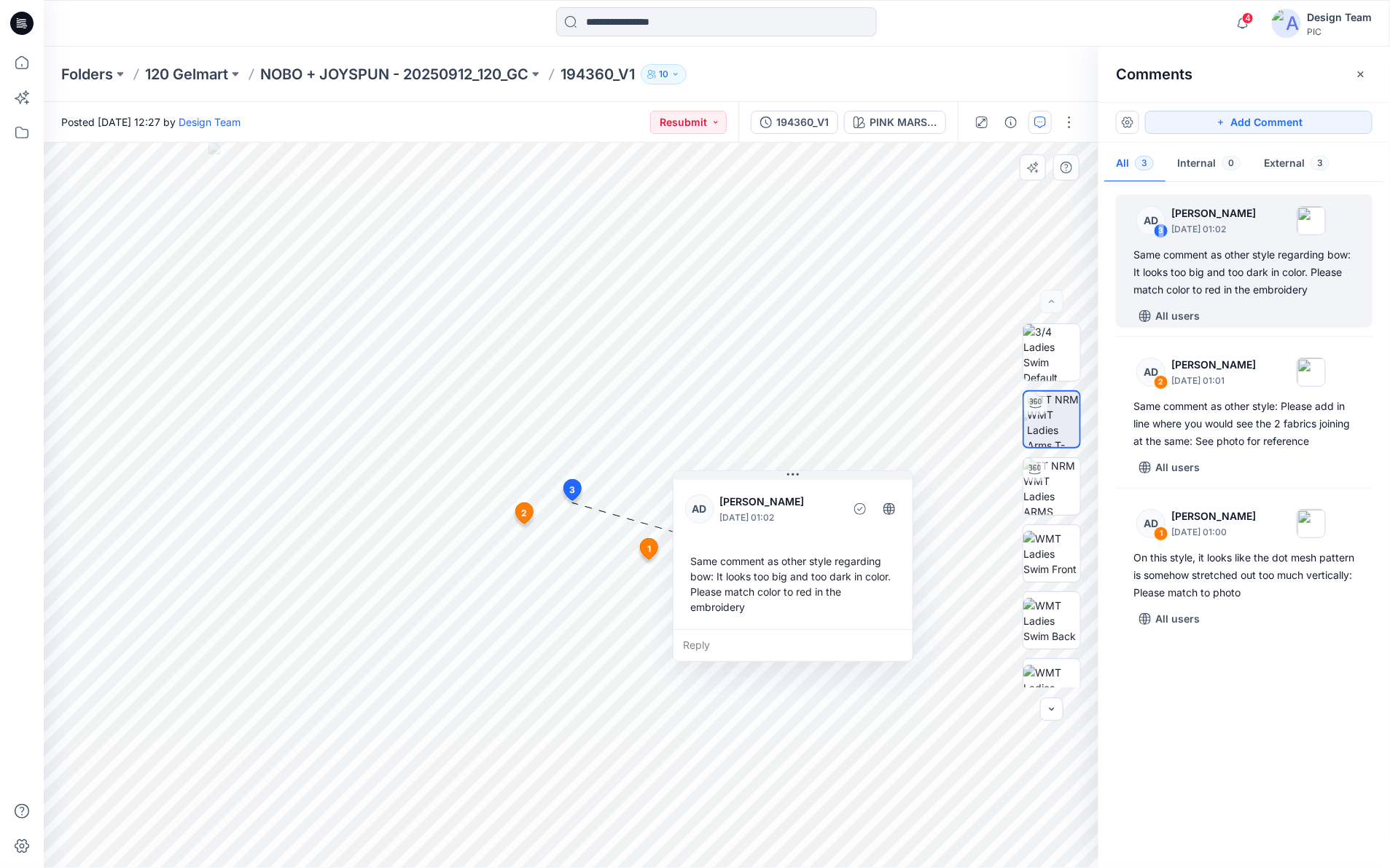
drag, startPoint x: 743, startPoint y: 335, endPoint x: 857, endPoint y: 493, distance: 194.8
click at [857, 493] on div "AD Alex Degner September 26, 2025 01:02" at bounding box center [793, 509] width 215 height 40
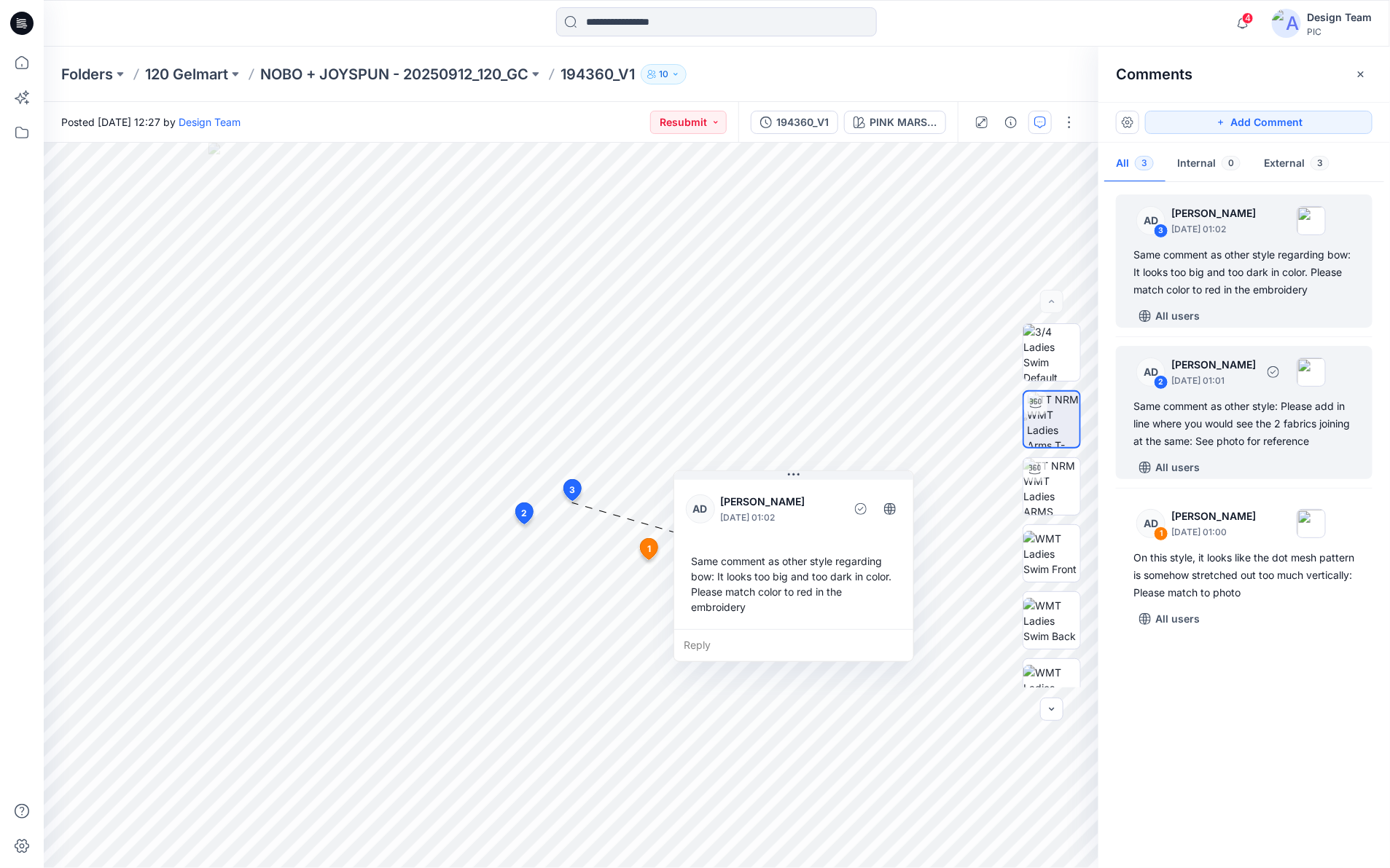
click at [1159, 381] on div "2" at bounding box center [1161, 382] width 15 height 15
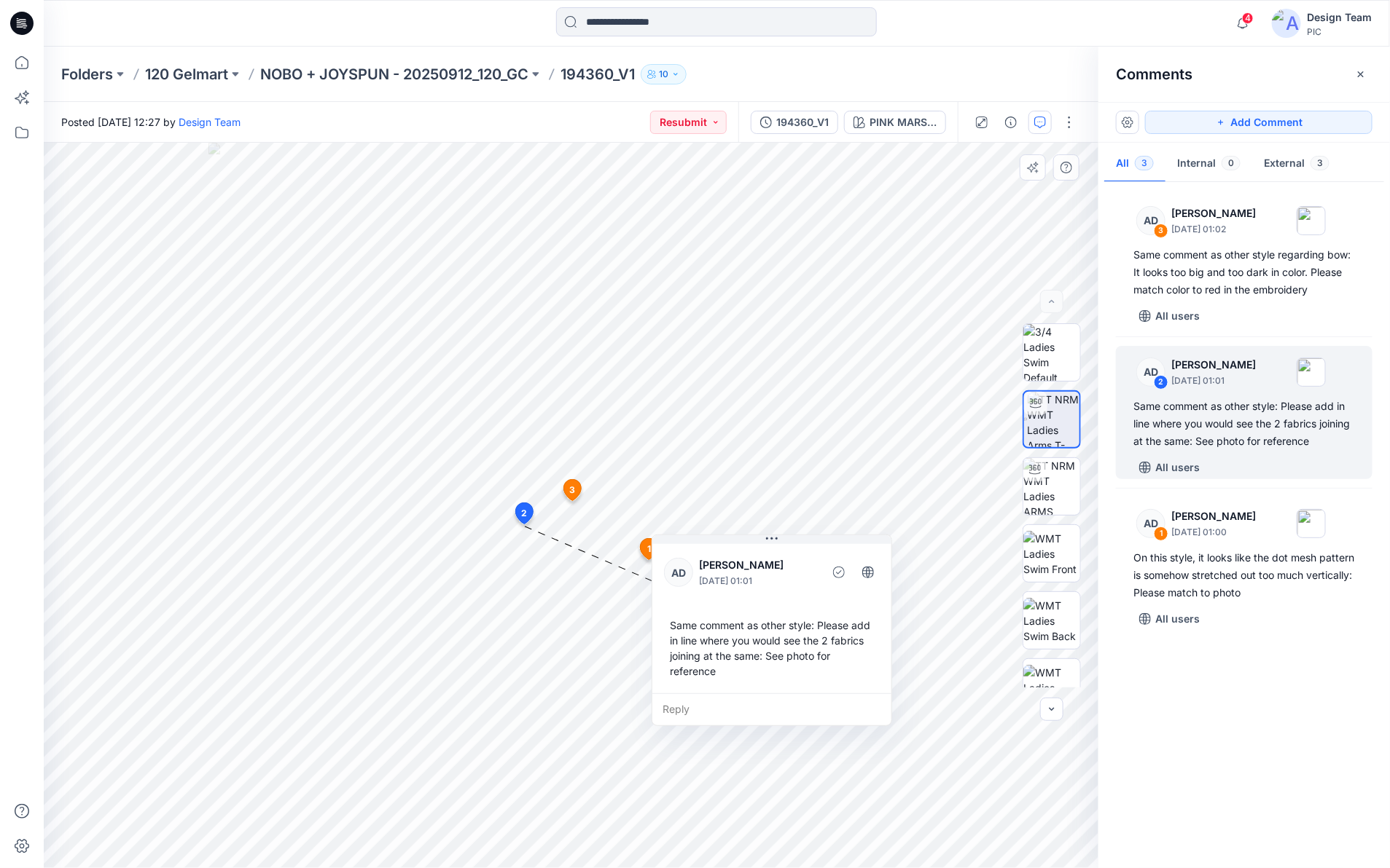
drag, startPoint x: 394, startPoint y: 577, endPoint x: 842, endPoint y: 551, distance: 448.8
click at [842, 551] on div "AD Alex Degner September 26, 2025 01:01 Same comment as other style: Please add…" at bounding box center [771, 617] width 239 height 153
drag, startPoint x: 803, startPoint y: 545, endPoint x: 806, endPoint y: 564, distance: 19.2
click at [806, 564] on div "AD Alex Degner September 26, 2025 01:01 Same comment as other style: Please add…" at bounding box center [774, 627] width 239 height 153
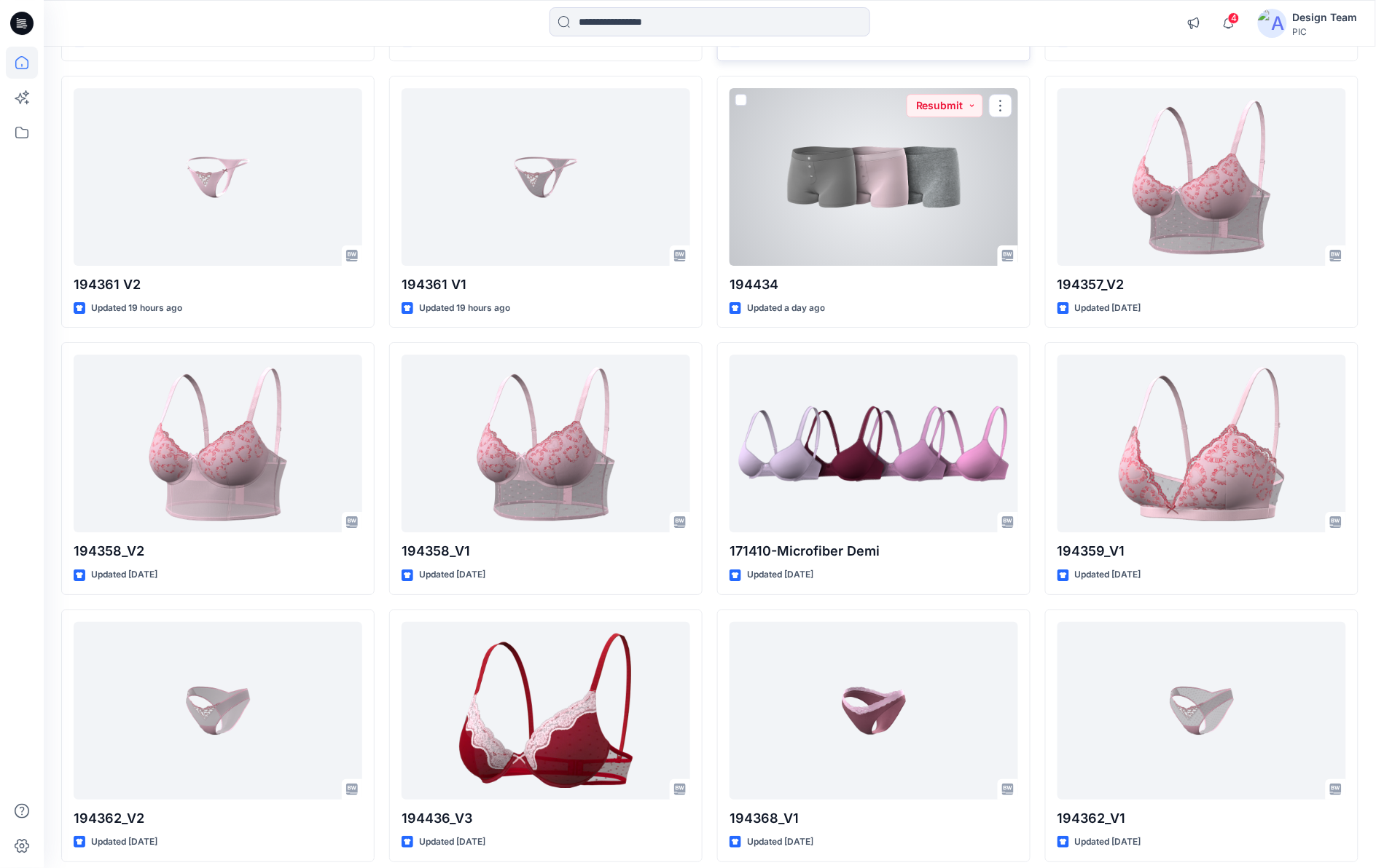
scroll to position [1366, 0]
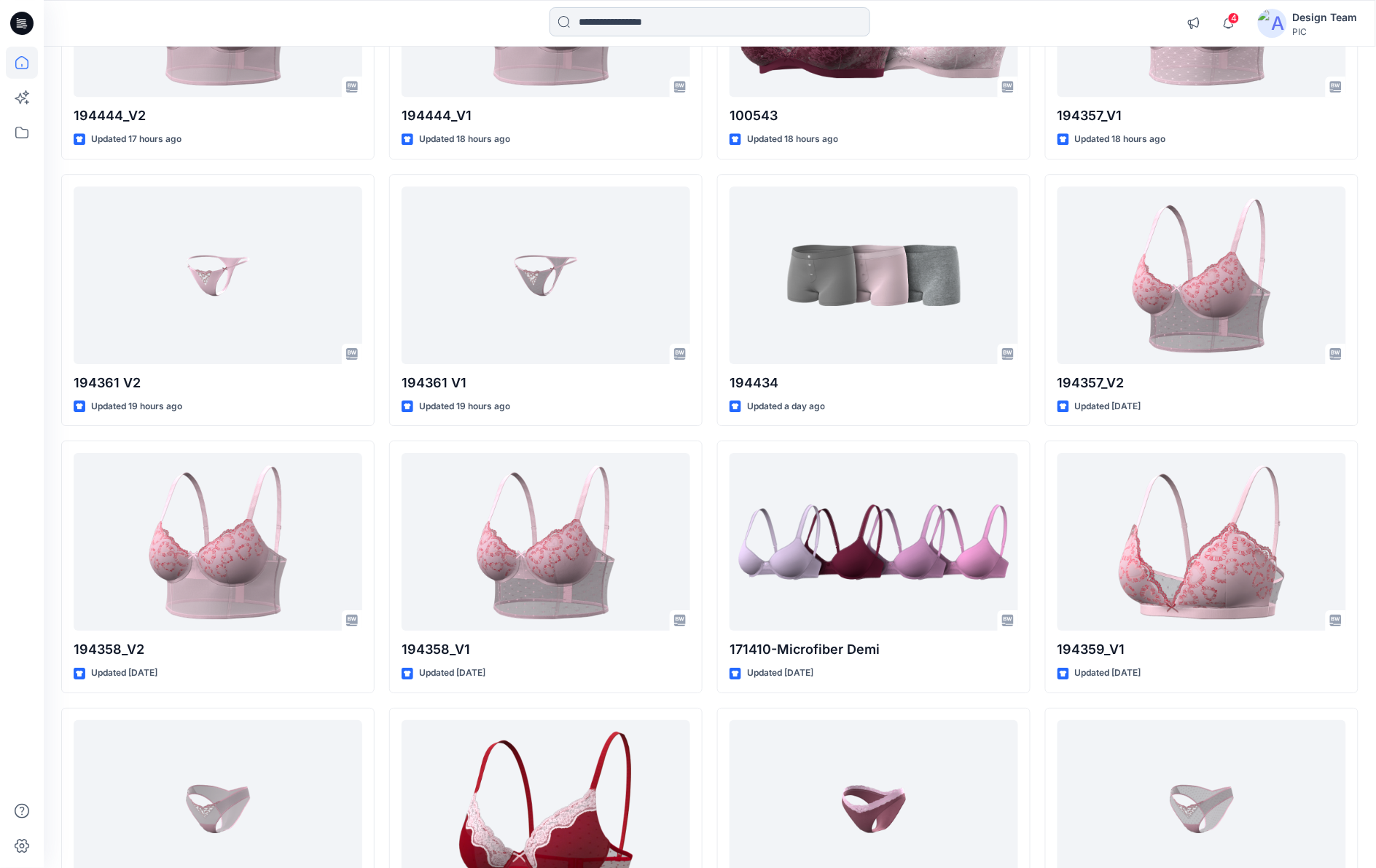
click at [718, 30] on input at bounding box center [710, 22] width 321 height 29
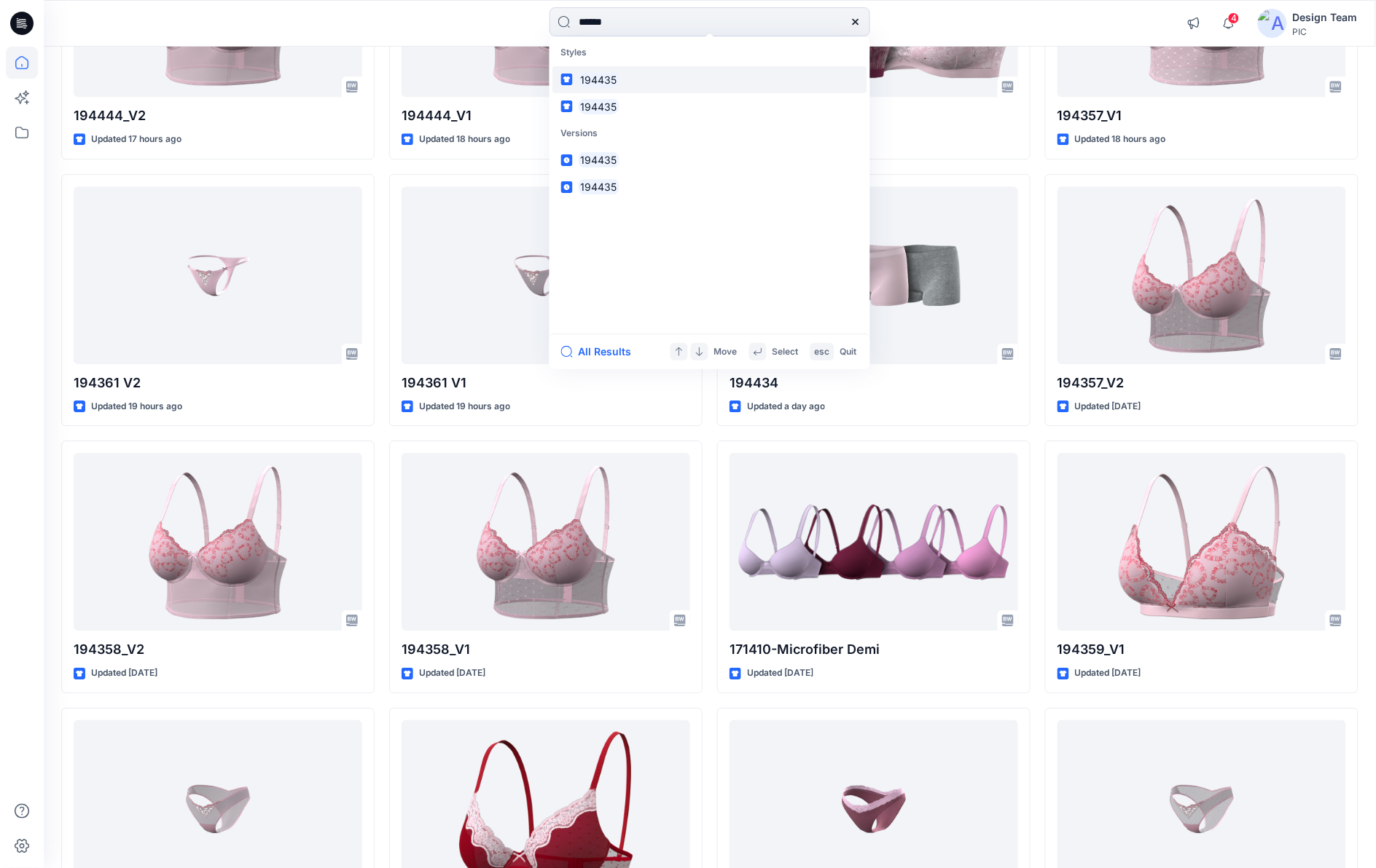
type input "******"
click at [643, 80] on link "194435" at bounding box center [710, 80] width 315 height 27
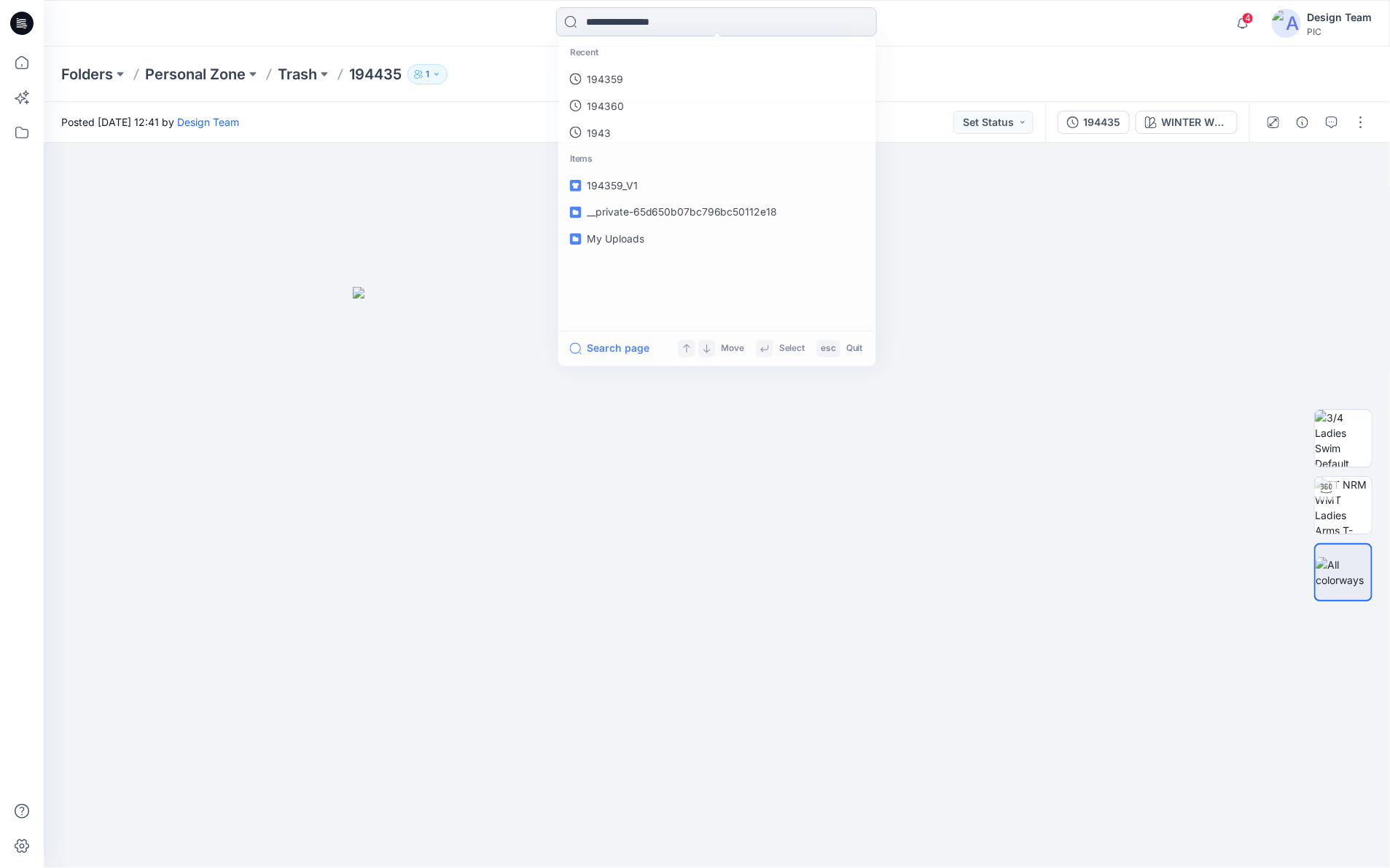
click at [632, 33] on input at bounding box center [717, 22] width 321 height 29
click at [611, 81] on p "194435" at bounding box center [604, 80] width 36 height 16
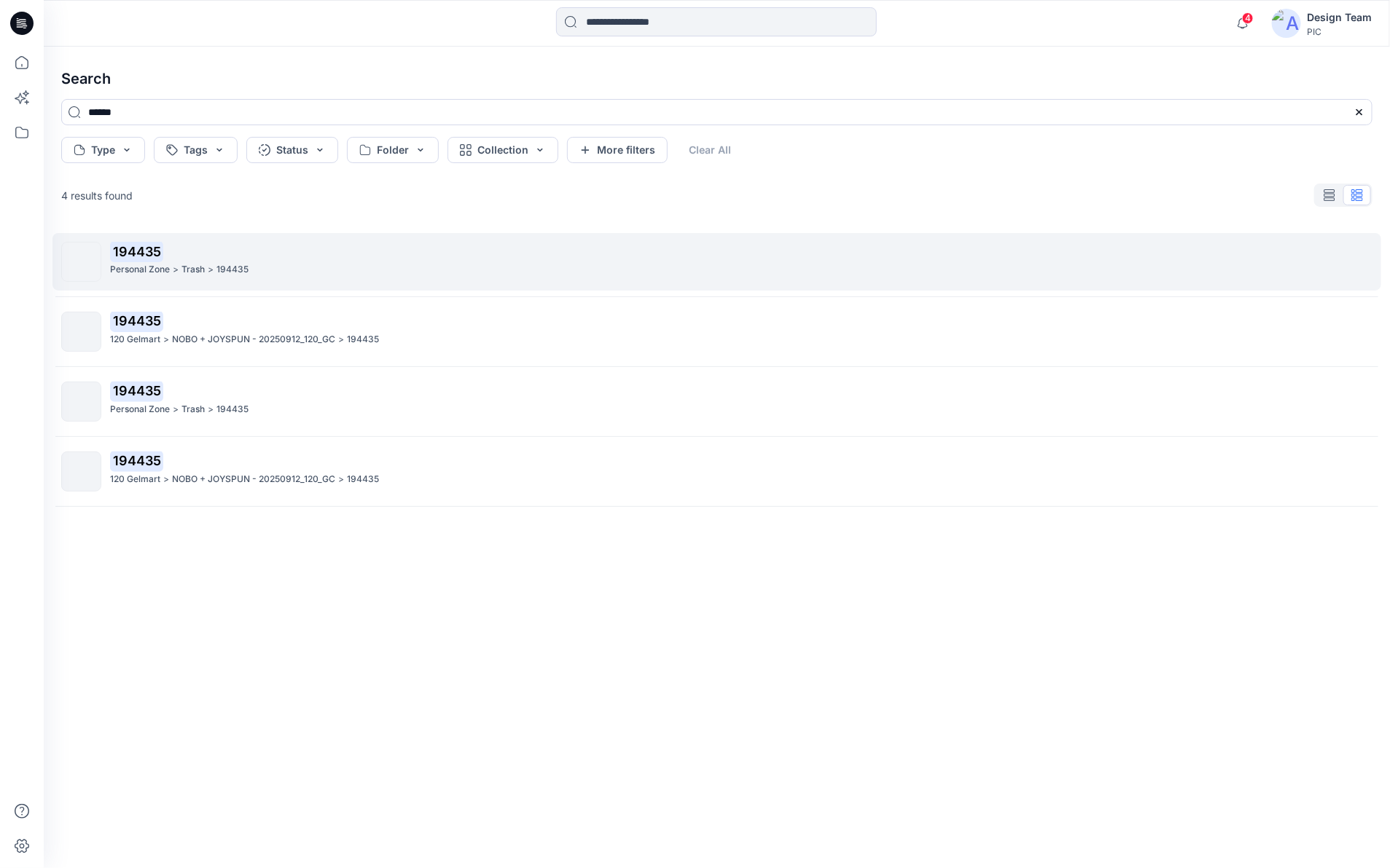
click at [115, 262] on p "194435" at bounding box center [740, 251] width 1262 height 21
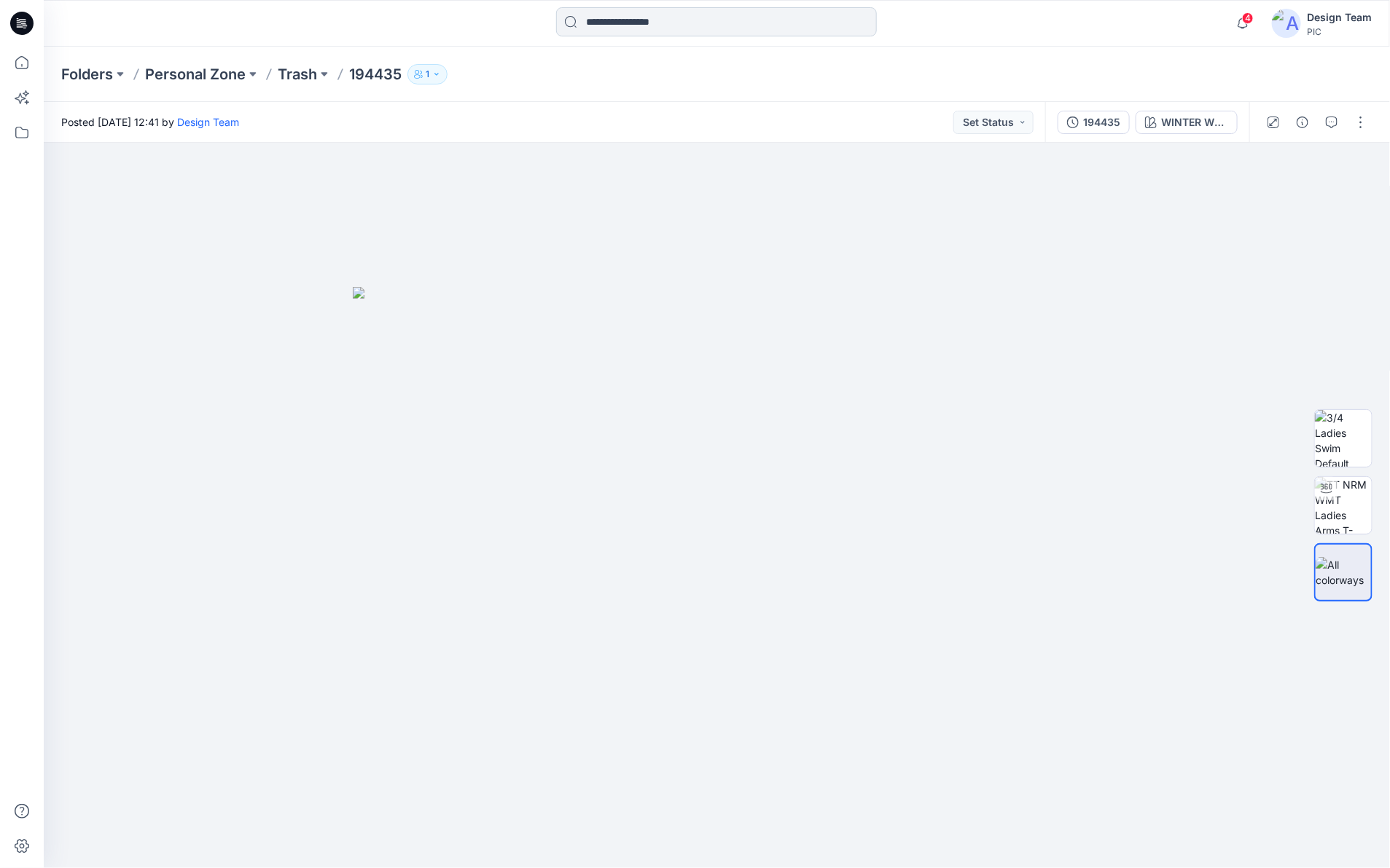
click at [802, 30] on input at bounding box center [717, 22] width 321 height 29
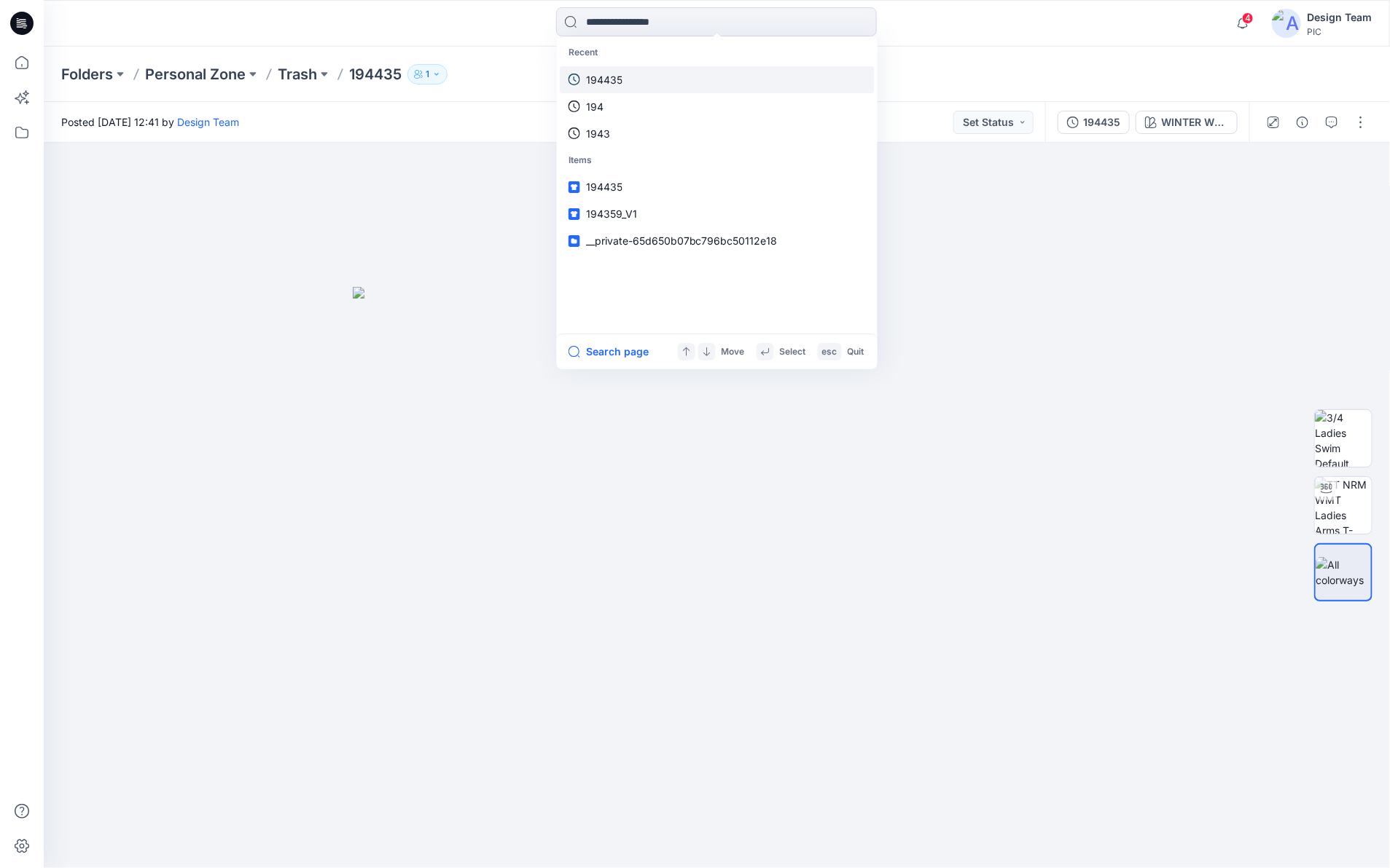
click at [635, 91] on link "194435" at bounding box center [718, 80] width 315 height 27
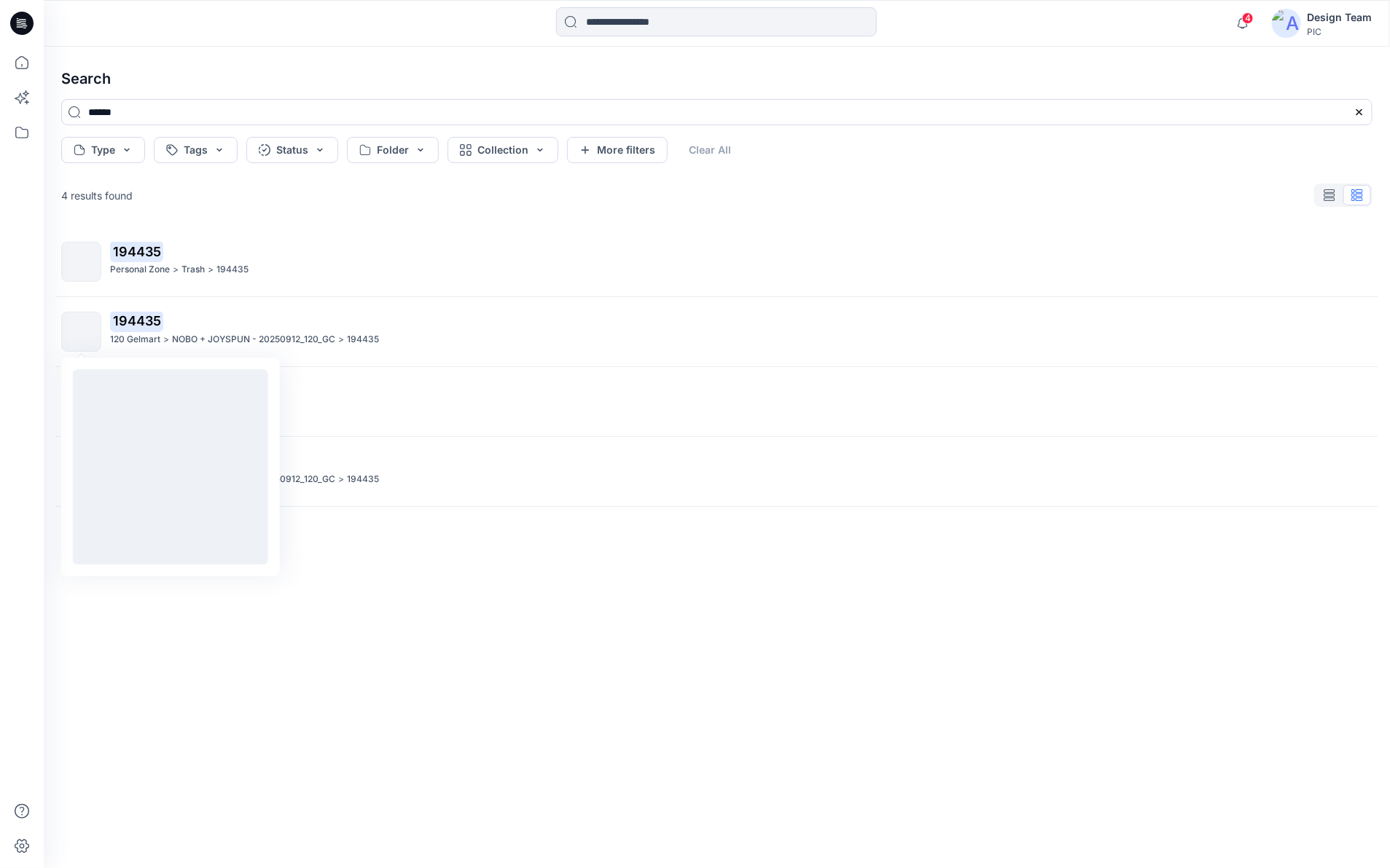
click at [81, 333] on img at bounding box center [81, 333] width 0 height 0
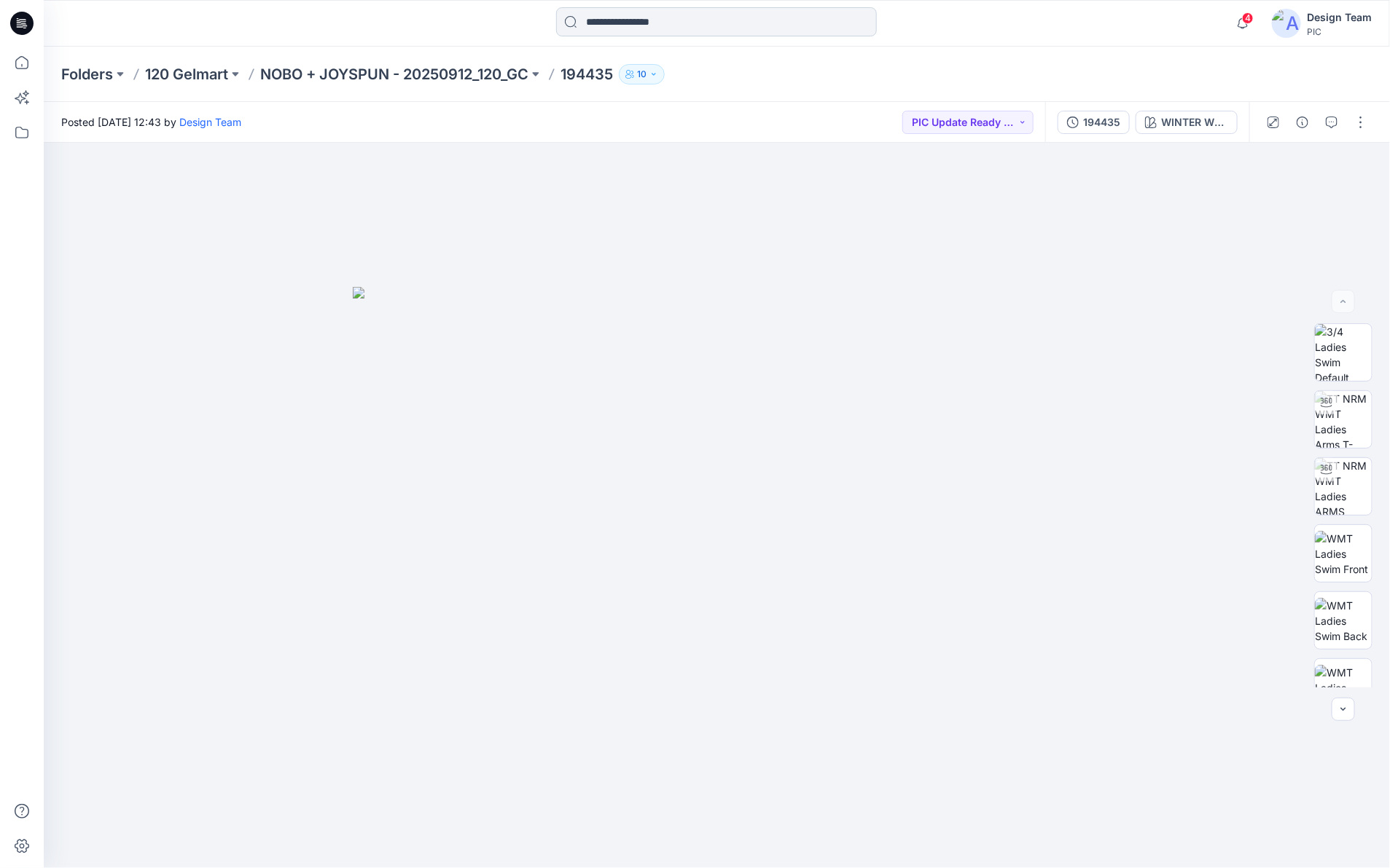
click at [650, 31] on input at bounding box center [717, 22] width 321 height 29
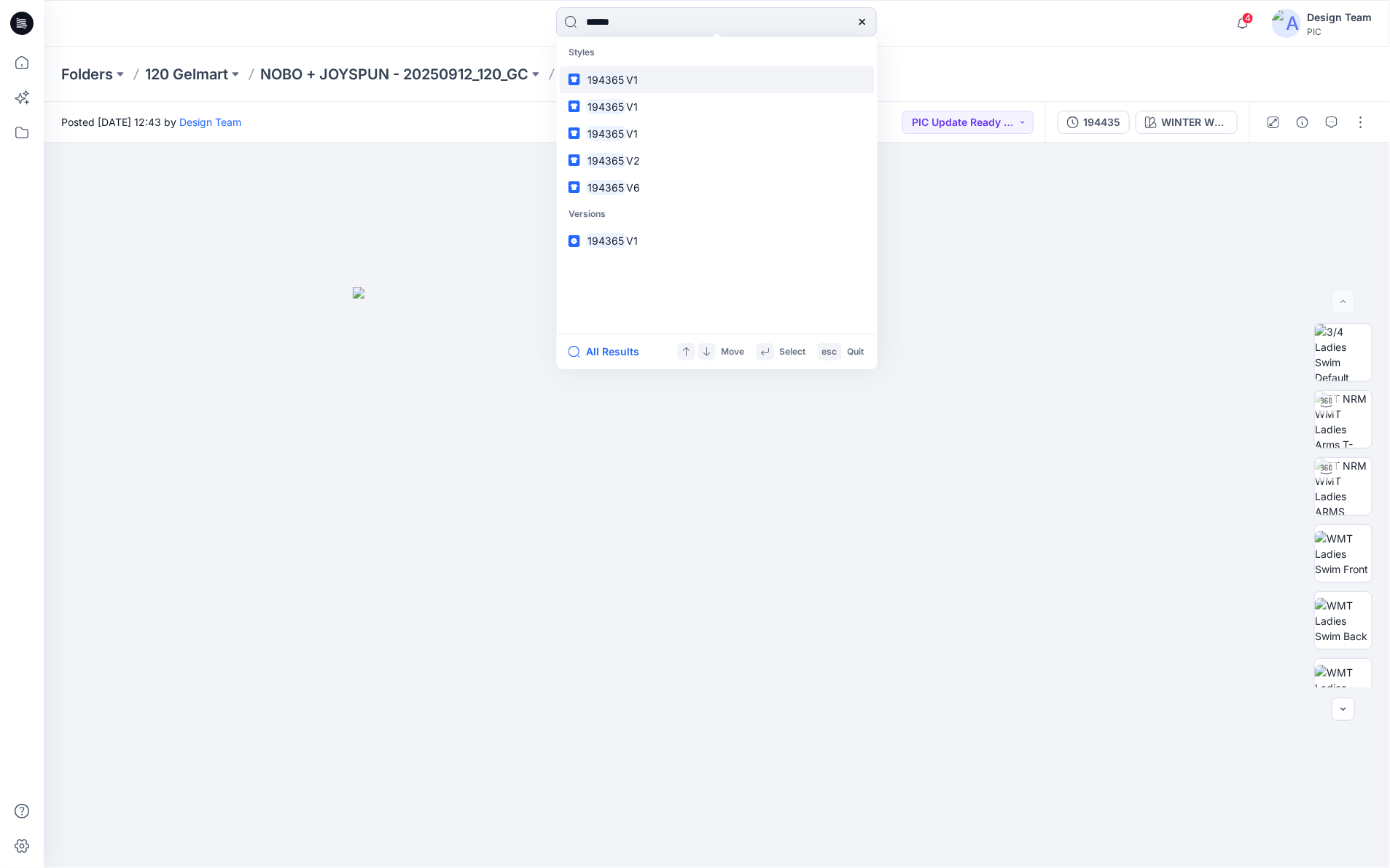
type input "******"
click at [617, 81] on mark "194365" at bounding box center [607, 79] width 41 height 17
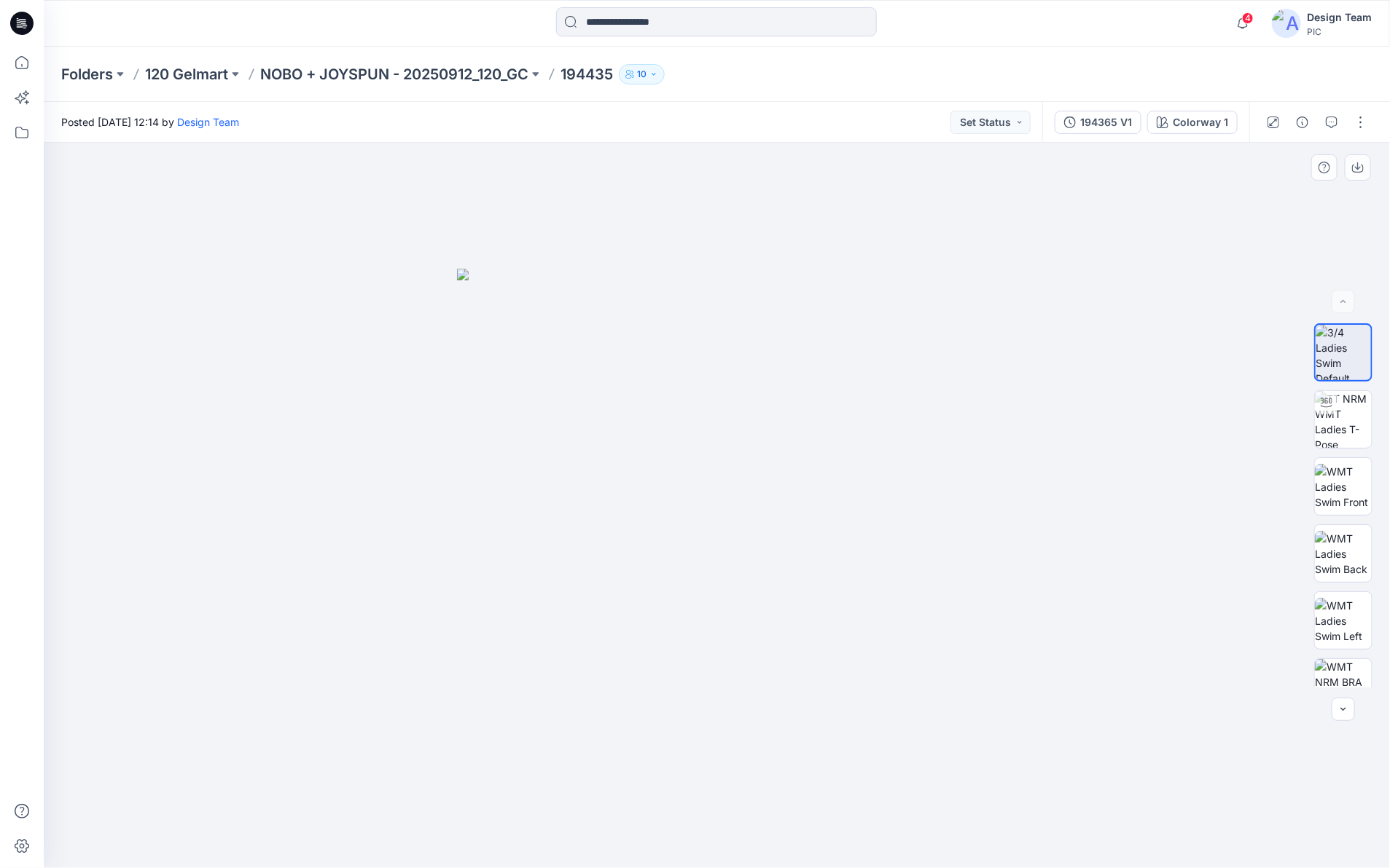
click at [1097, 384] on div at bounding box center [718, 506] width 1347 height 726
click at [1326, 421] on img at bounding box center [1343, 420] width 57 height 57
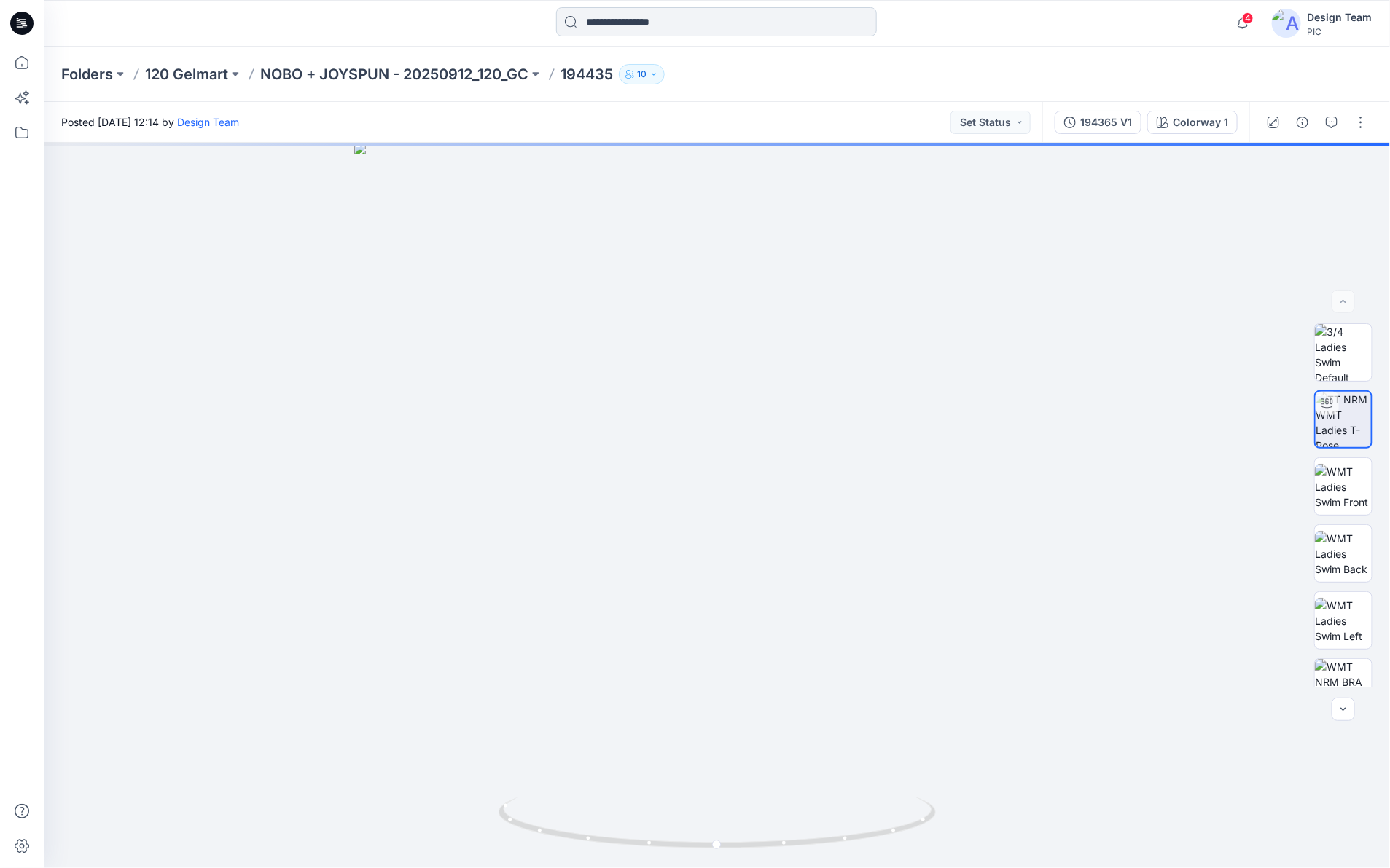
click at [712, 20] on input at bounding box center [717, 22] width 321 height 29
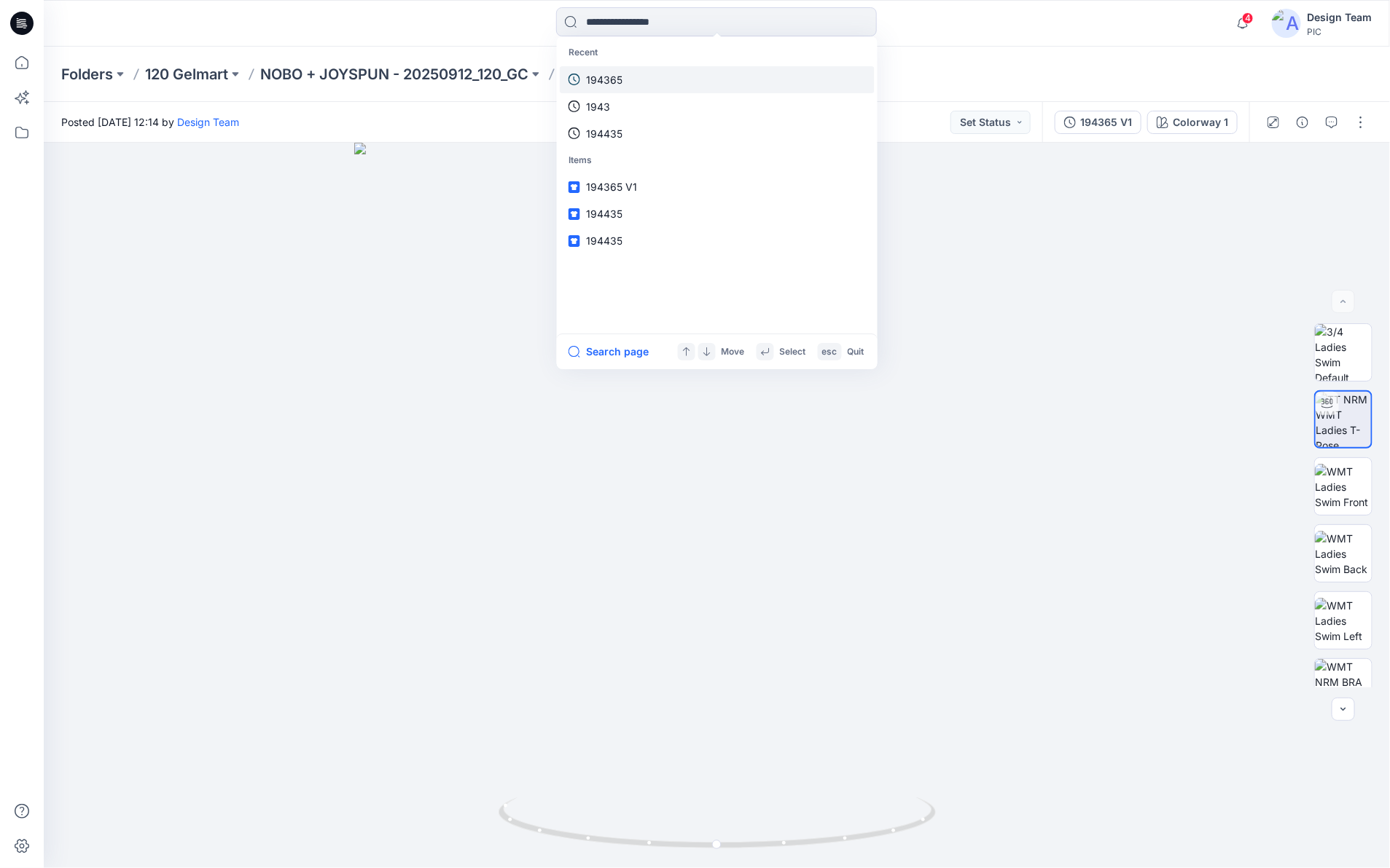
click at [621, 81] on p "194365" at bounding box center [604, 80] width 36 height 16
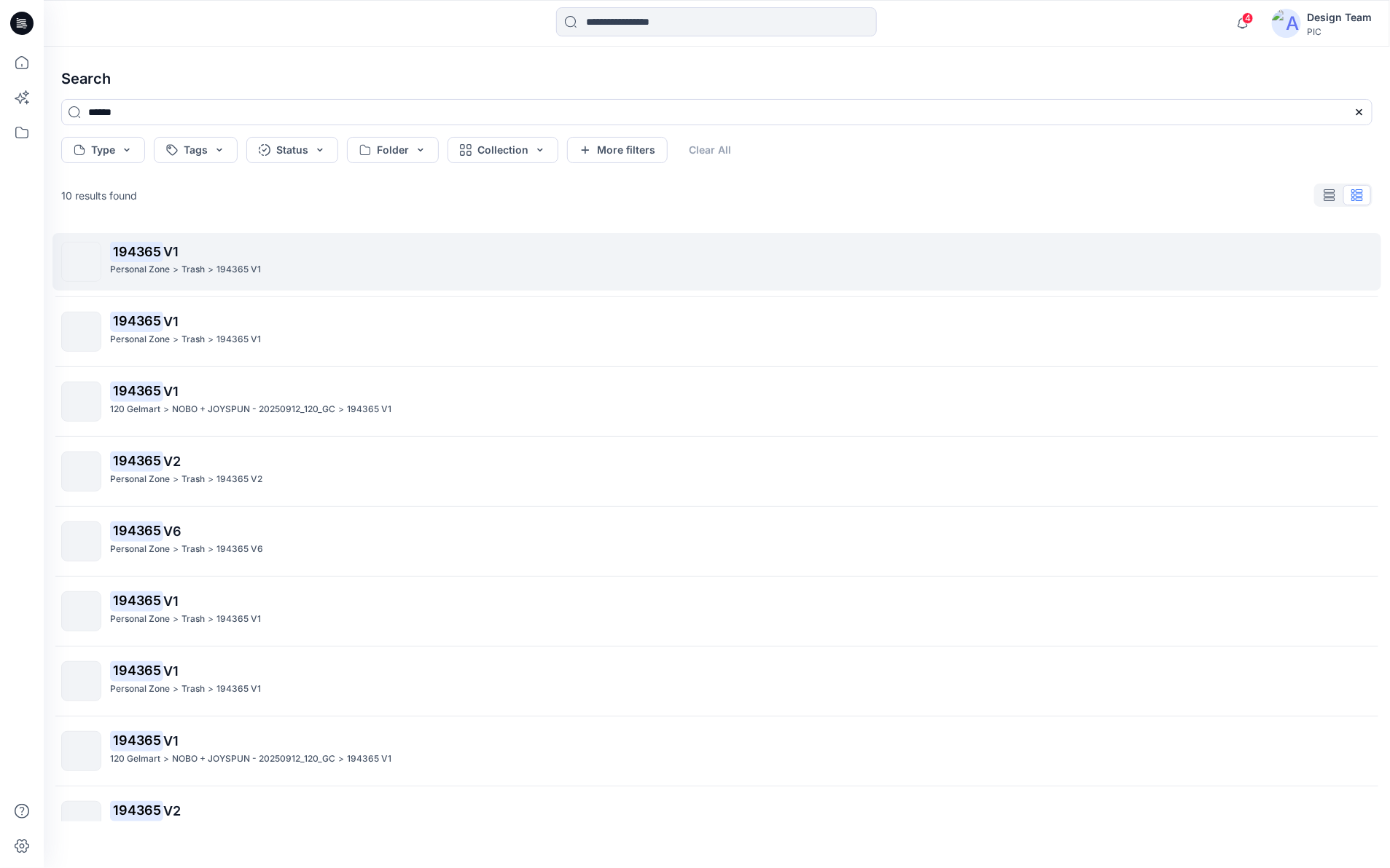
click at [142, 262] on p "194365 V1" at bounding box center [740, 251] width 1262 height 21
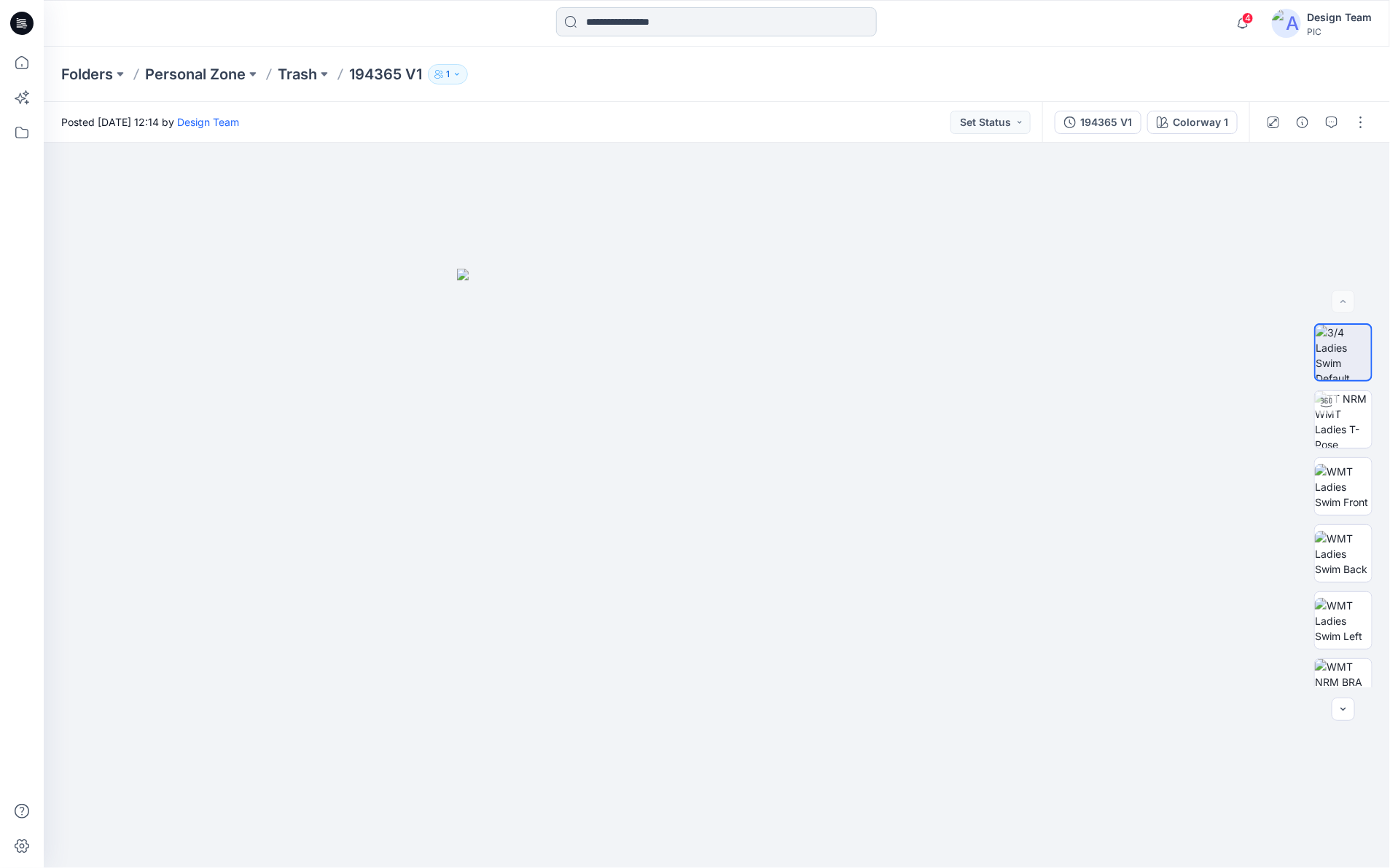
click at [755, 30] on input at bounding box center [717, 22] width 321 height 29
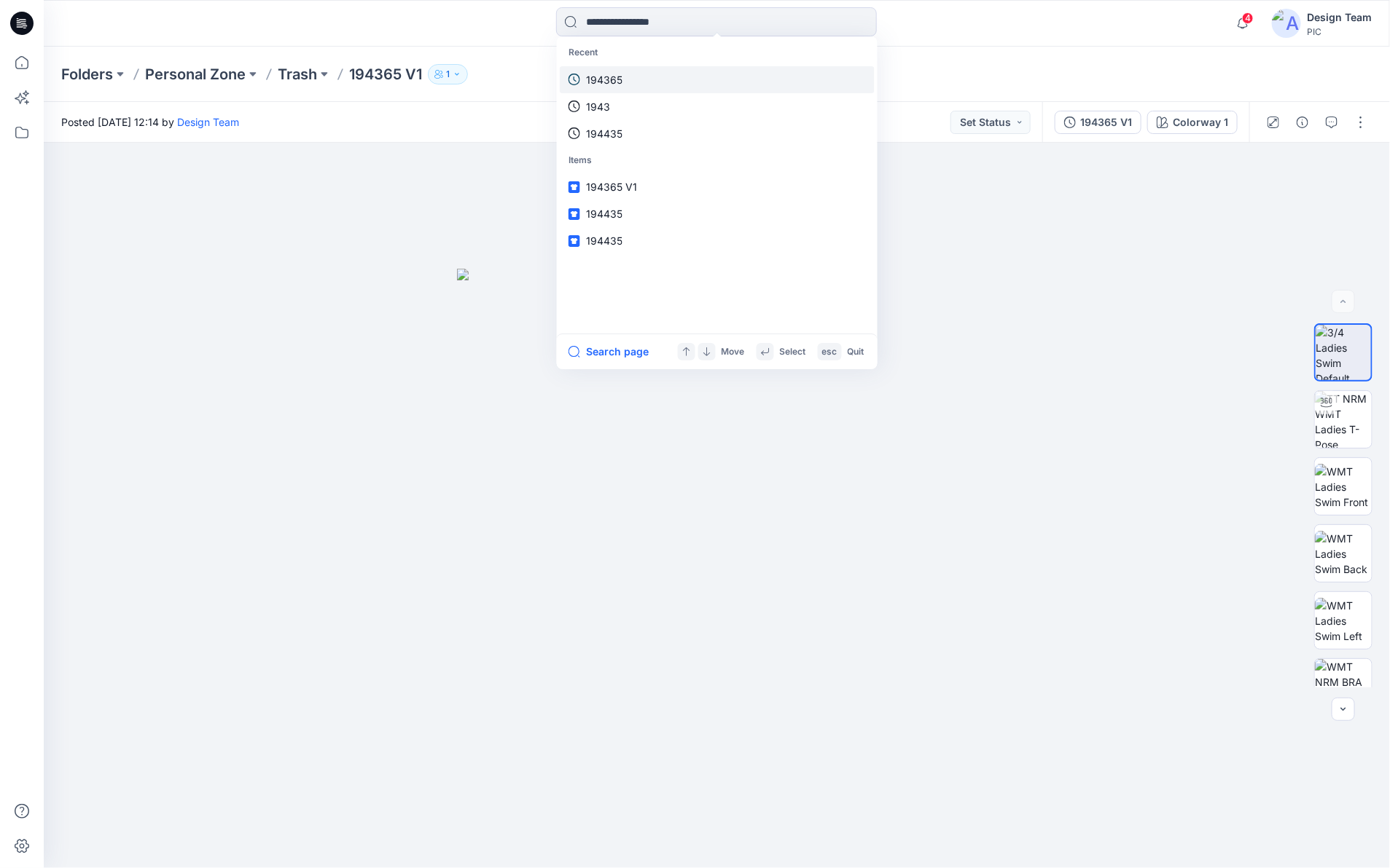
click at [661, 84] on link "194365" at bounding box center [718, 80] width 315 height 27
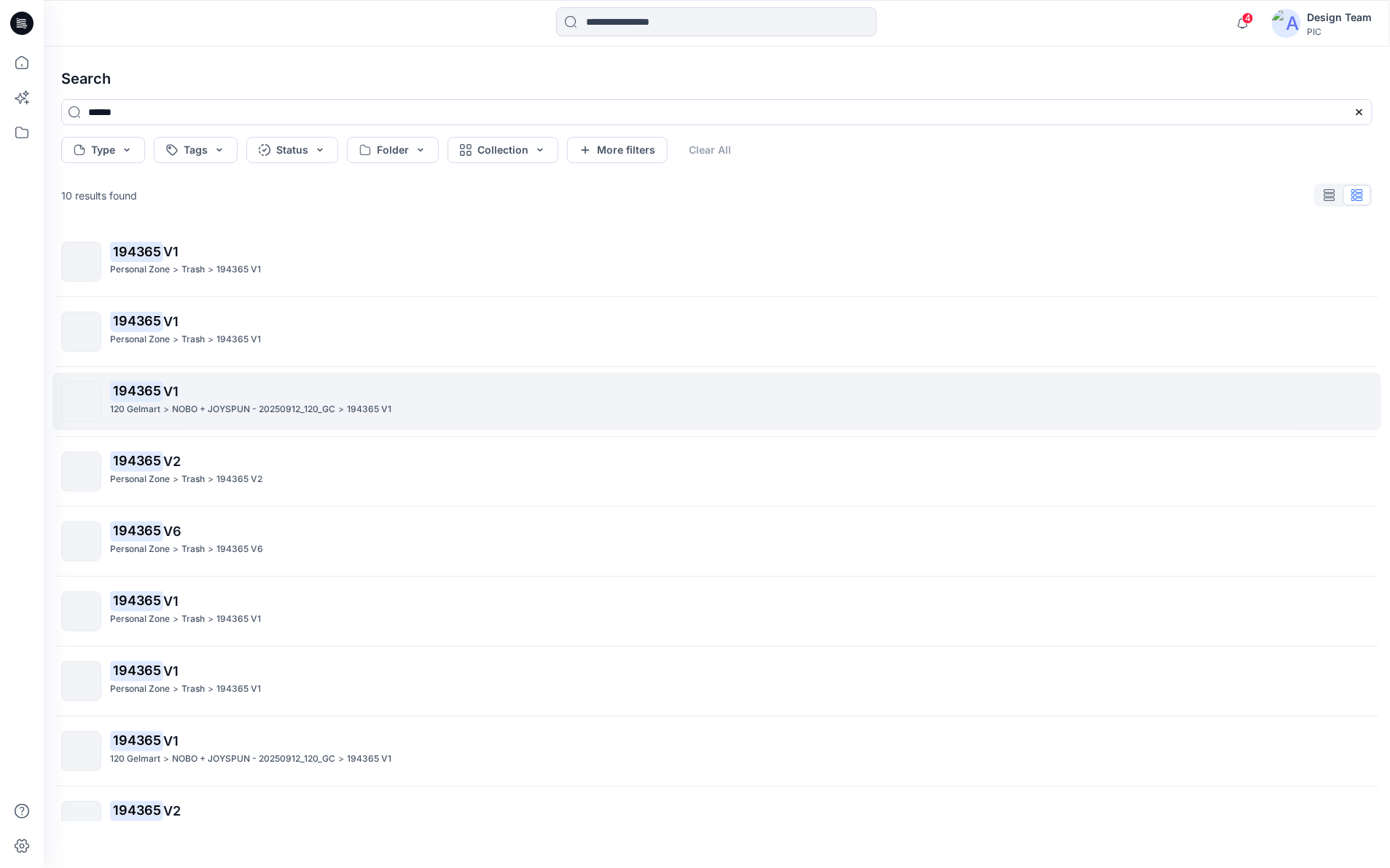
click at [206, 414] on p "NOBO + JOYSPUN - 20250912_120_GC" at bounding box center [254, 410] width 163 height 16
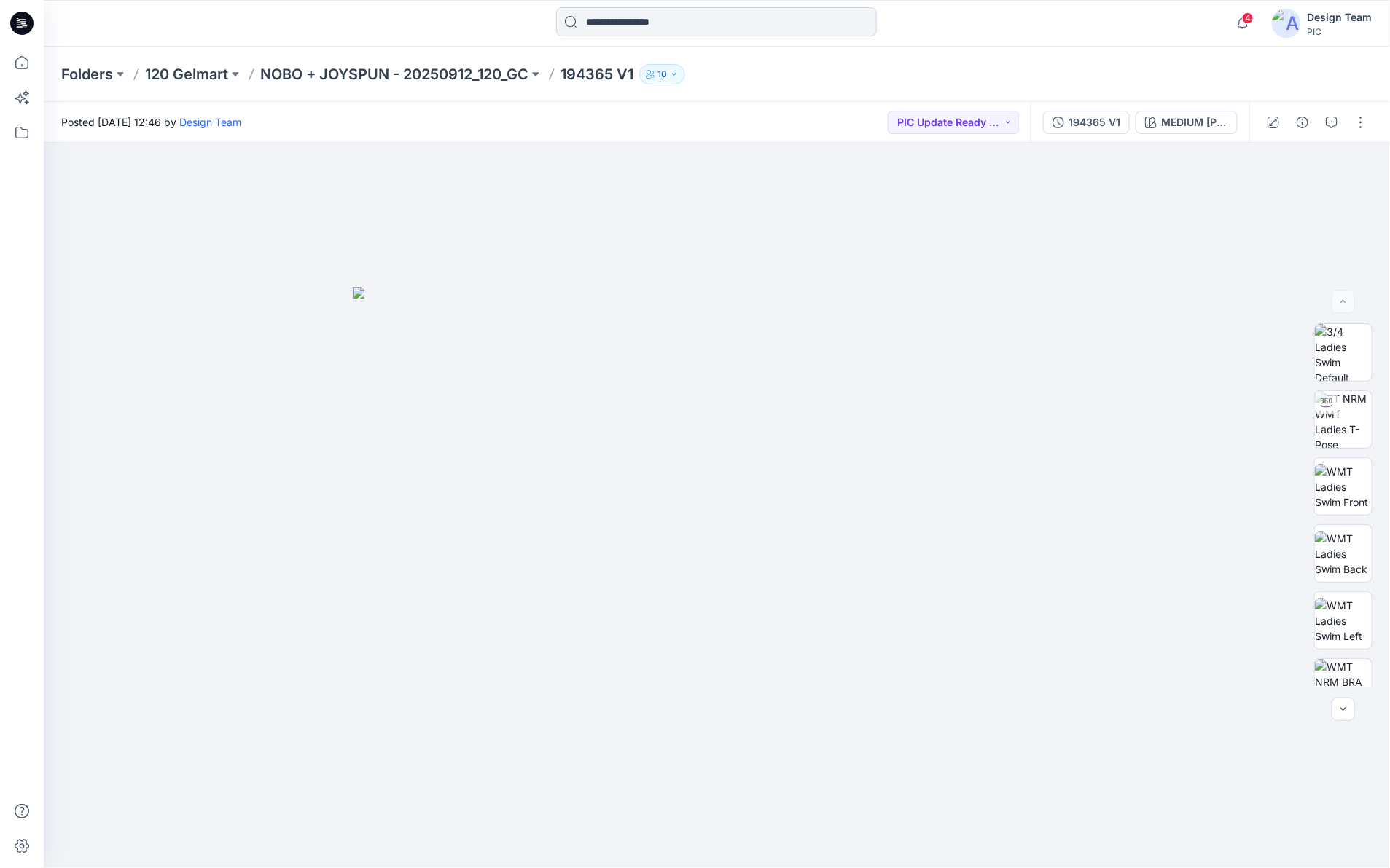
click at [599, 19] on input at bounding box center [717, 22] width 321 height 29
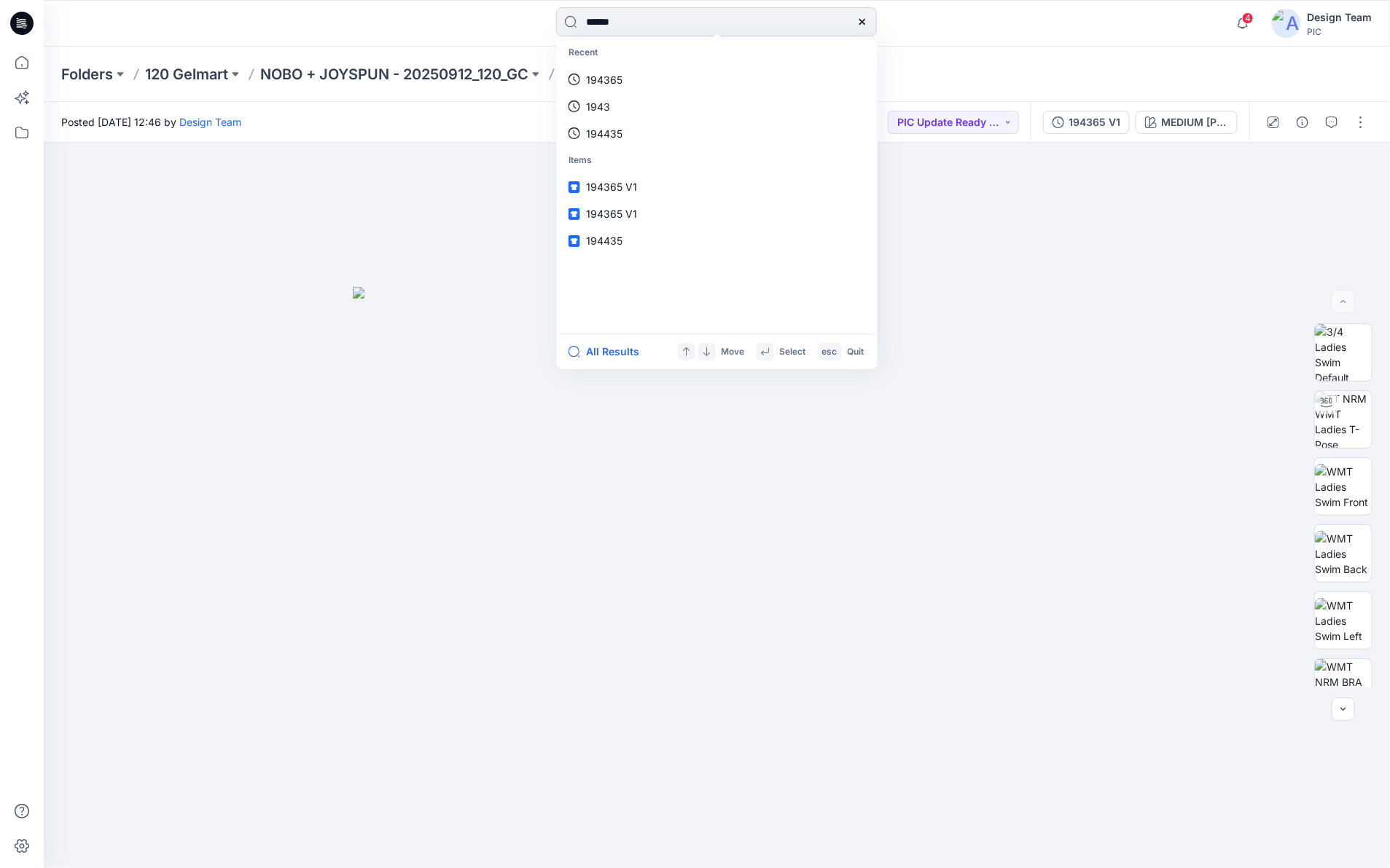
type input "******"
click at [668, 68] on link "194371" at bounding box center [718, 80] width 315 height 27
click at [595, 27] on input at bounding box center [717, 22] width 321 height 29
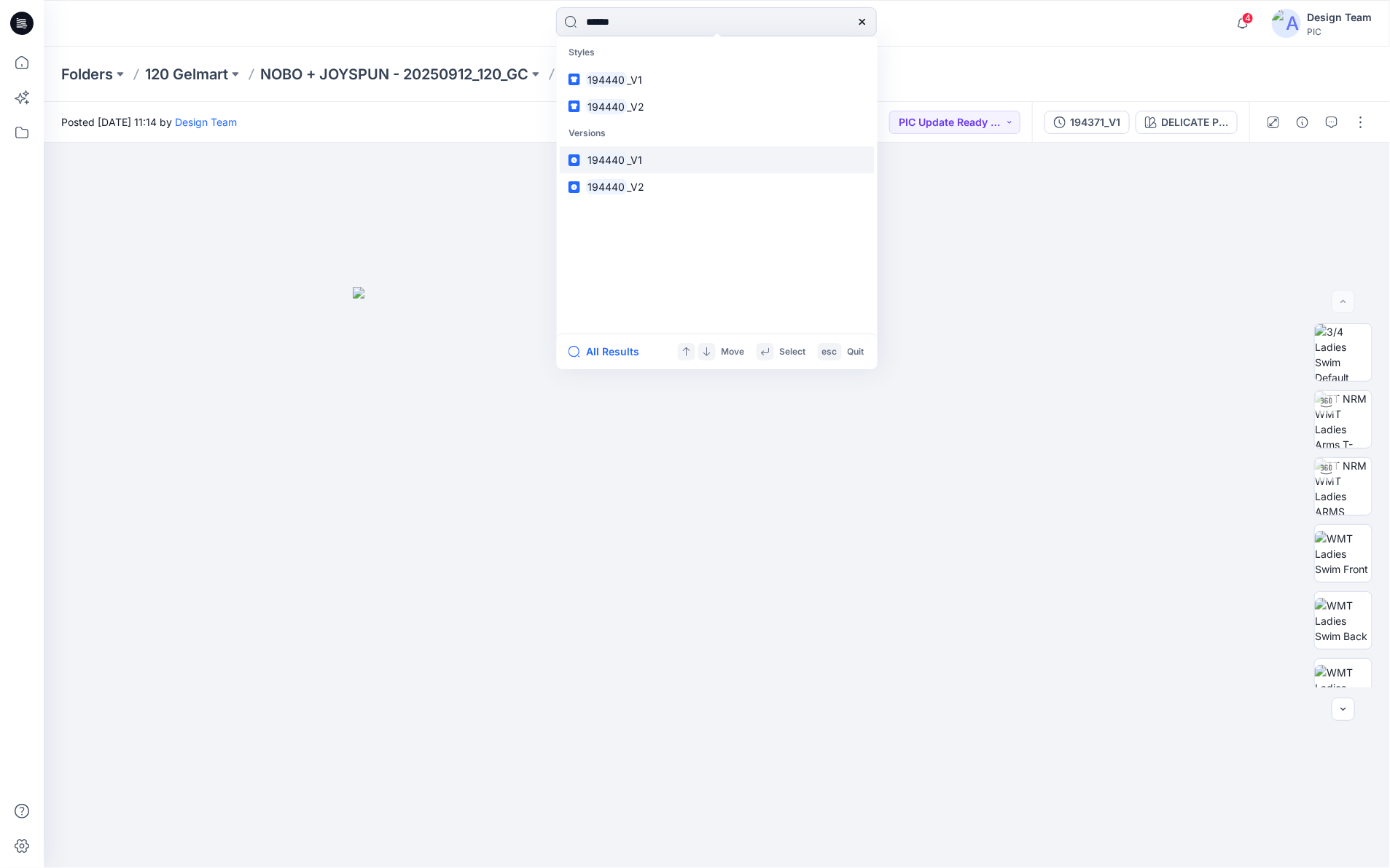
type input "******"
click at [615, 165] on mark "194440" at bounding box center [607, 160] width 41 height 17
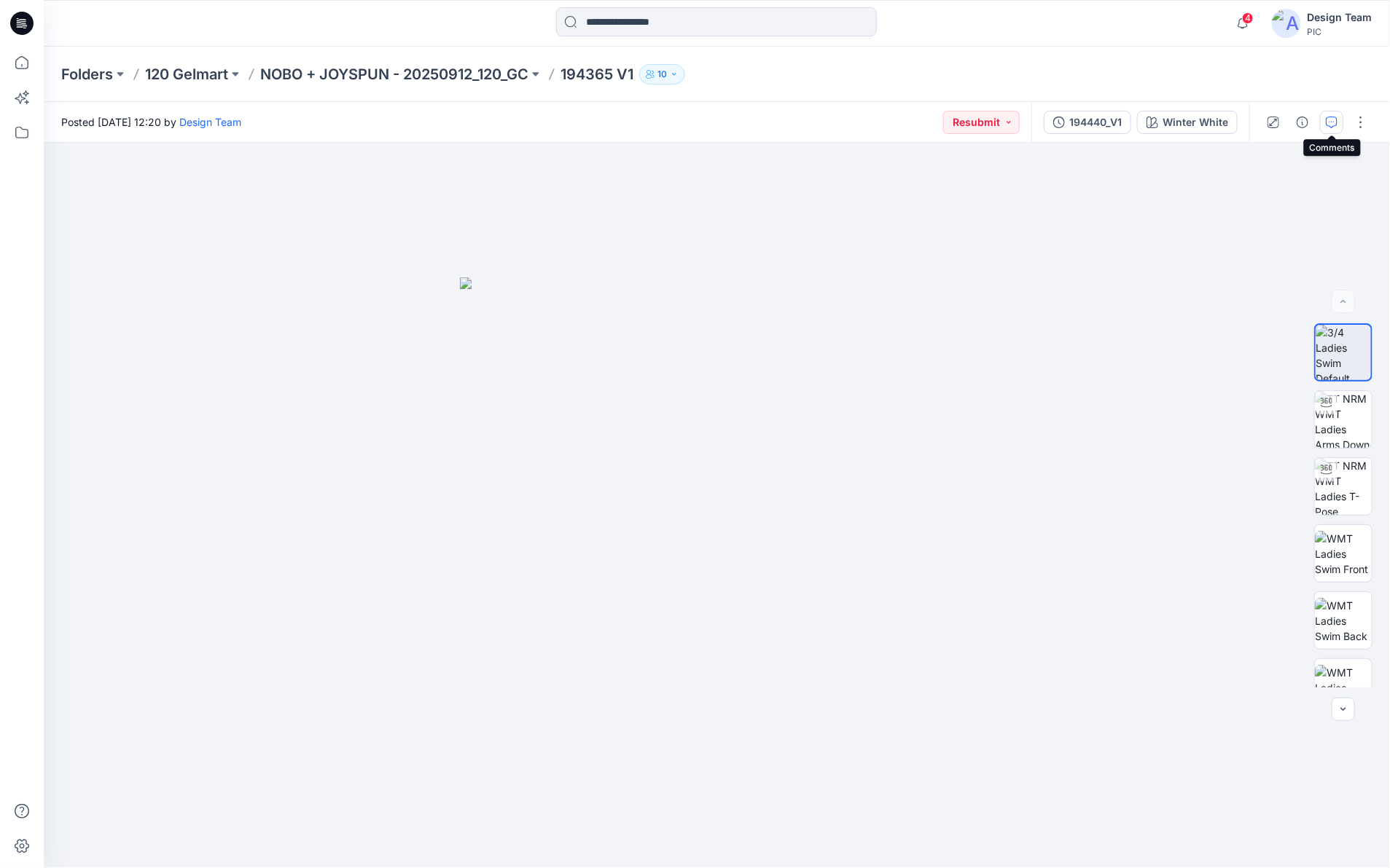
click at [1330, 124] on icon "button" at bounding box center [1331, 122] width 12 height 12
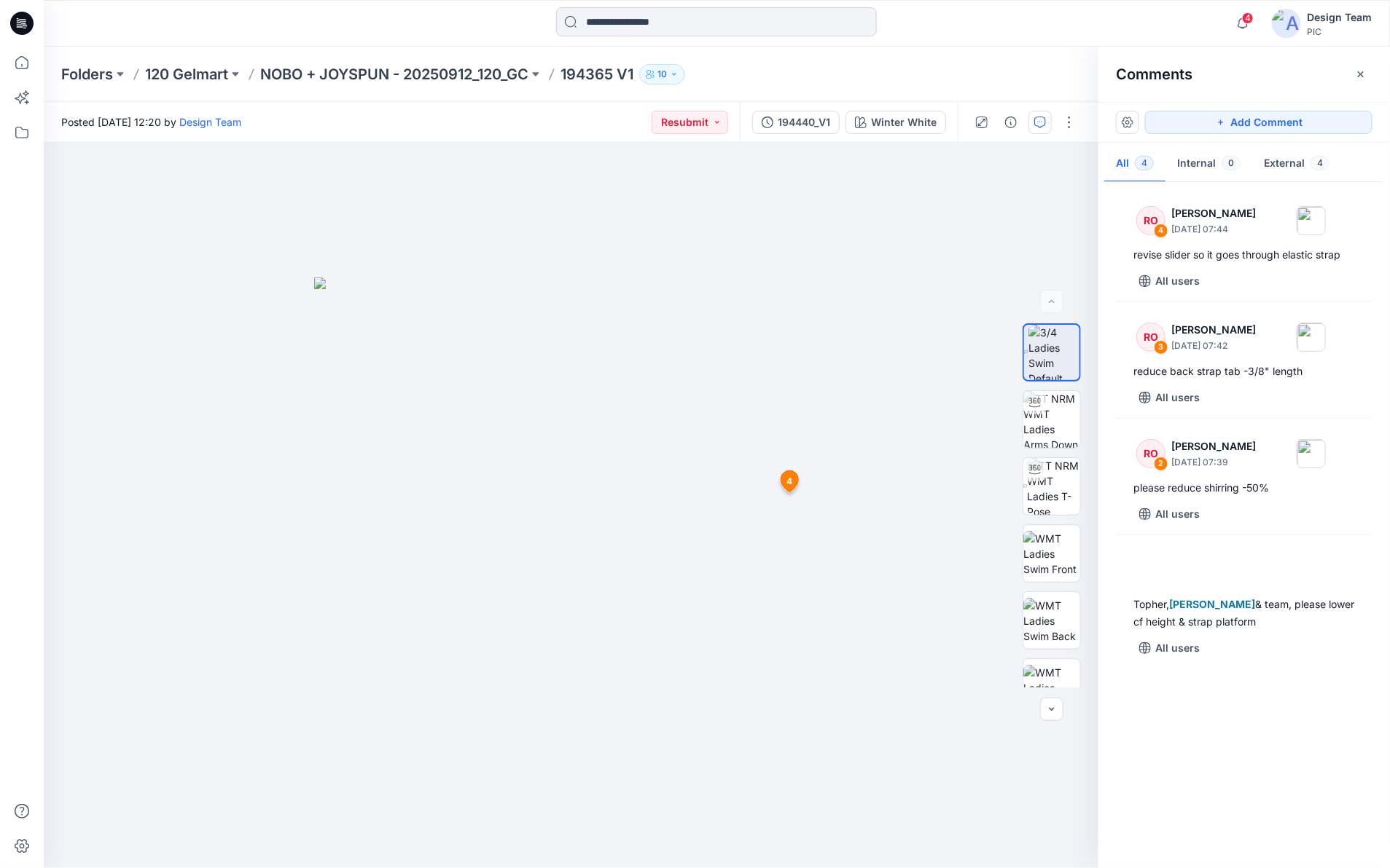
click at [711, 27] on input at bounding box center [717, 22] width 321 height 29
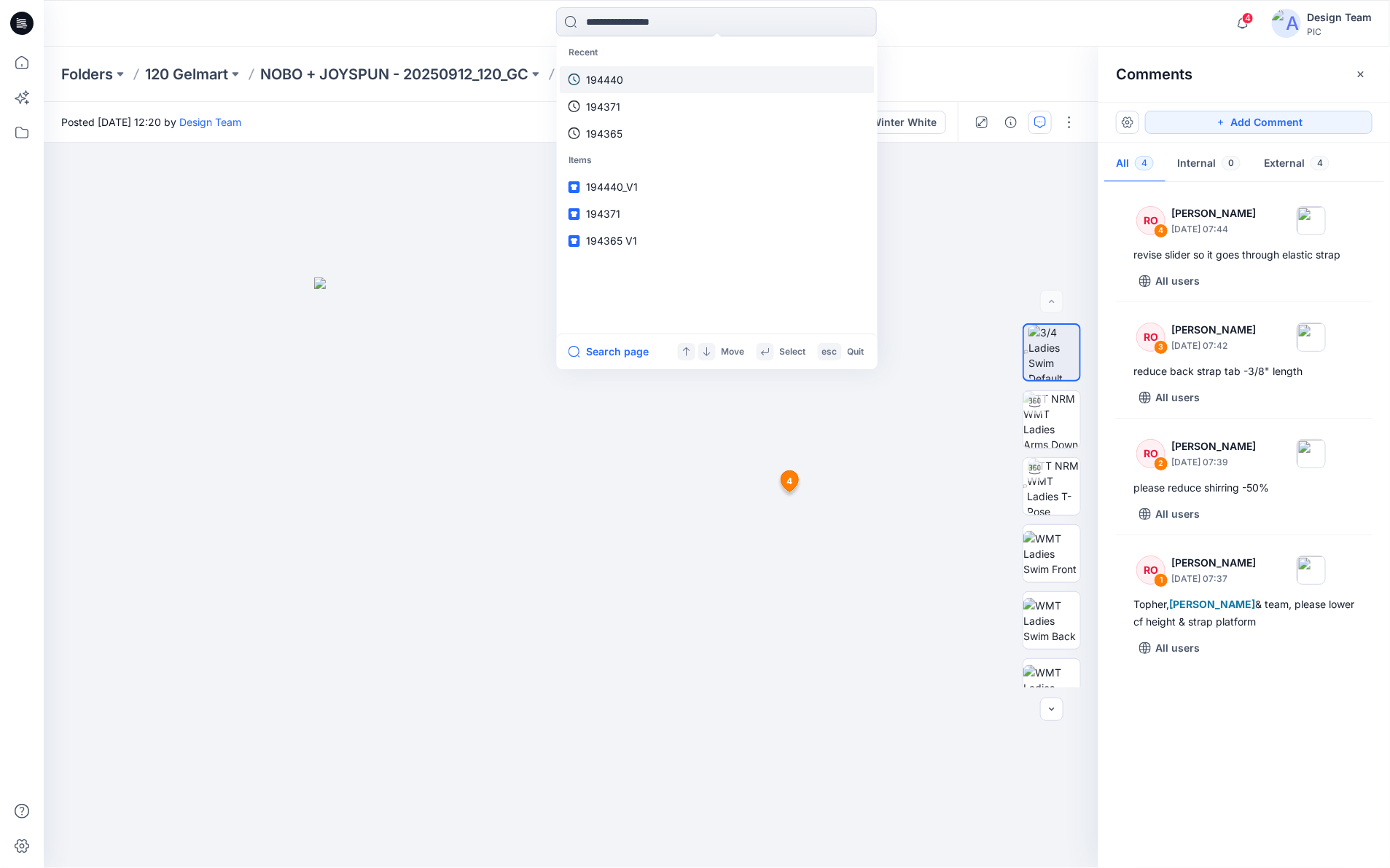
click at [635, 70] on link "194440" at bounding box center [718, 80] width 315 height 27
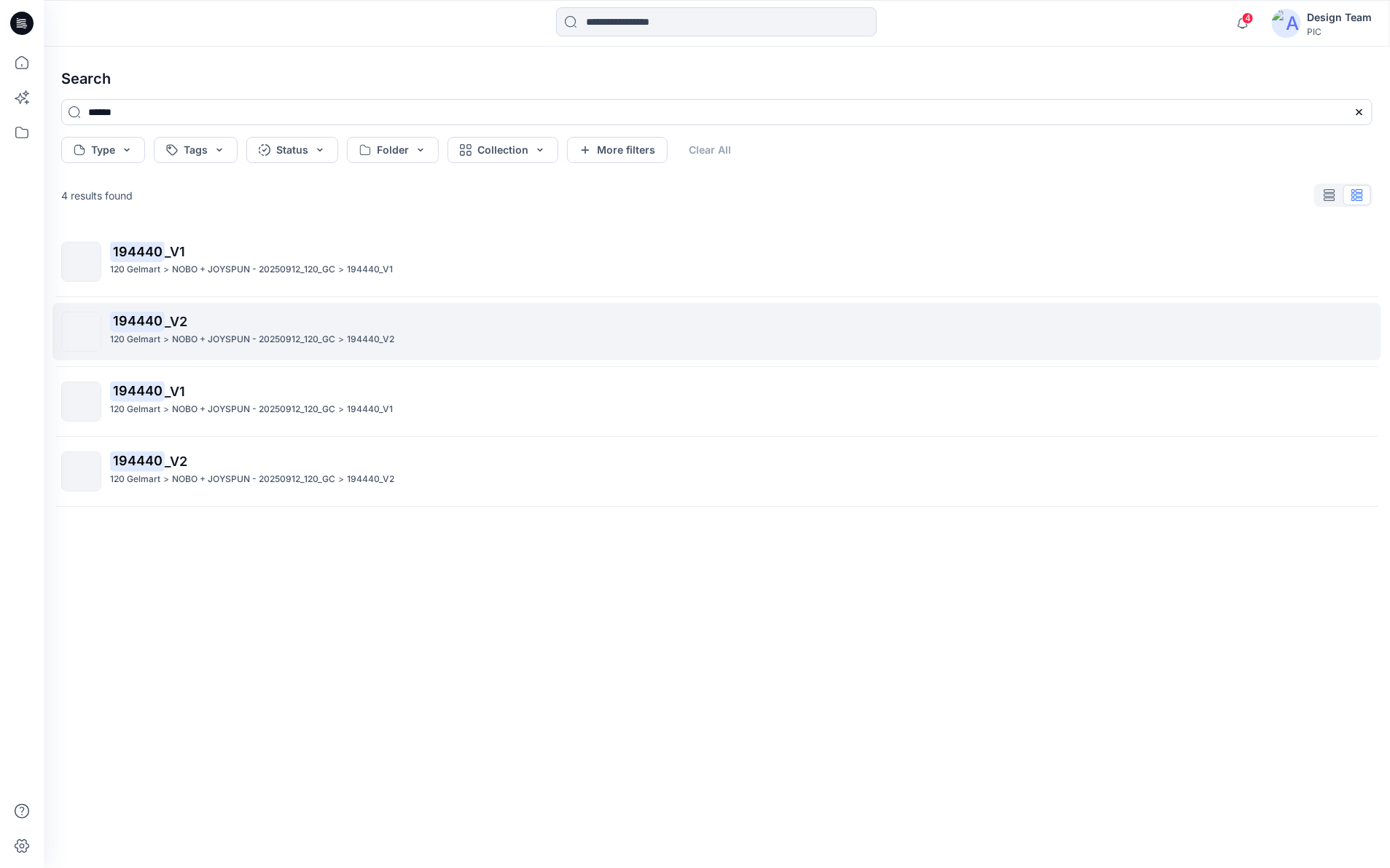
click at [144, 333] on p "120 Gelmart" at bounding box center [134, 341] width 50 height 16
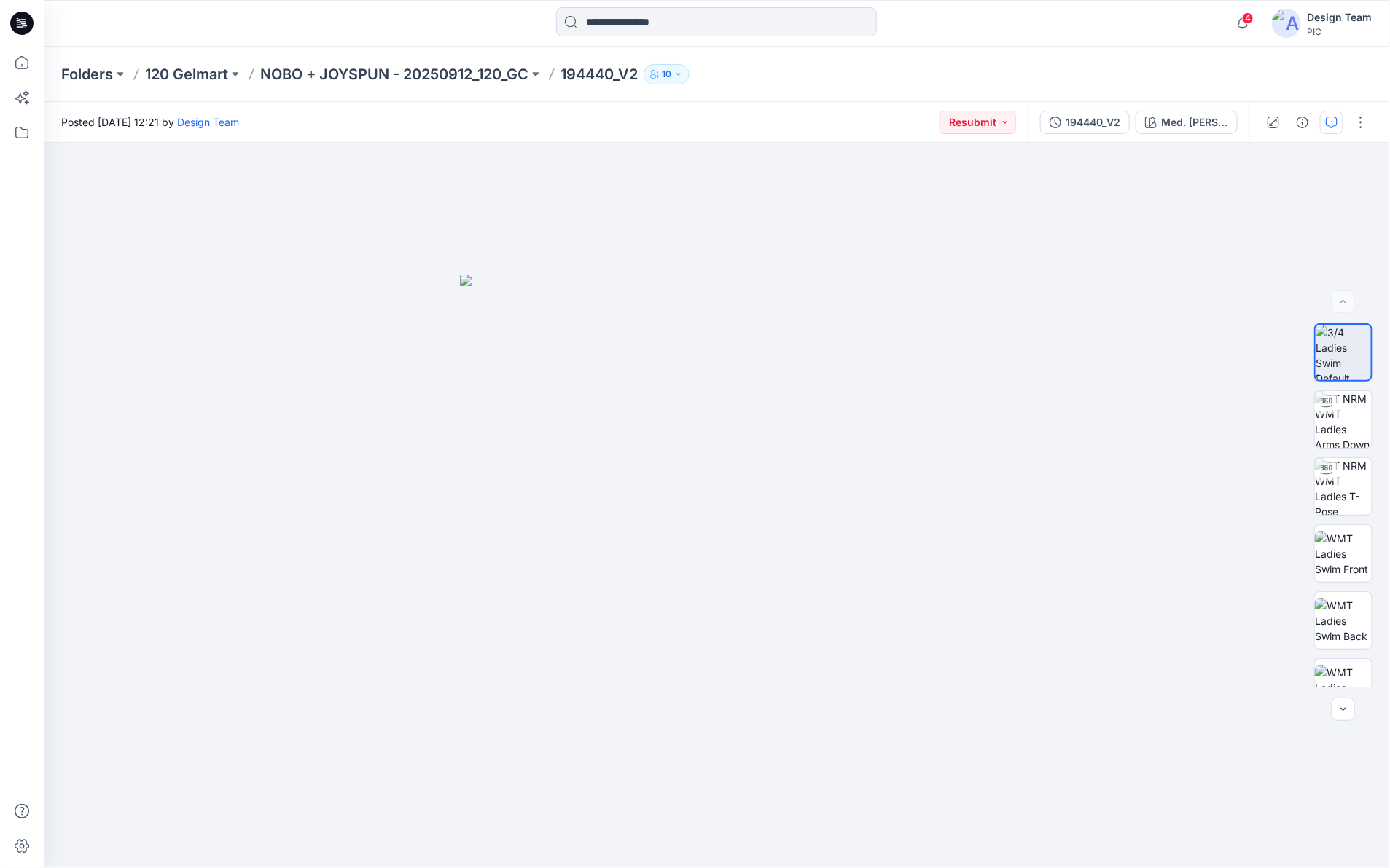
click at [1332, 118] on icon "button" at bounding box center [1331, 122] width 12 height 12
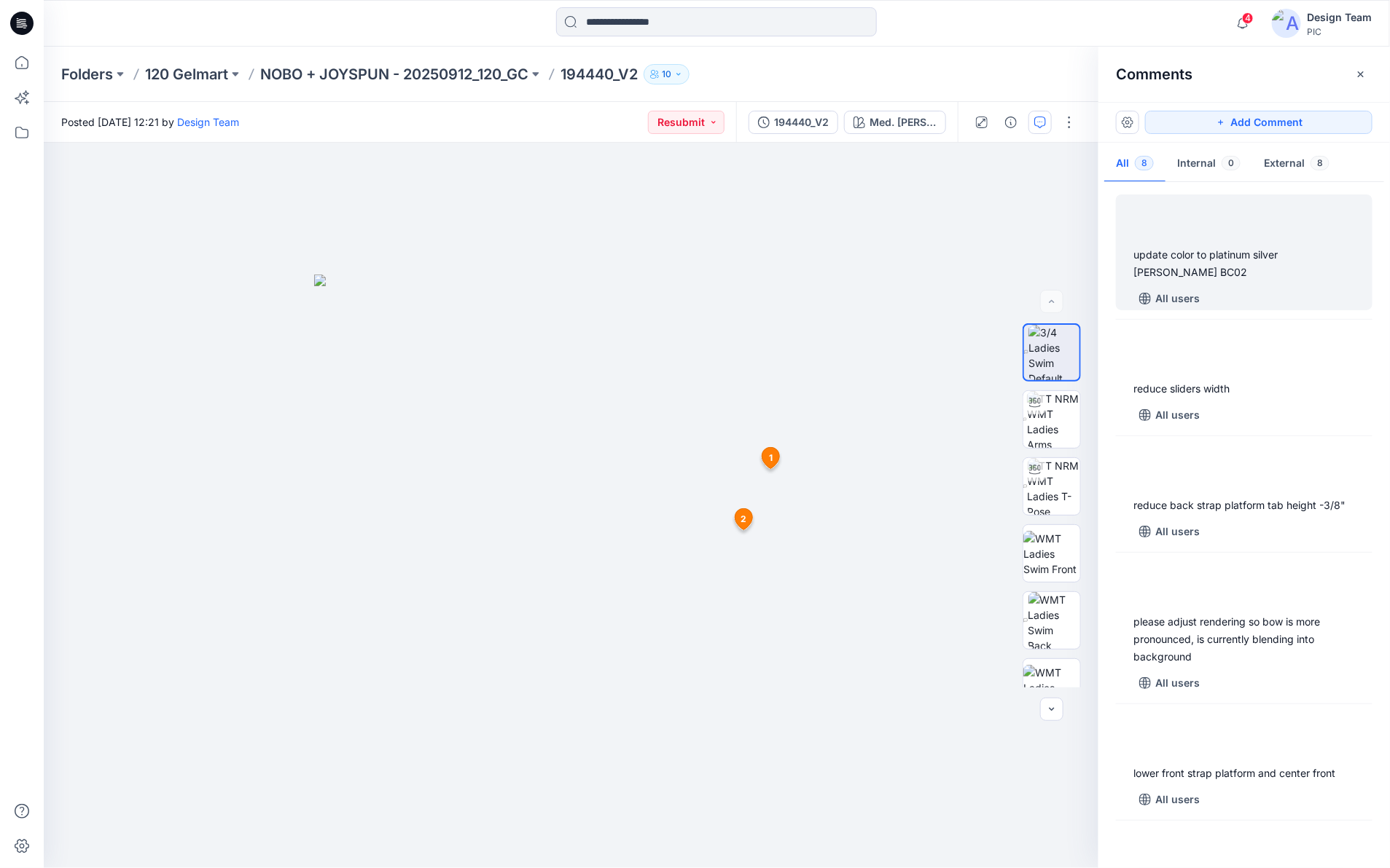
click at [1168, 258] on div "update color to platinum silver heather grey BC02" at bounding box center [1244, 264] width 221 height 35
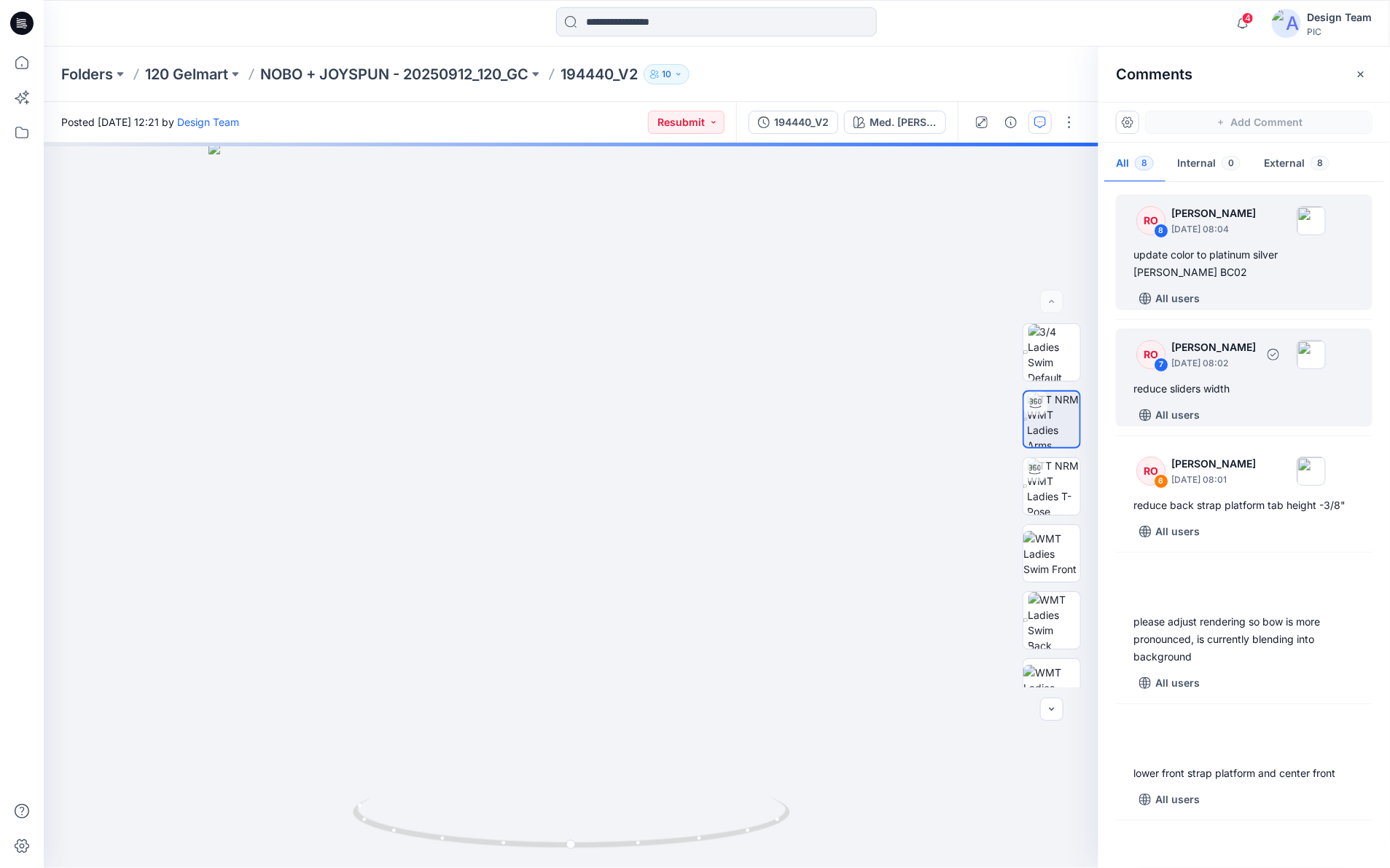
click at [1175, 370] on p "September 27, 2025 08:02" at bounding box center [1213, 363] width 84 height 15
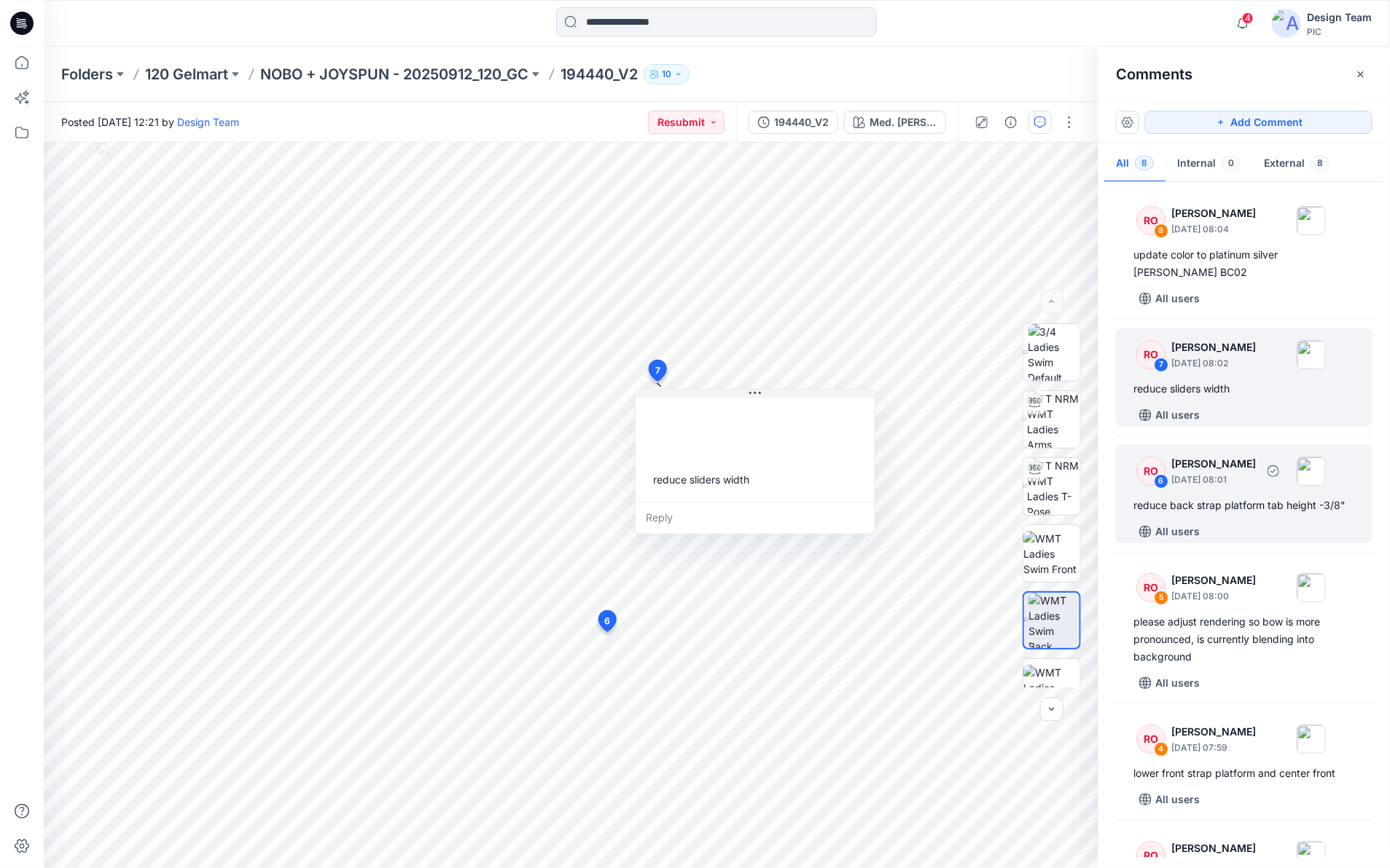
click at [1211, 515] on div "RO 6 Raquel Ortiz September 27, 2025 08:01 reduce back strap platform tab heigh…" at bounding box center [1244, 494] width 256 height 99
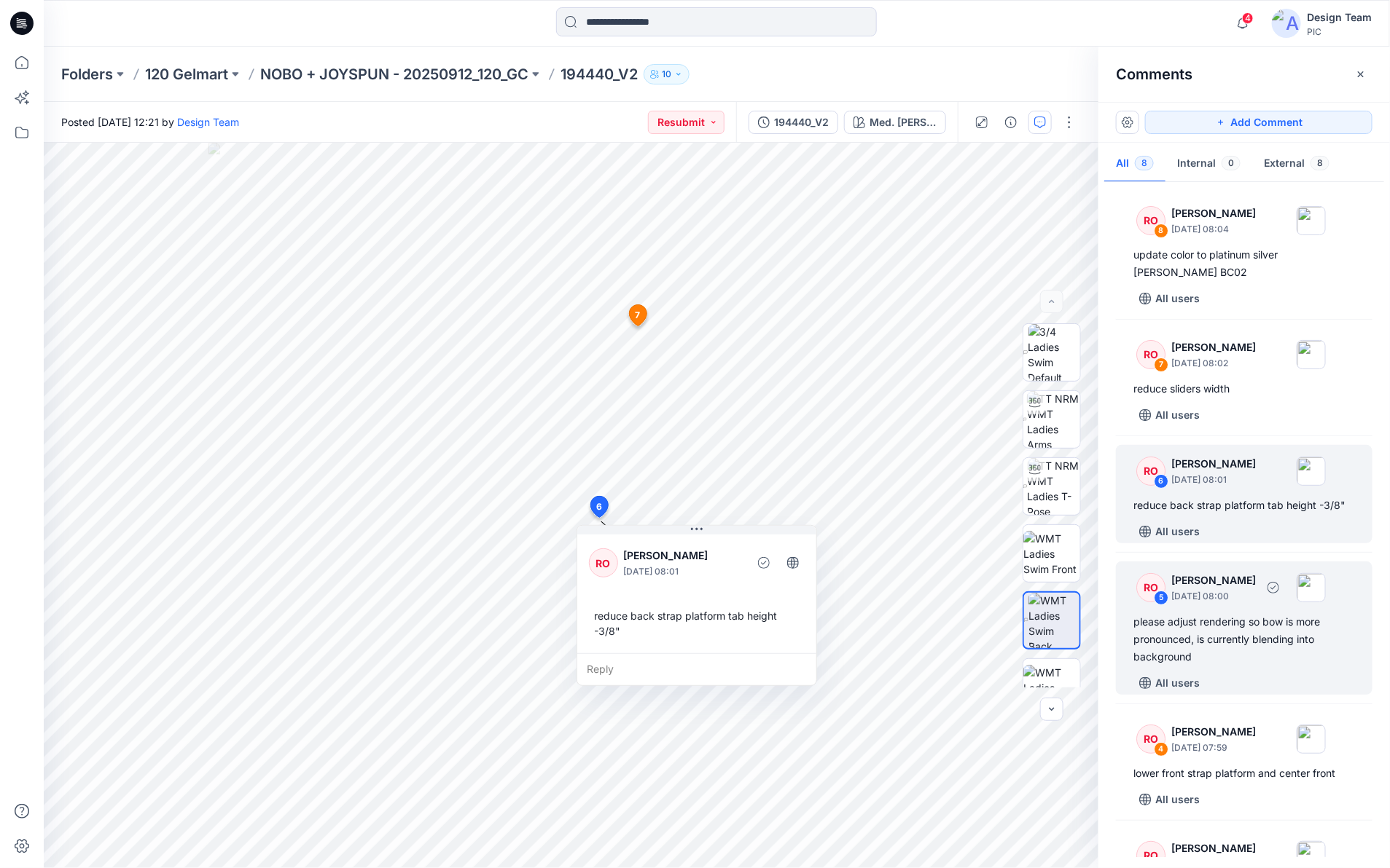
click at [1171, 603] on p "September 27, 2025 08:00" at bounding box center [1213, 596] width 84 height 15
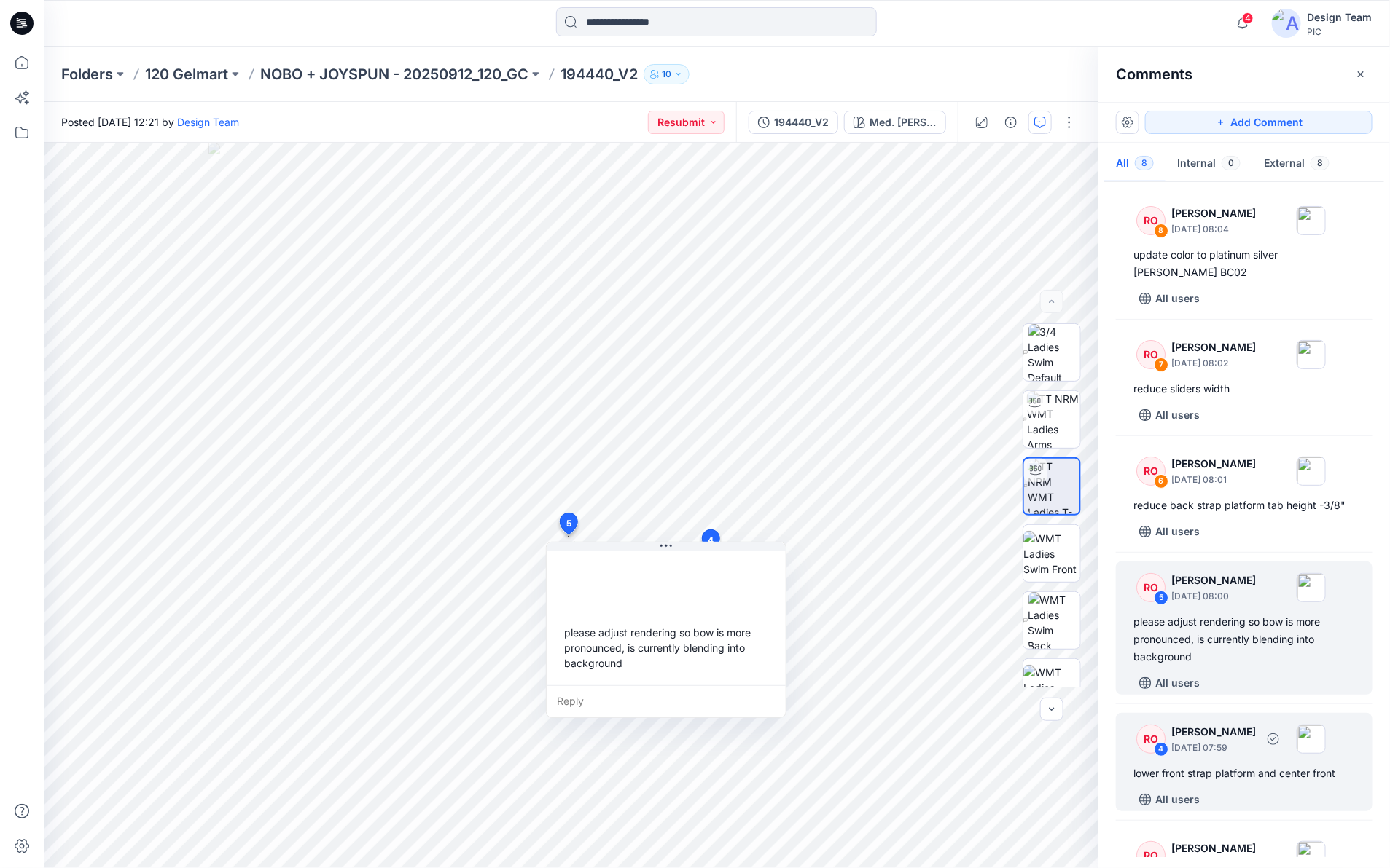
click at [1168, 767] on div "lower front strap platform and center front" at bounding box center [1244, 774] width 221 height 18
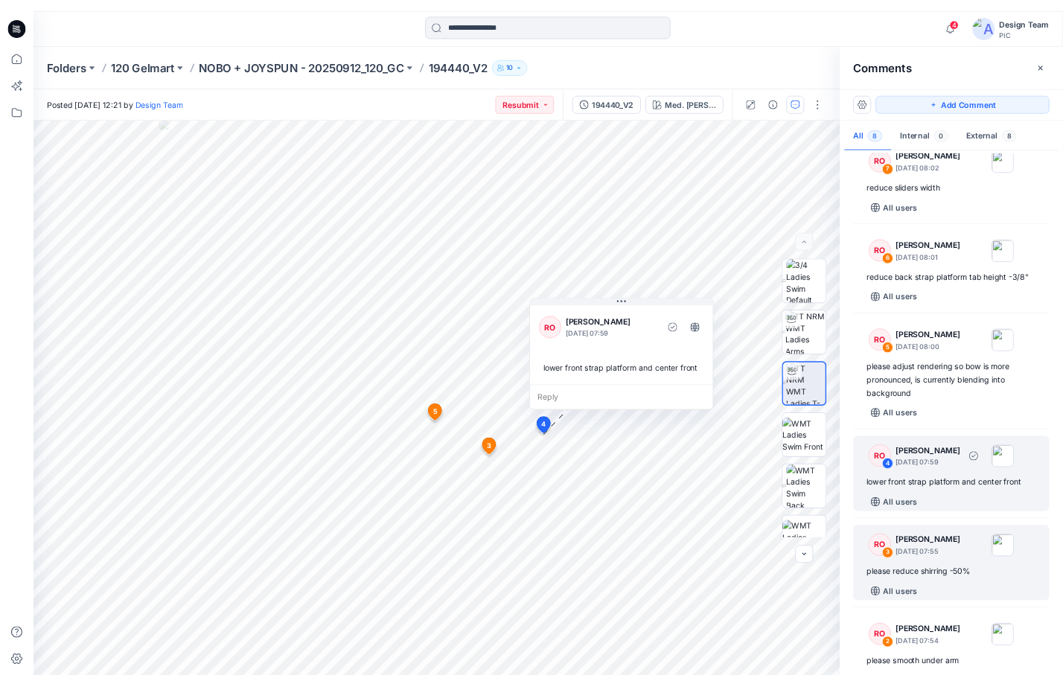
scroll to position [186, 0]
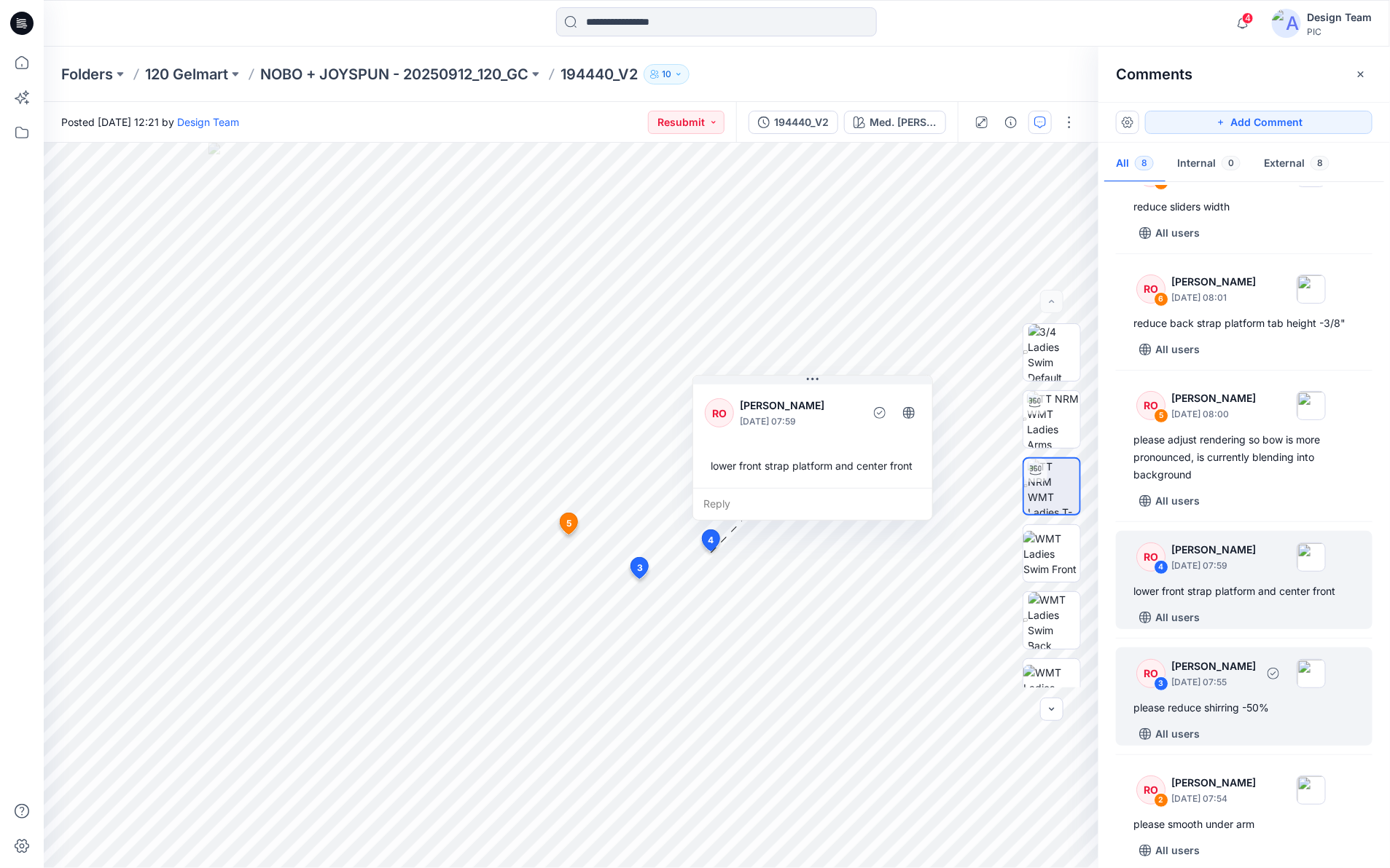
click at [1151, 686] on div "RO" at bounding box center [1151, 674] width 29 height 29
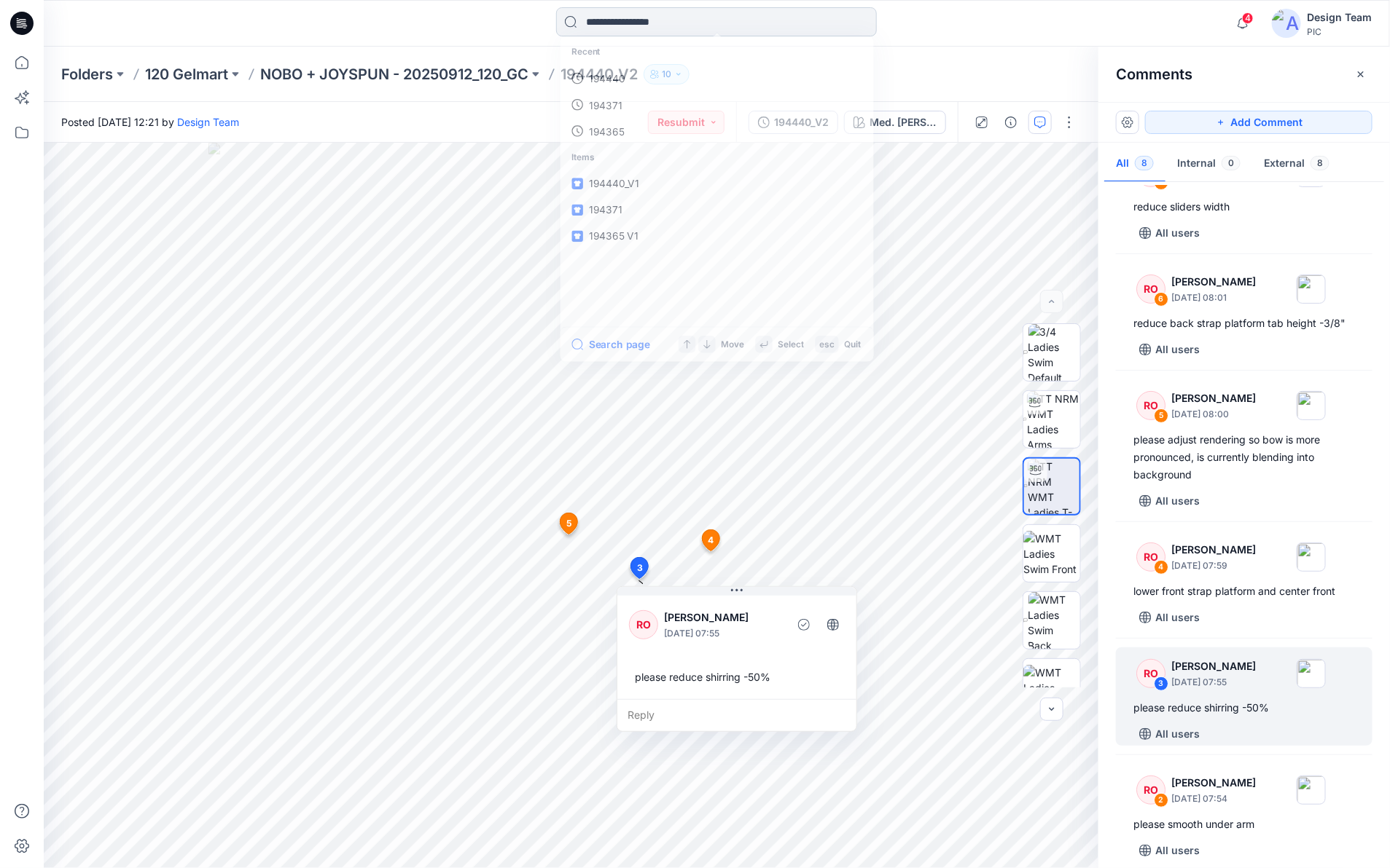
click at [725, 19] on input at bounding box center [717, 22] width 321 height 29
type input "******"
click at [636, 101] on span "_V1" at bounding box center [634, 107] width 16 height 13
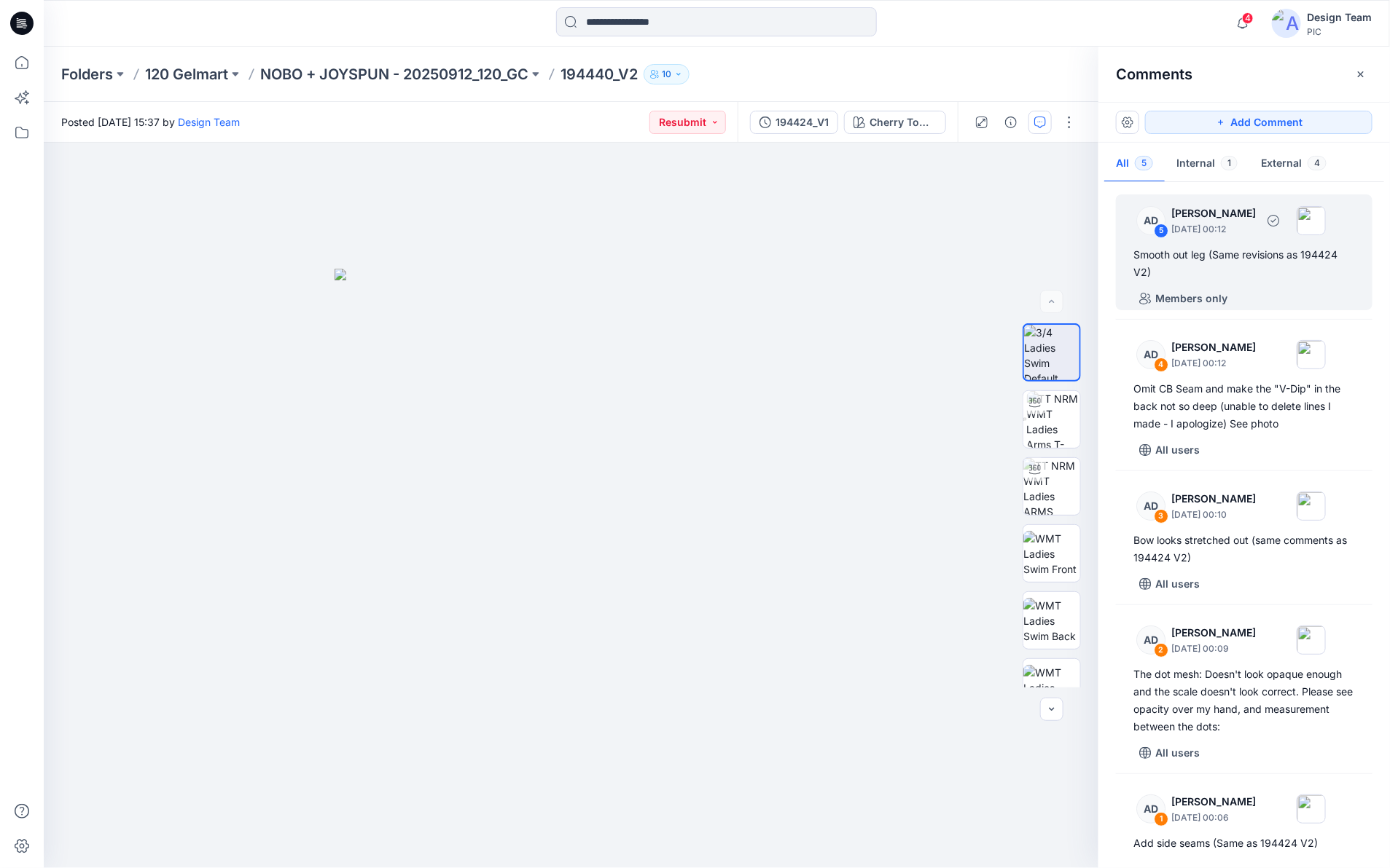
click at [1157, 238] on div "AD 5 Alex Degner September 26, 2025 00:12" at bounding box center [1225, 220] width 201 height 40
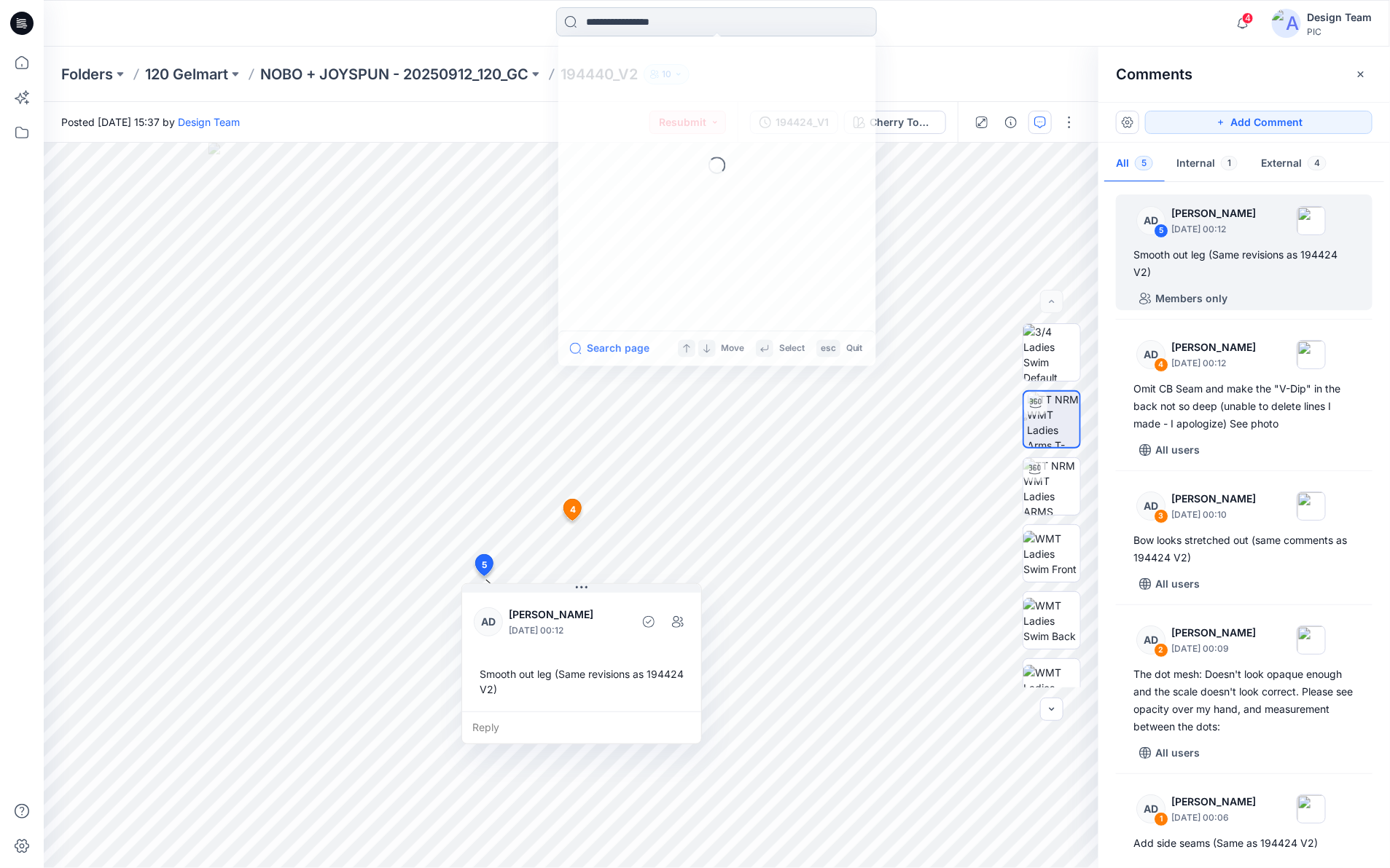
click at [641, 23] on input at bounding box center [717, 22] width 321 height 29
type input "******"
click at [600, 135] on mark "194373" at bounding box center [607, 132] width 41 height 17
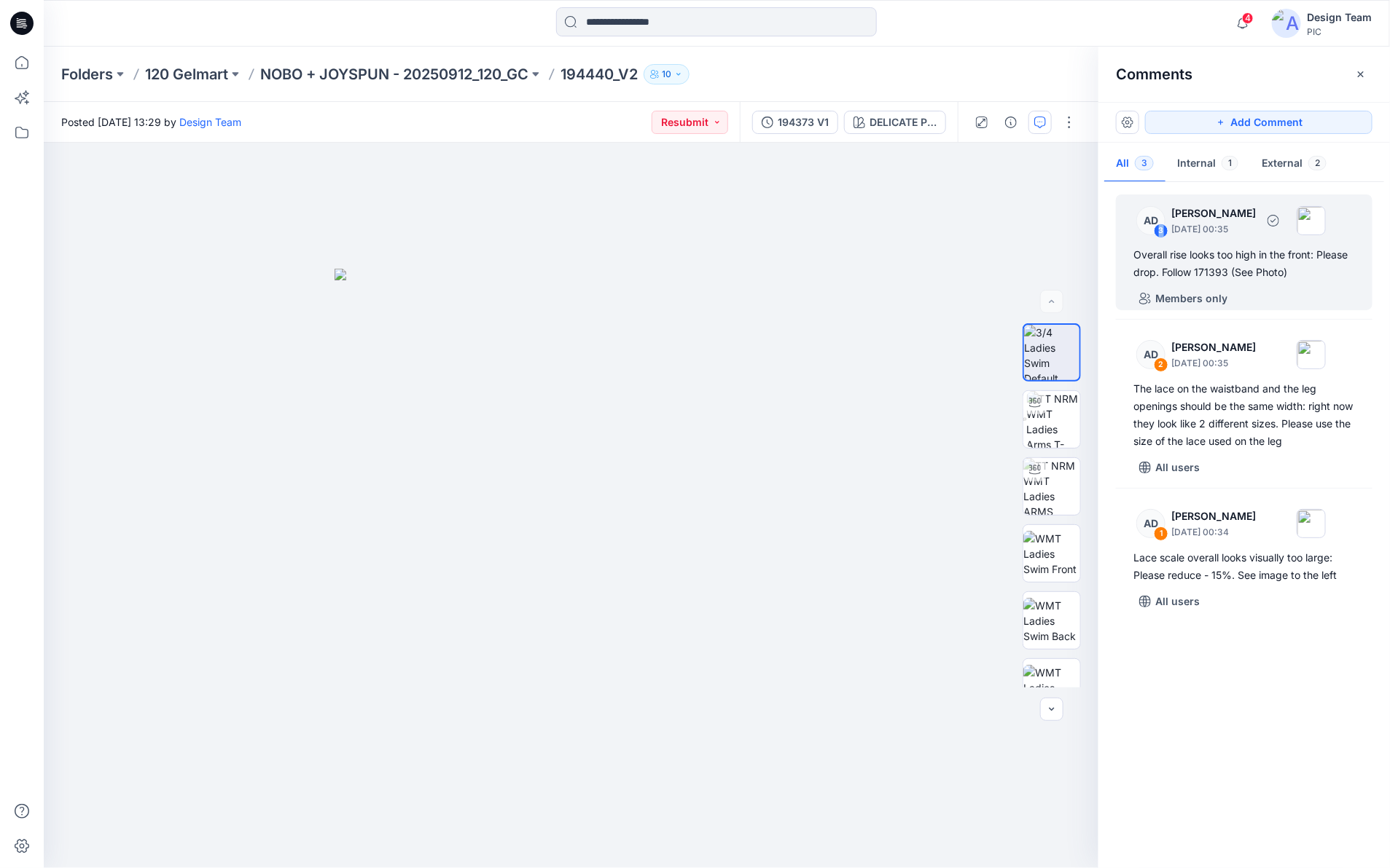
click at [1163, 233] on div "3" at bounding box center [1161, 231] width 15 height 15
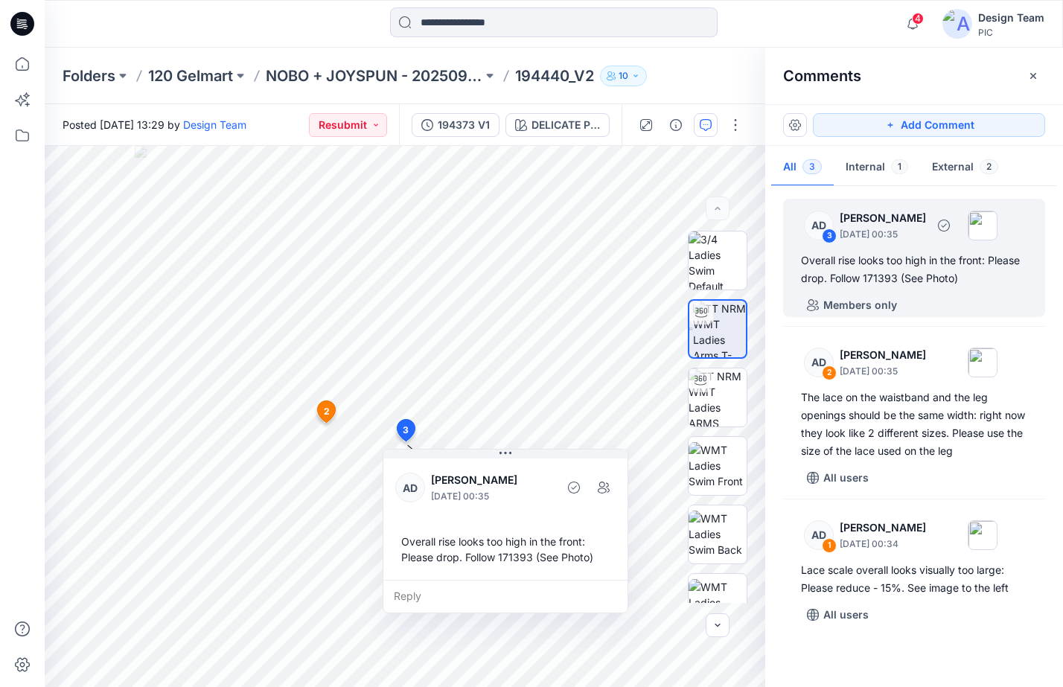
click at [888, 278] on div "Overall rise looks too high in the front: Please drop. Follow 171393 (See Photo)" at bounding box center [914, 270] width 226 height 36
click at [844, 252] on div "Overall rise looks too high in the front: Please drop. Follow 171393 (See Photo)" at bounding box center [914, 270] width 226 height 36
click at [830, 234] on div "3" at bounding box center [829, 236] width 15 height 15
click at [879, 163] on button "Internal 1" at bounding box center [877, 168] width 86 height 38
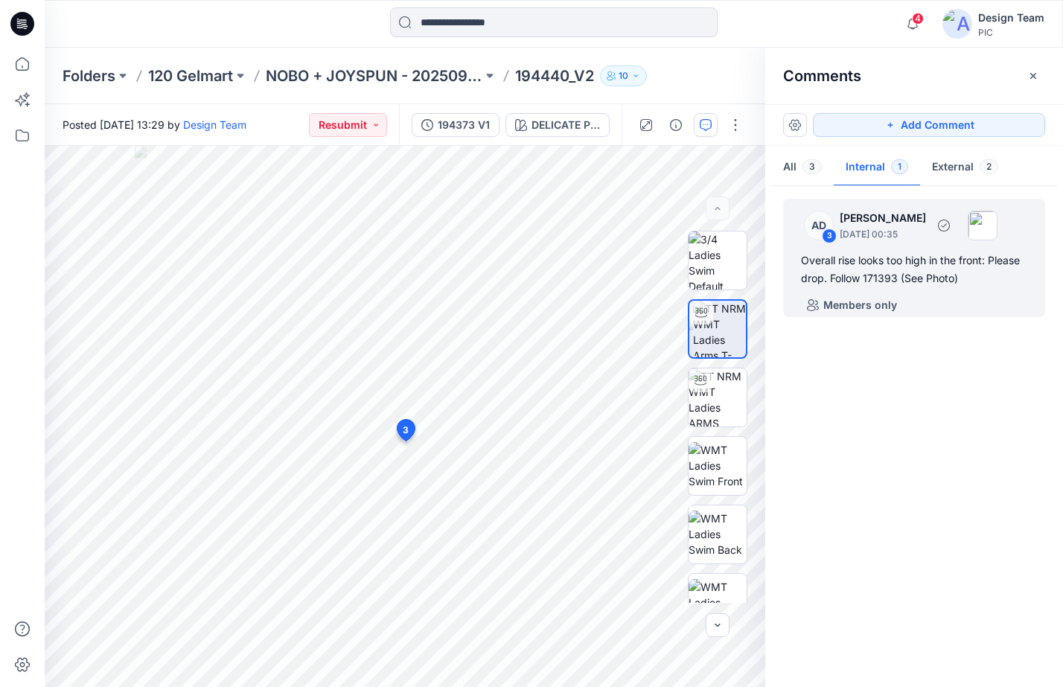
click at [825, 238] on div "3" at bounding box center [829, 236] width 15 height 15
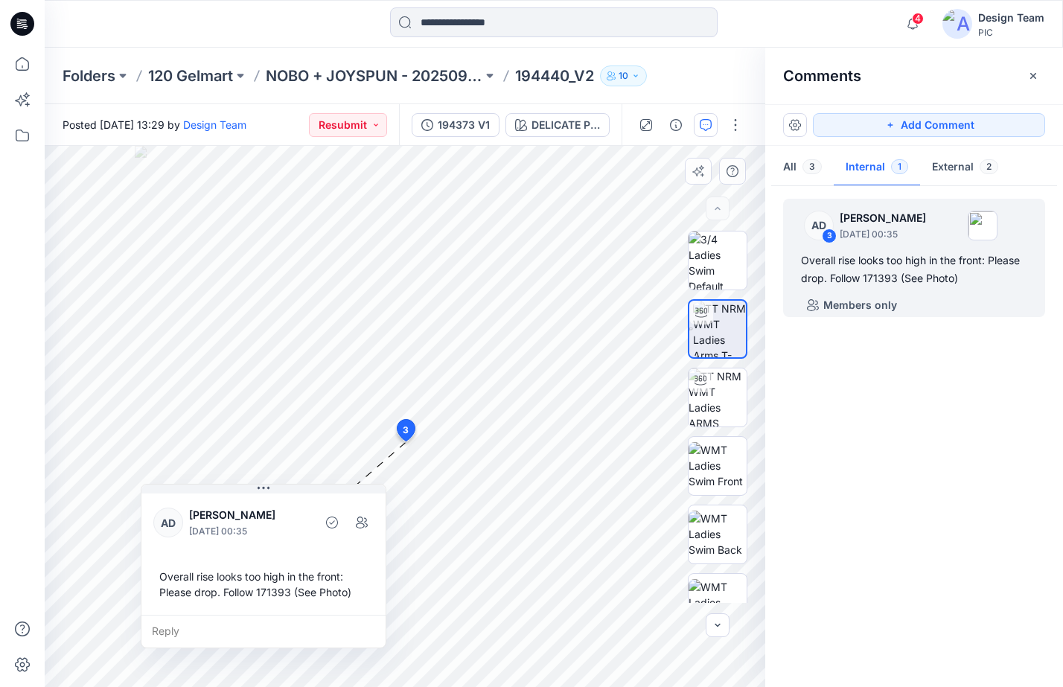
drag, startPoint x: 532, startPoint y: 461, endPoint x: 290, endPoint y: 496, distance: 244.5
click at [290, 496] on div "AD Alex Degner September 26, 2025 00:35 Overall rise looks too high in the fron…" at bounding box center [263, 553] width 244 height 124
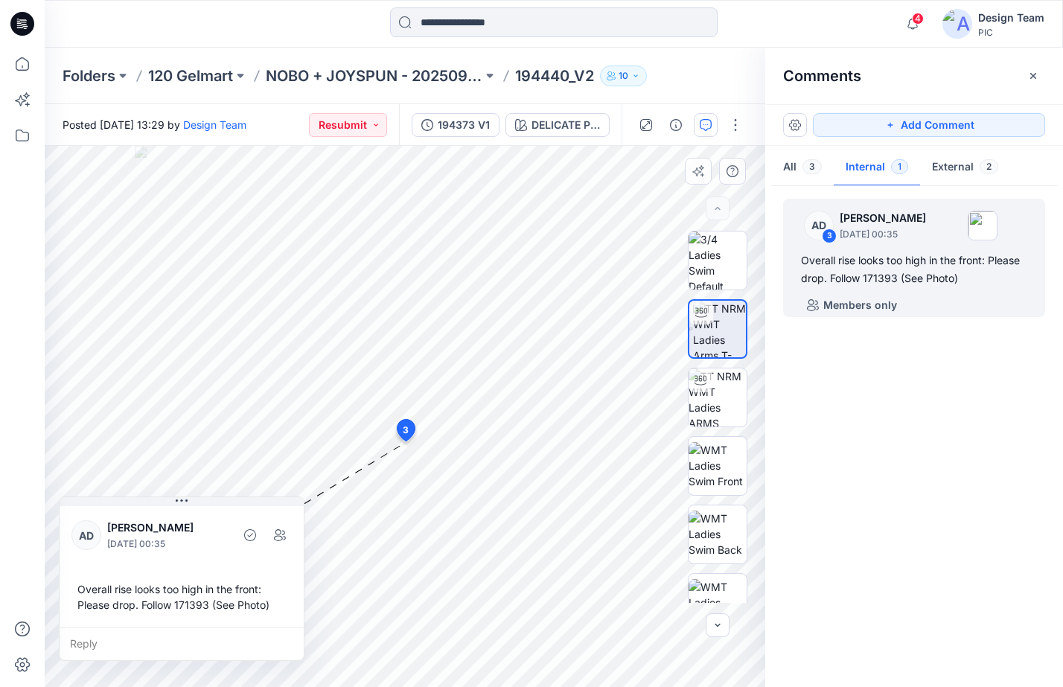
drag, startPoint x: 294, startPoint y: 502, endPoint x: 212, endPoint y: 514, distance: 82.9
click at [212, 515] on div "AD Alex Degner September 26, 2025 00:35" at bounding box center [181, 535] width 220 height 41
click at [202, 512] on div "AD Alex Degner September 26, 2025 00:35 Overall rise looks too high in the fron…" at bounding box center [179, 570] width 244 height 124
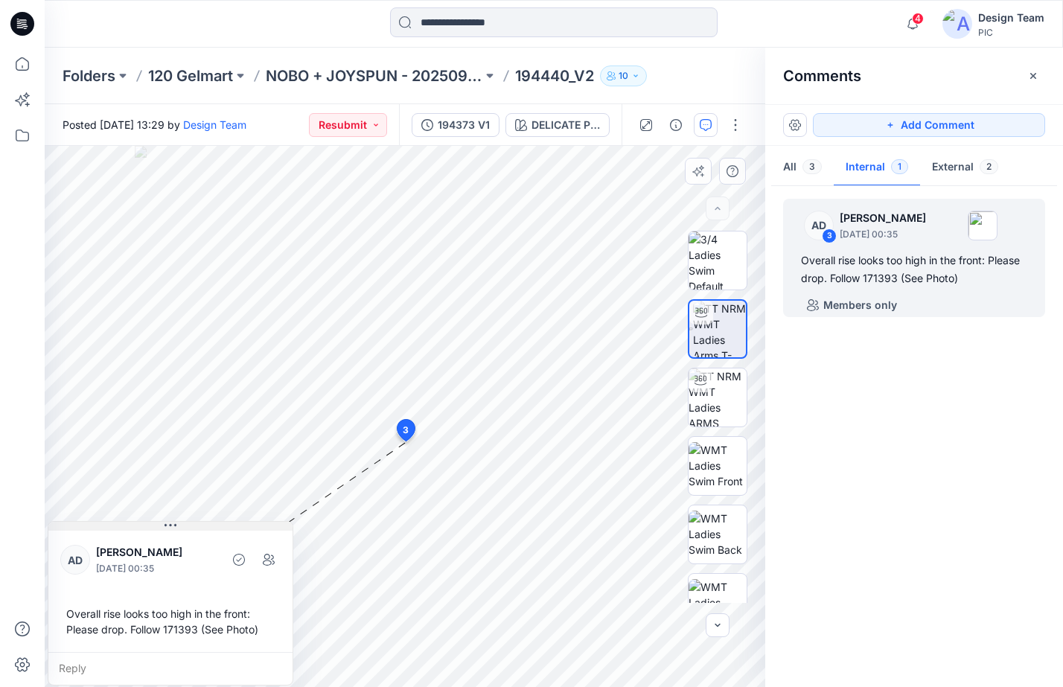
click at [214, 510] on div "4 3 AD Alex Degner September 26, 2025 00:35 Overall rise looks too high in the …" at bounding box center [405, 416] width 721 height 541
click at [553, 23] on input at bounding box center [554, 22] width 328 height 30
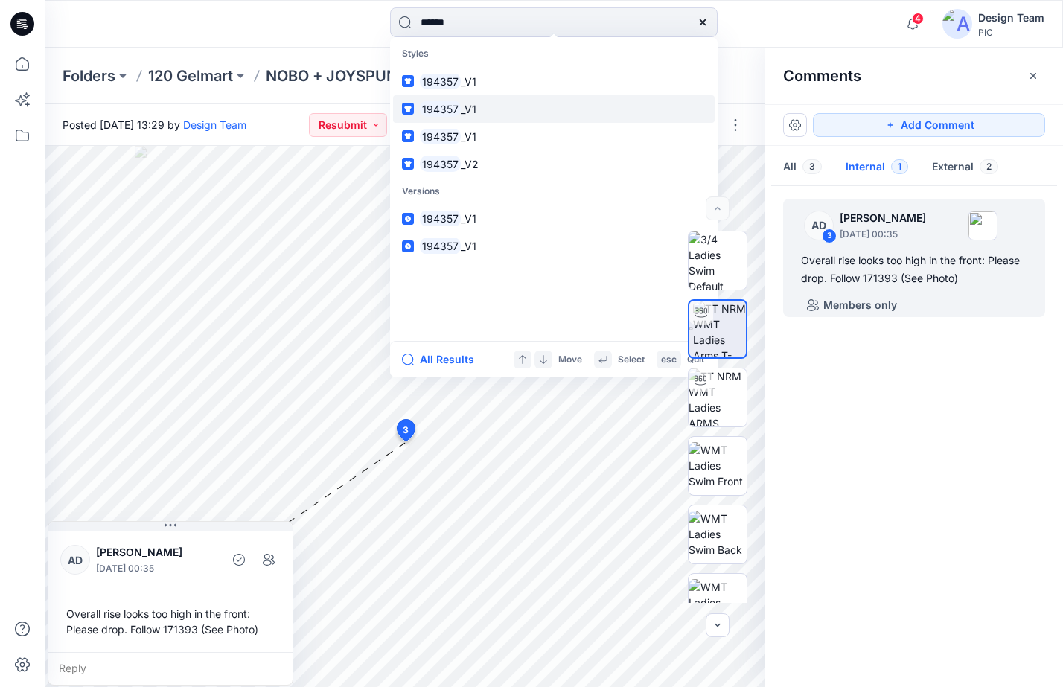
type input "******"
click at [456, 107] on mark "194357" at bounding box center [440, 109] width 41 height 17
